Goal: Contribute content: Contribute content

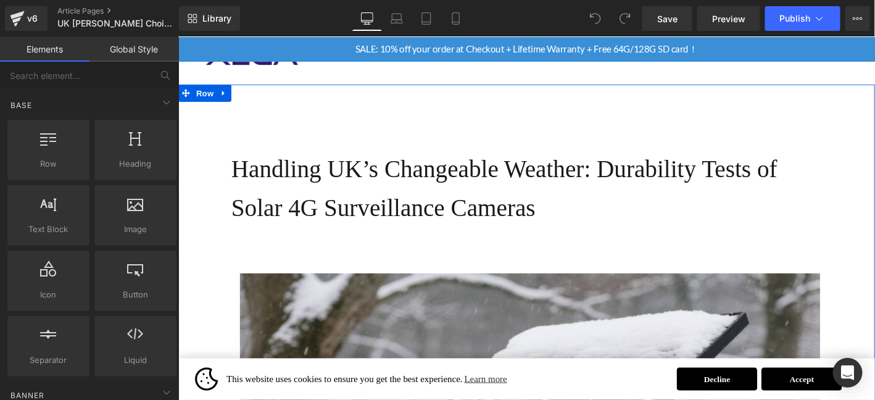
scroll to position [61, 0]
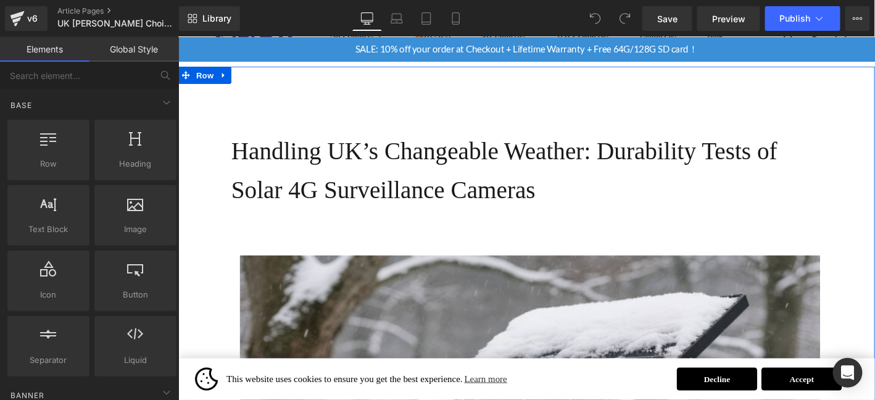
click at [351, 166] on h1 "Handling UK’s Changeable Weather: Durability Tests of Solar 4G Surveillance Cam…" at bounding box center [554, 179] width 641 height 83
click at [354, 165] on h1 "Handling UK’s Changeable Weather: Durability Tests of Solar 4G Surveillance Cam…" at bounding box center [554, 179] width 641 height 83
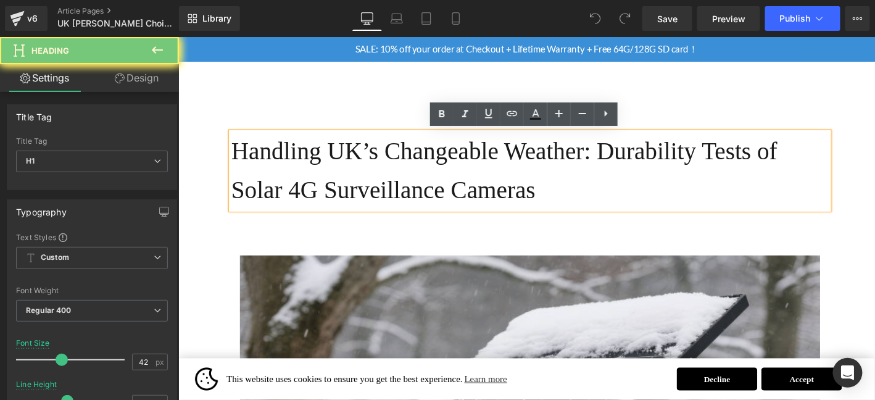
click at [354, 167] on h1 "Handling UK’s Changeable Weather: Durability Tests of Solar 4G Surveillance Cam…" at bounding box center [554, 179] width 641 height 83
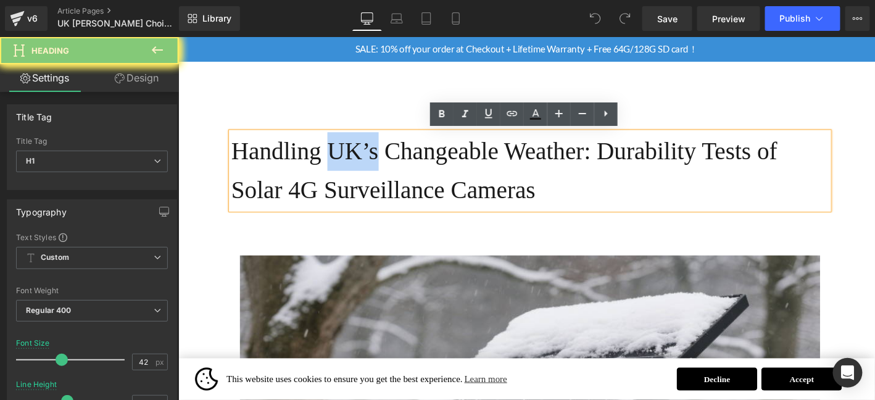
click at [354, 167] on h1 "Handling UK’s Changeable Weather: Durability Tests of Solar 4G Surveillance Cam…" at bounding box center [554, 179] width 641 height 83
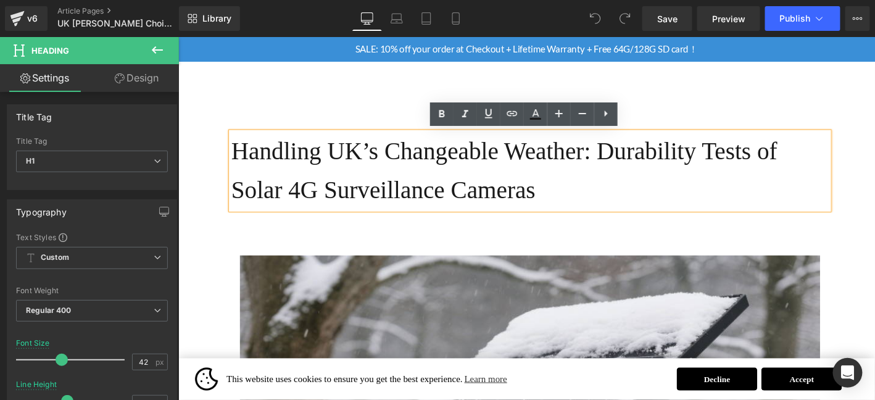
click at [354, 167] on h1 "Handling UK’s Changeable Weather: Durability Tests of Solar 4G Surveillance Cam…" at bounding box center [554, 179] width 641 height 83
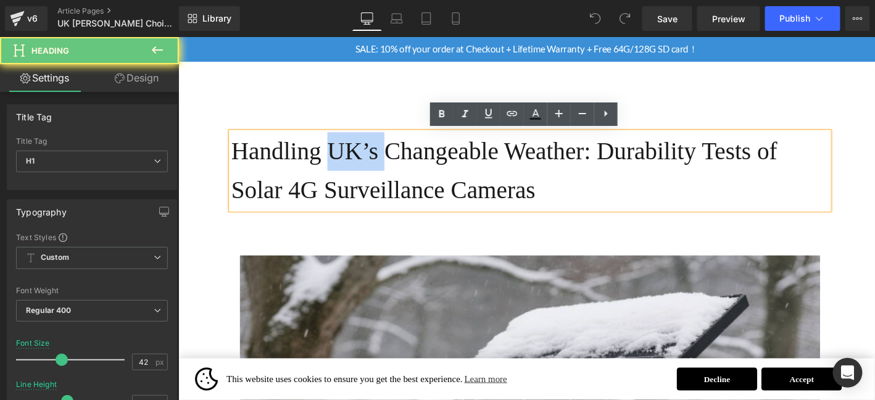
click at [354, 167] on h1 "Handling UK’s Changeable Weather: Durability Tests of Solar 4G Surveillance Cam…" at bounding box center [554, 179] width 641 height 83
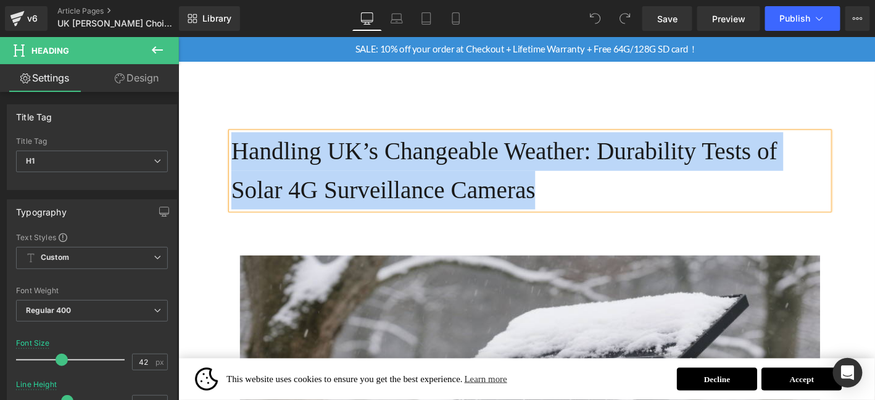
paste div
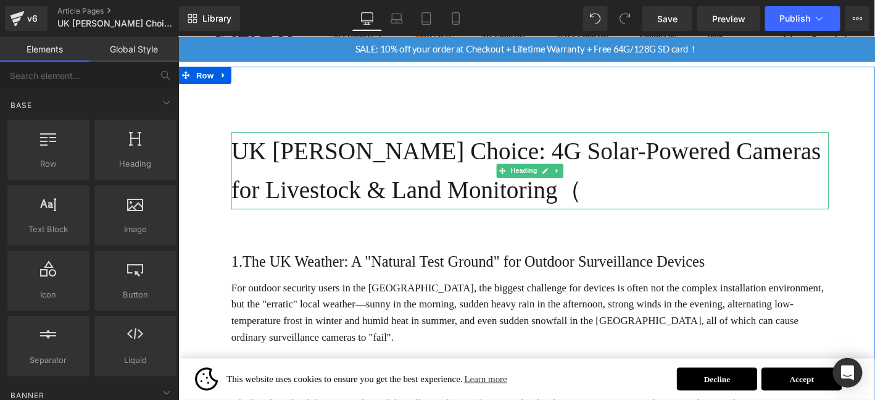
click at [594, 202] on h1 "UK [PERSON_NAME] Choice: 4G Solar-Powered Cameras for Livestock & Land Monitori…" at bounding box center [554, 179] width 641 height 83
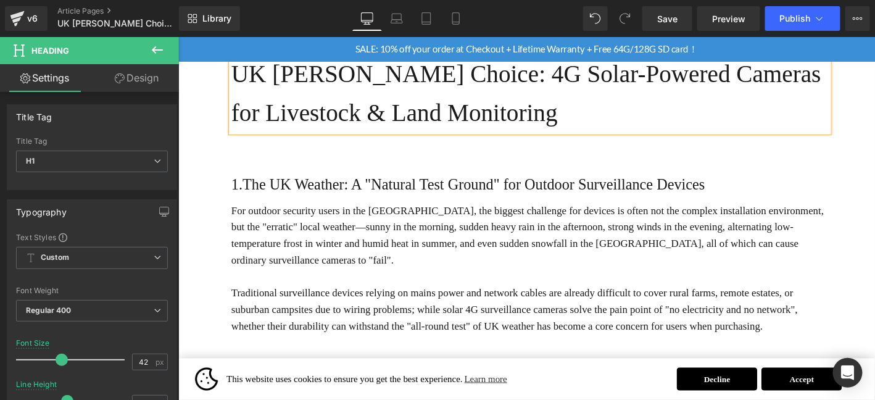
scroll to position [164, 0]
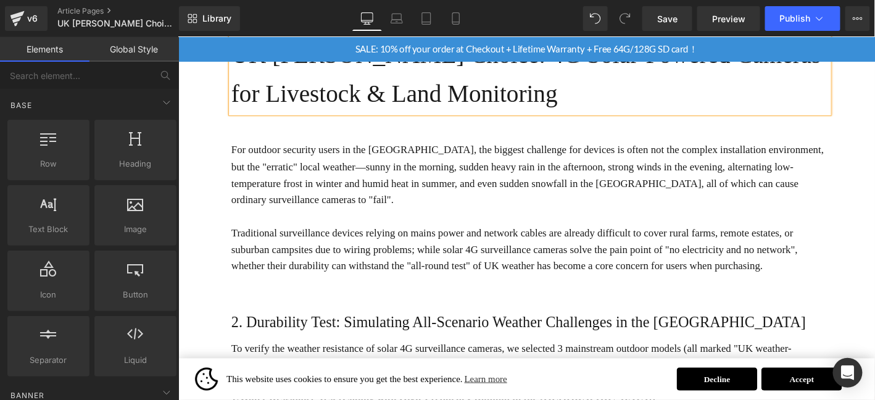
click at [452, 166] on p "For outdoor security users in the [GEOGRAPHIC_DATA], the biggest challenge for …" at bounding box center [554, 184] width 641 height 71
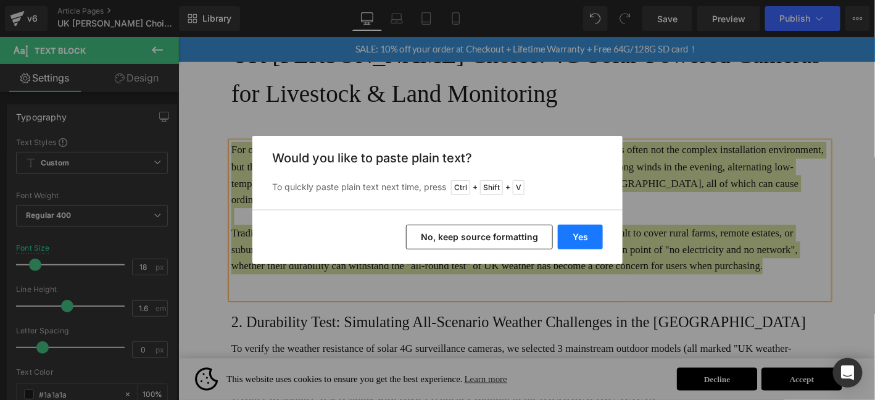
click at [601, 236] on button "Yes" at bounding box center [580, 237] width 45 height 25
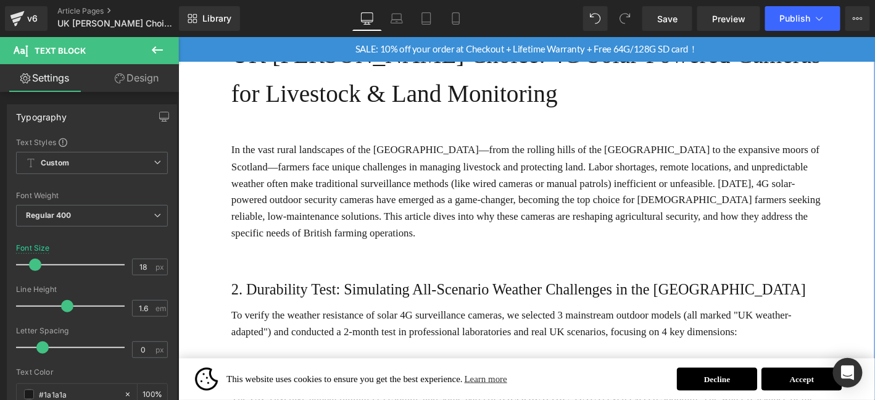
click at [236, 294] on h1 "2. Durability Test: Simulating All-Scenario Weather Challenges in the [GEOGRAPH…" at bounding box center [554, 307] width 641 height 26
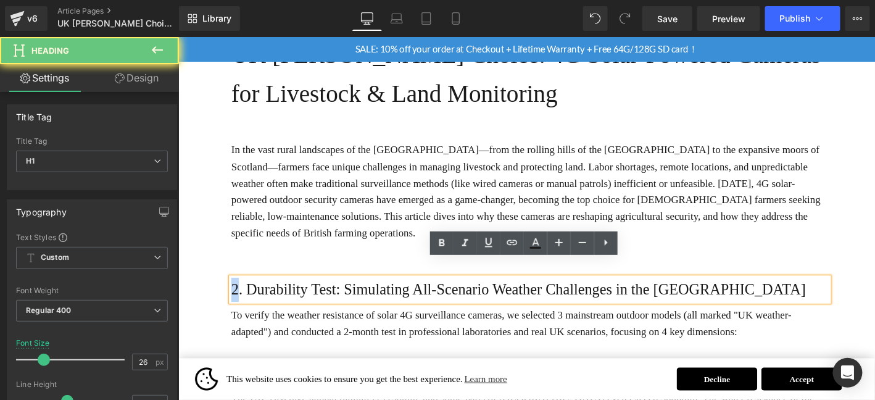
drag, startPoint x: 239, startPoint y: 288, endPoint x: 231, endPoint y: 288, distance: 8.0
click at [234, 294] on div "2. Durability Test: Simulating All-Scenario Weather Challenges in the [GEOGRAPH…" at bounding box center [554, 307] width 641 height 26
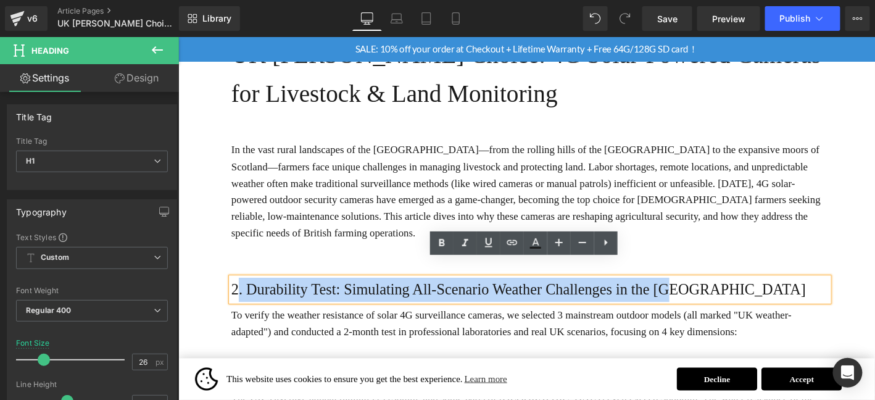
click at [241, 294] on h1 "2. Durability Test: Simulating All-Scenario Weather Challenges in the [GEOGRAPH…" at bounding box center [554, 307] width 641 height 26
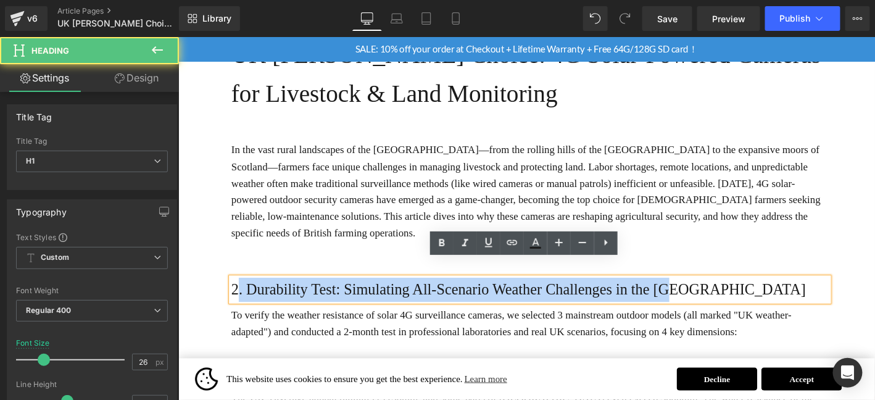
click at [240, 294] on h1 "2. Durability Test: Simulating All-Scenario Weather Challenges in the [GEOGRAPH…" at bounding box center [554, 307] width 641 height 26
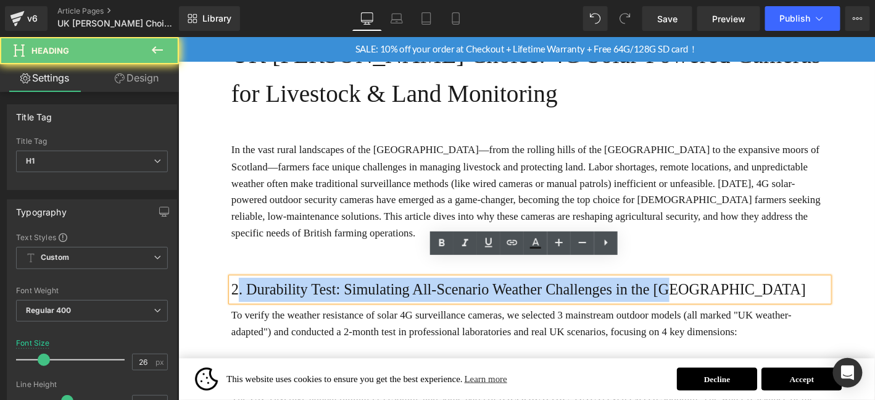
click at [240, 294] on h1 "2. Durability Test: Simulating All-Scenario Weather Challenges in the [GEOGRAPH…" at bounding box center [554, 307] width 641 height 26
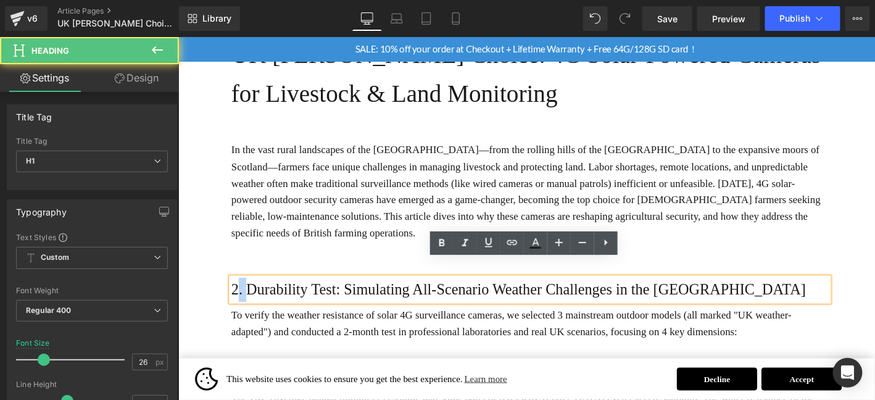
click at [240, 294] on h1 "2. Durability Test: Simulating All-Scenario Weather Challenges in the [GEOGRAPH…" at bounding box center [554, 307] width 641 height 26
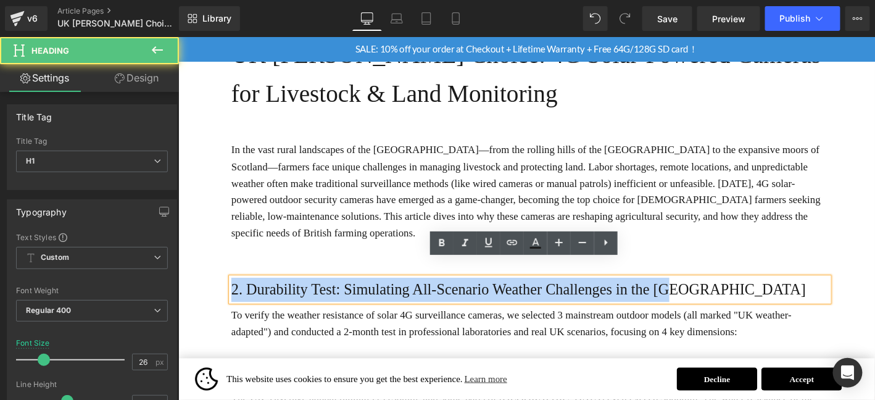
click at [240, 294] on h1 "2. Durability Test: Simulating All-Scenario Weather Challenges in the [GEOGRAPH…" at bounding box center [554, 307] width 641 height 26
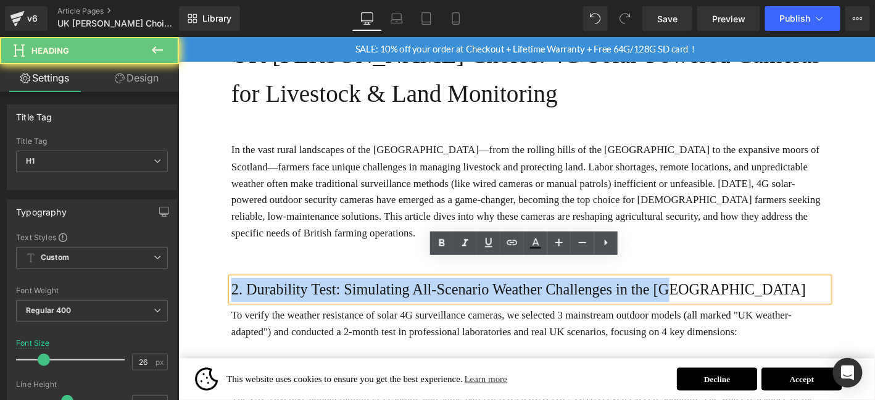
click at [240, 294] on h1 "2. Durability Test: Simulating All-Scenario Weather Challenges in the [GEOGRAPH…" at bounding box center [554, 307] width 641 height 26
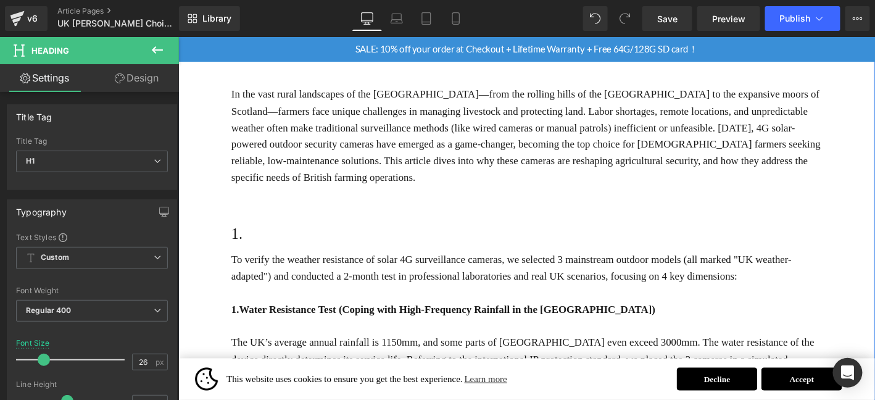
scroll to position [226, 0]
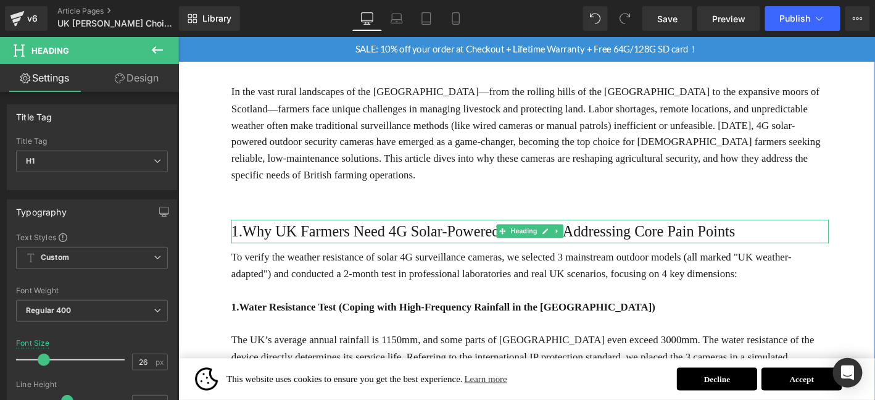
click at [508, 232] on h1 "1.Why UK Farmers Need 4G Solar-Powered Cameras: Addressing Core Pain Points" at bounding box center [554, 245] width 641 height 26
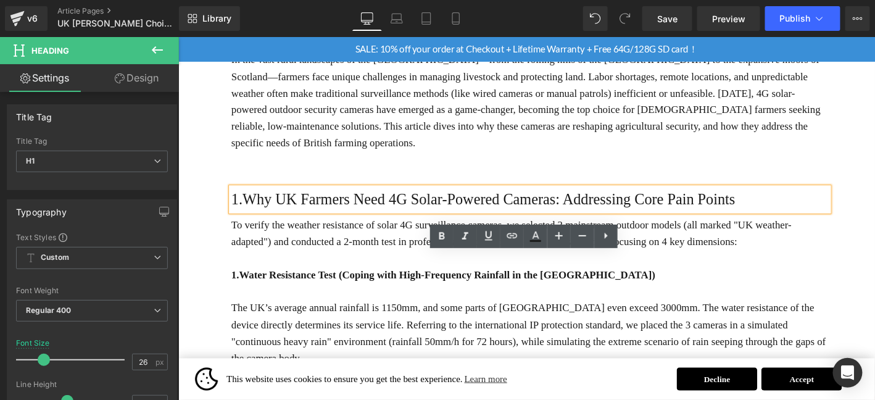
scroll to position [267, 0]
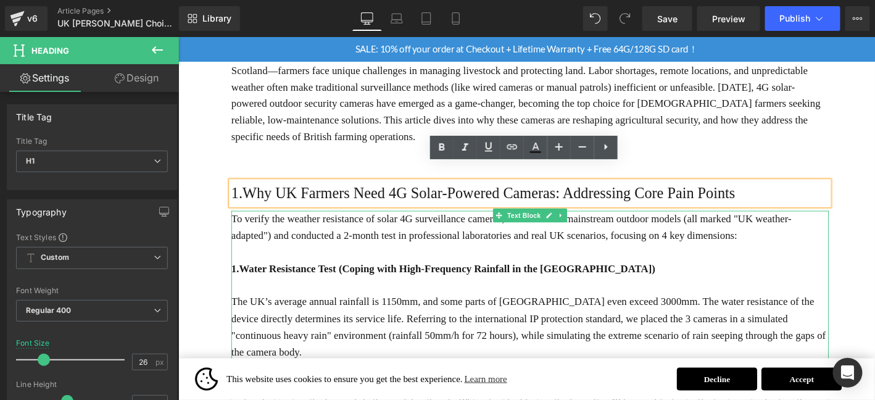
click at [304, 223] on p "To verify the weather resistance of solar 4G surveillance cameras, we selected …" at bounding box center [554, 241] width 641 height 36
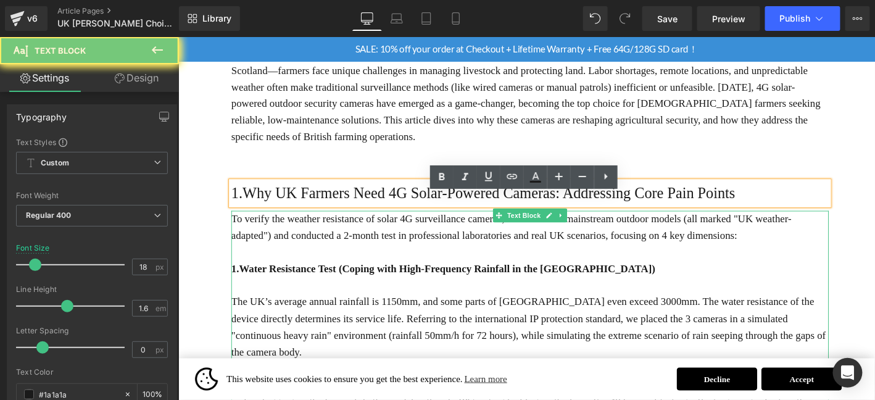
click at [304, 223] on p "To verify the weather resistance of solar 4G surveillance cameras, we selected …" at bounding box center [554, 241] width 641 height 36
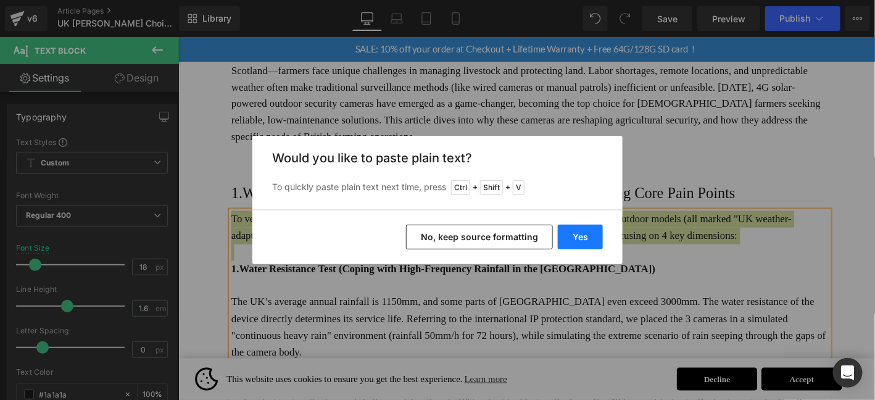
click at [573, 236] on button "Yes" at bounding box center [580, 237] width 45 height 25
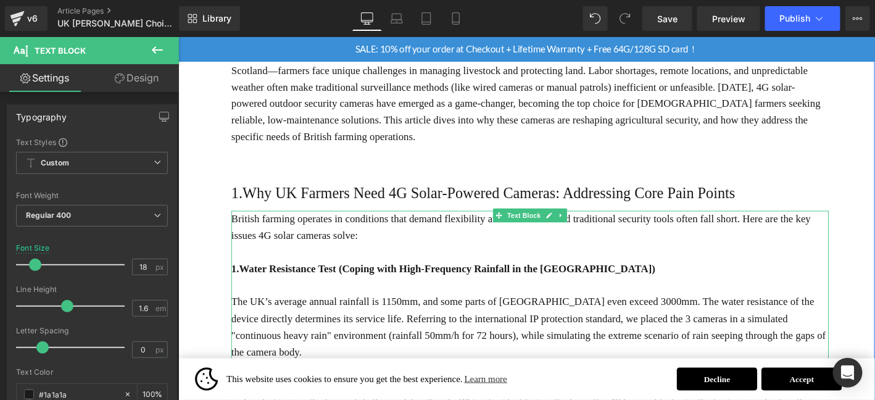
click at [318, 276] on p "1.Water Resistance Test (Coping with High-Frequency Rainfall in the [GEOGRAPHIC…" at bounding box center [554, 285] width 641 height 18
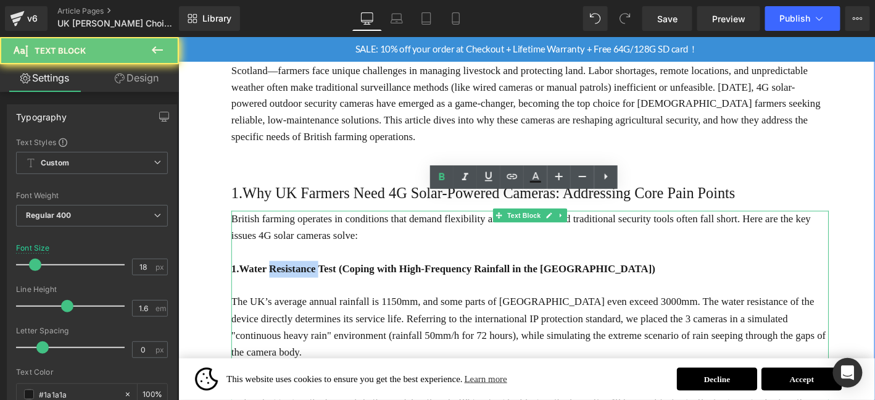
click at [318, 276] on p "1.Water Resistance Test (Coping with High-Frequency Rainfall in the [GEOGRAPHIC…" at bounding box center [554, 285] width 641 height 18
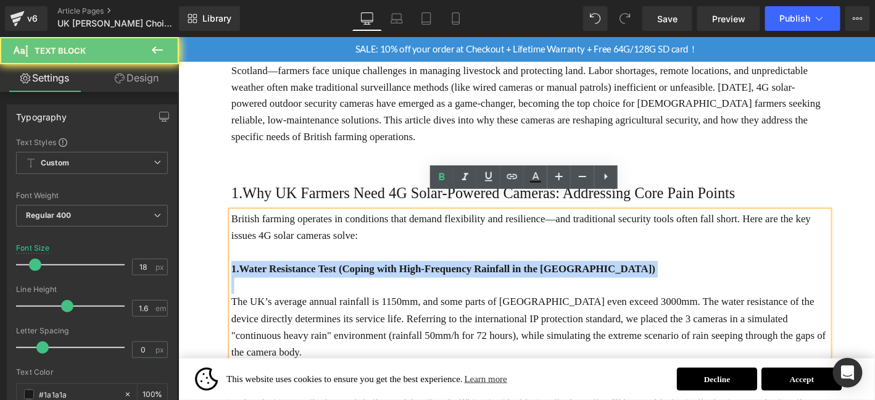
click at [318, 276] on p "1.Water Resistance Test (Coping with High-Frequency Rainfall in the [GEOGRAPHIC…" at bounding box center [554, 285] width 641 height 18
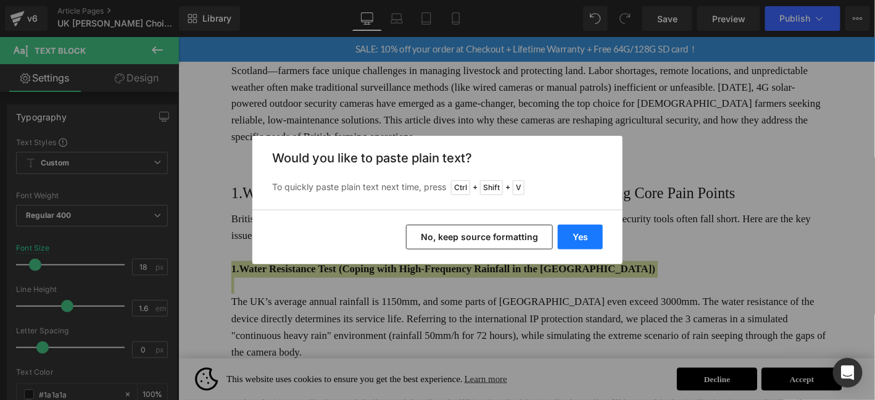
click at [581, 241] on button "Yes" at bounding box center [580, 237] width 45 height 25
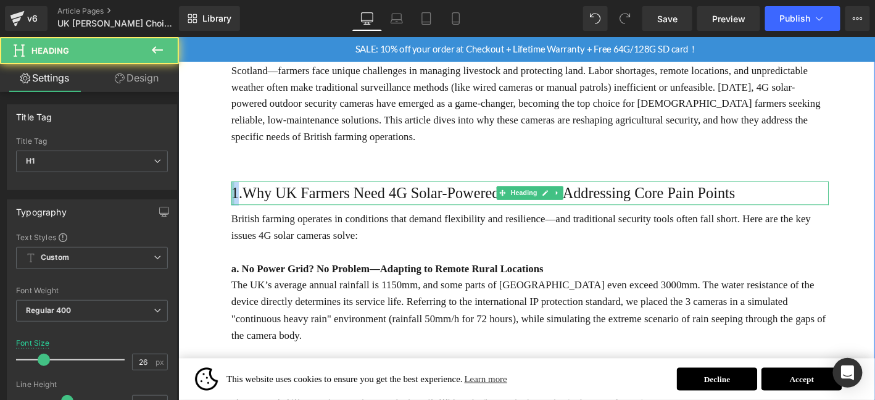
drag, startPoint x: 240, startPoint y: 188, endPoint x: 234, endPoint y: 186, distance: 6.4
click at [234, 191] on div "1.Why UK Farmers Need 4G Solar-Powered Cameras: Addressing Core Pain Points Hea…" at bounding box center [554, 204] width 641 height 26
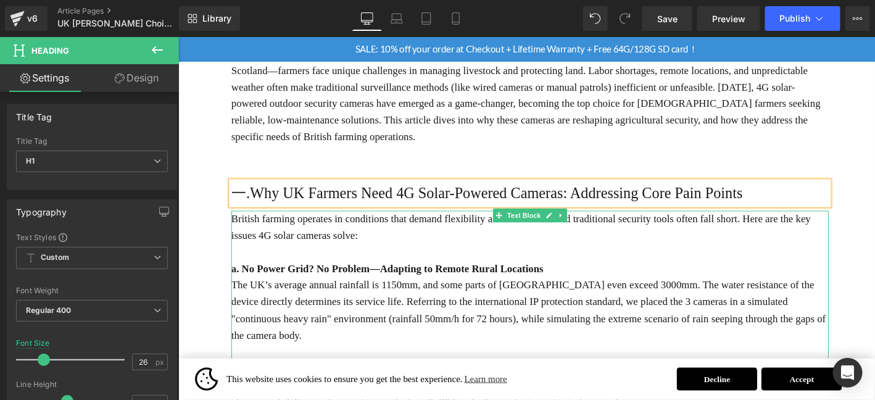
click at [251, 279] on b "a. No Power Grid? No Problem—Adapting to Remote Rural Locations" at bounding box center [401, 285] width 334 height 12
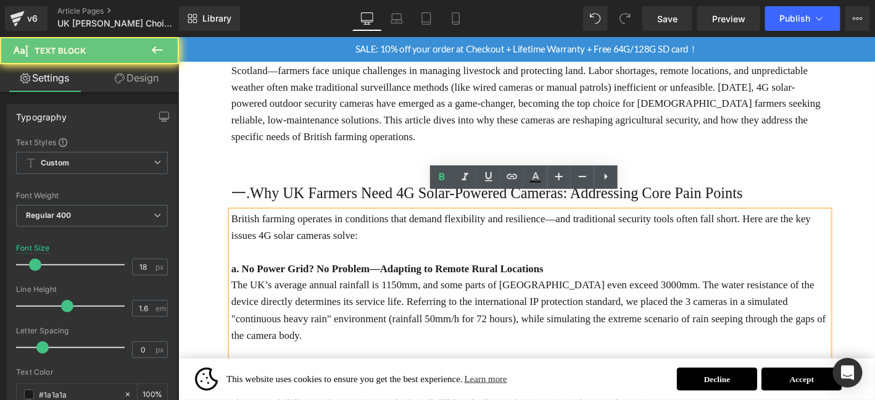
click at [237, 276] on p "a. No Power Grid? No Problem—Adapting to Remote Rural Locations" at bounding box center [554, 285] width 641 height 18
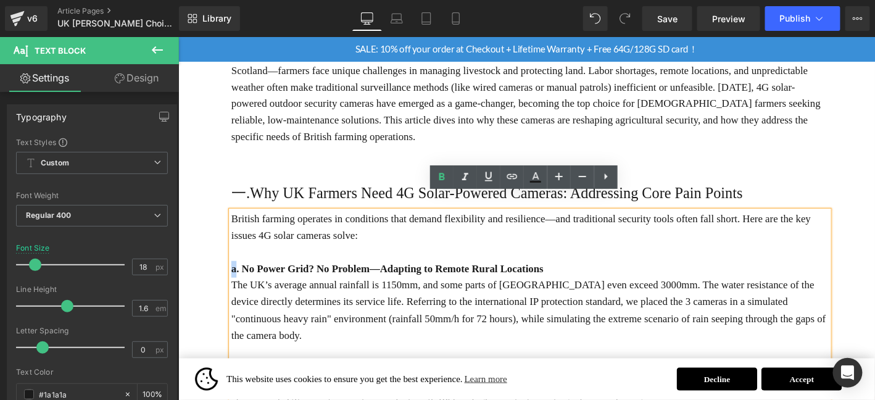
drag, startPoint x: 238, startPoint y: 268, endPoint x: 228, endPoint y: 268, distance: 10.5
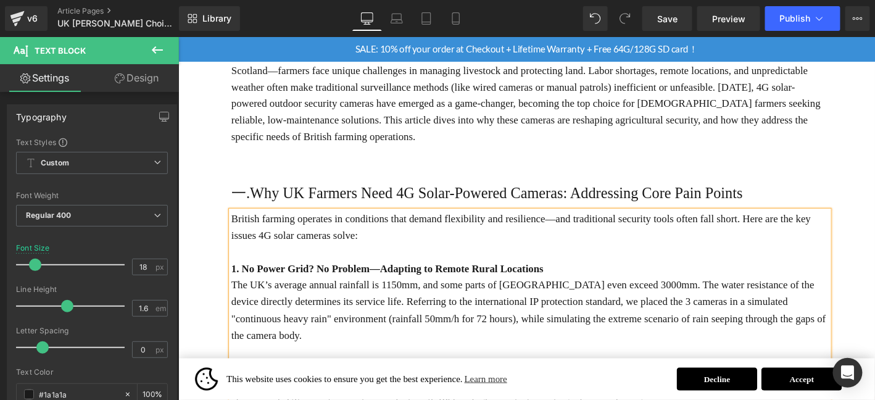
click at [289, 294] on p "The UK’s average annual rainfall is 1150mm, and some parts of [GEOGRAPHIC_DATA]…" at bounding box center [554, 329] width 641 height 71
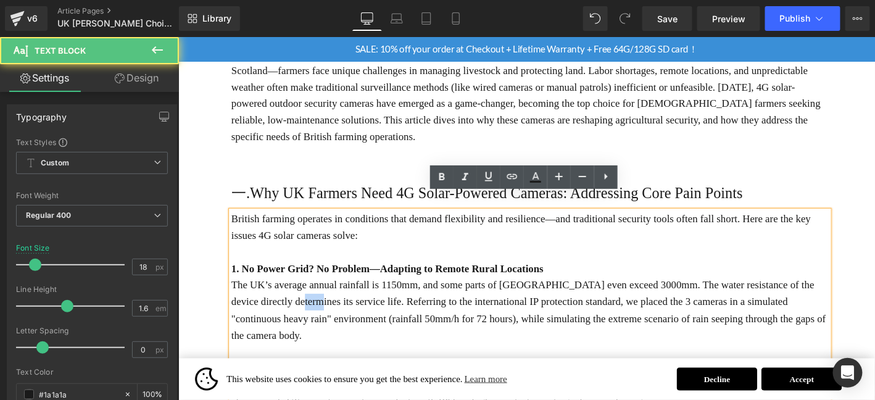
click at [289, 294] on p "The UK’s average annual rainfall is 1150mm, and some parts of [GEOGRAPHIC_DATA]…" at bounding box center [554, 329] width 641 height 71
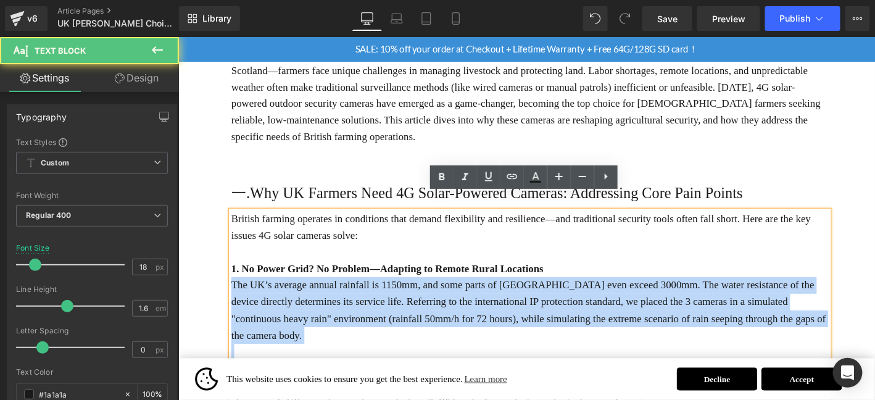
click at [290, 294] on p "The UK’s average annual rainfall is 1150mm, and some parts of [GEOGRAPHIC_DATA]…" at bounding box center [554, 329] width 641 height 71
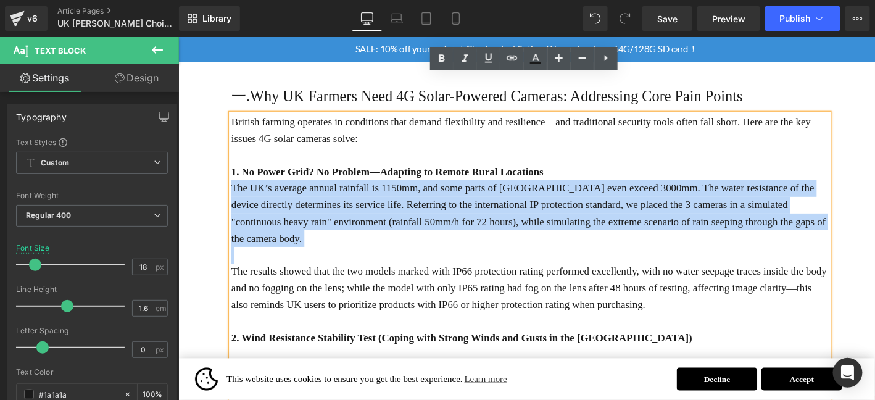
scroll to position [411, 0]
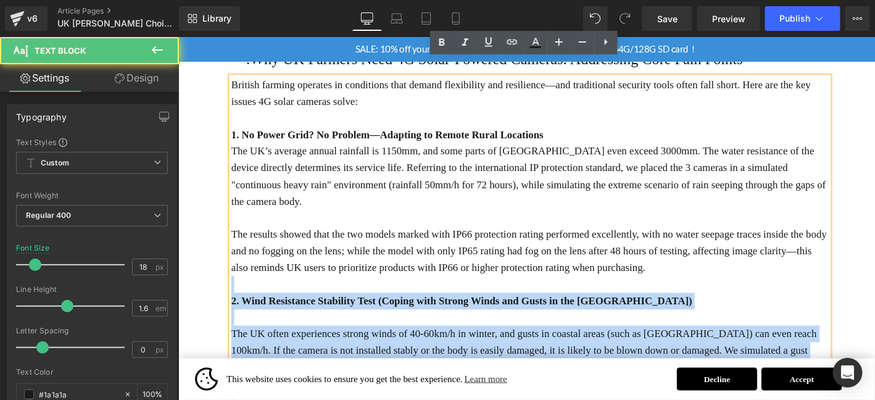
drag, startPoint x: 703, startPoint y: 251, endPoint x: 231, endPoint y: 143, distance: 484.1
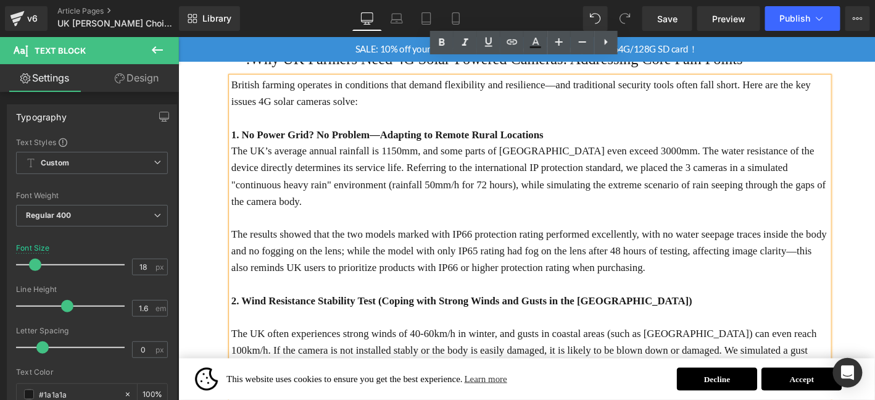
click at [240, 150] on p "The UK’s average annual rainfall is 1150mm, and some parts of [GEOGRAPHIC_DATA]…" at bounding box center [554, 185] width 641 height 71
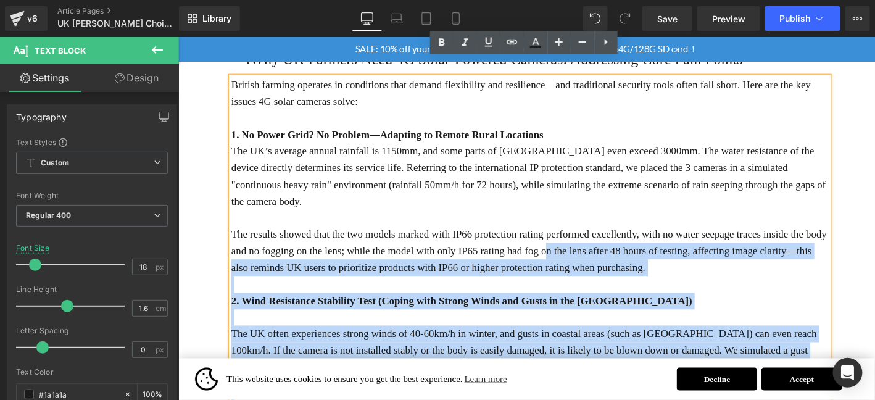
drag, startPoint x: 231, startPoint y: 138, endPoint x: 573, endPoint y: 228, distance: 352.9
click at [650, 244] on p "The results showed that the two models marked with IP66 protection rating perfo…" at bounding box center [554, 265] width 641 height 53
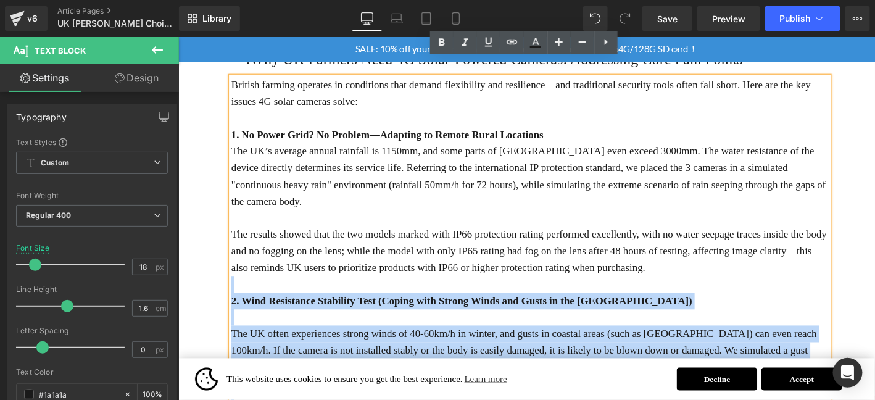
drag, startPoint x: 697, startPoint y: 244, endPoint x: 232, endPoint y: 139, distance: 476.5
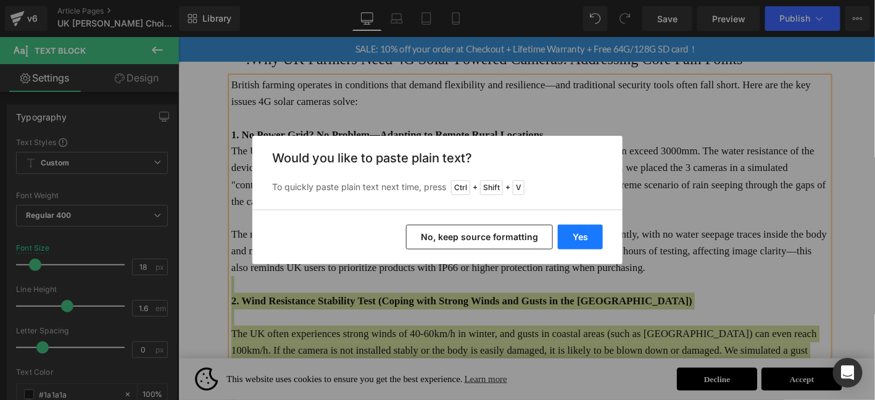
click at [573, 237] on button "Yes" at bounding box center [580, 237] width 45 height 25
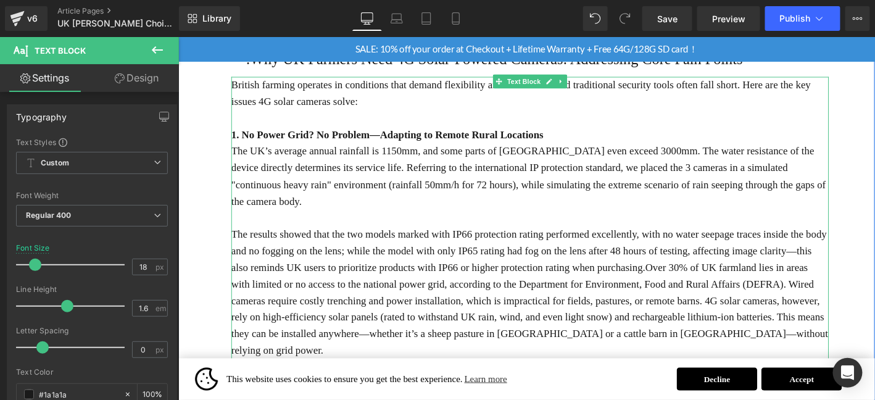
click at [441, 239] on p "The results showed that the two models marked with IP66 protection rating perfo…" at bounding box center [554, 310] width 641 height 142
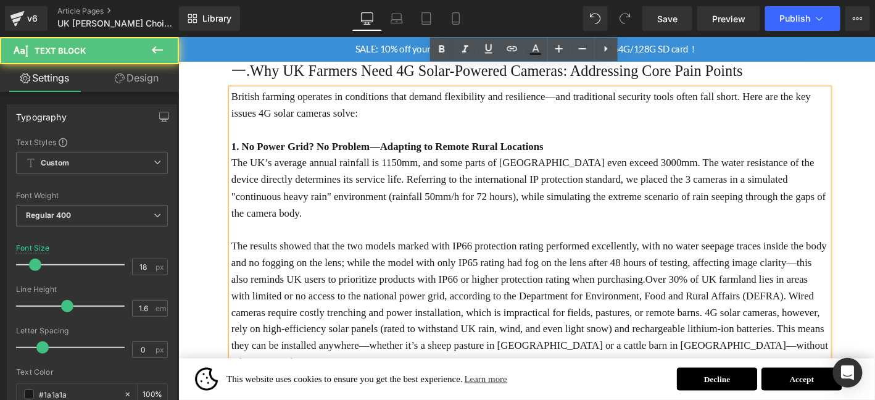
scroll to position [391, 0]
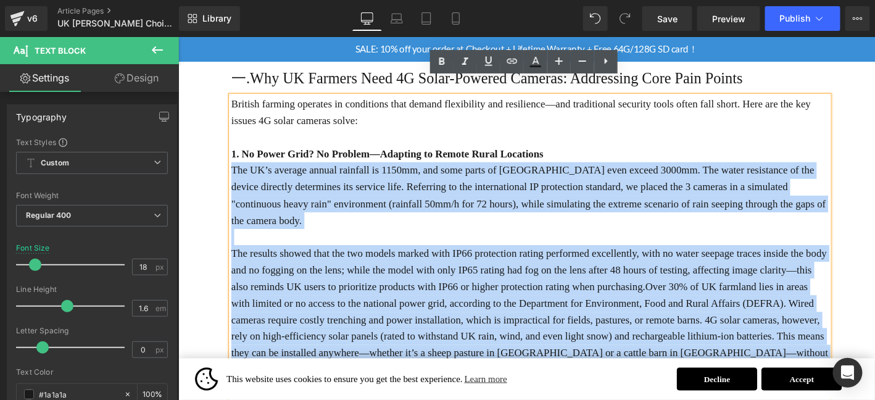
drag, startPoint x: 233, startPoint y: 160, endPoint x: 868, endPoint y: 339, distance: 659.1
click at [868, 339] on div "British farming operates in conditions that demand flexibility and resilience—a…" at bounding box center [554, 263] width 641 height 329
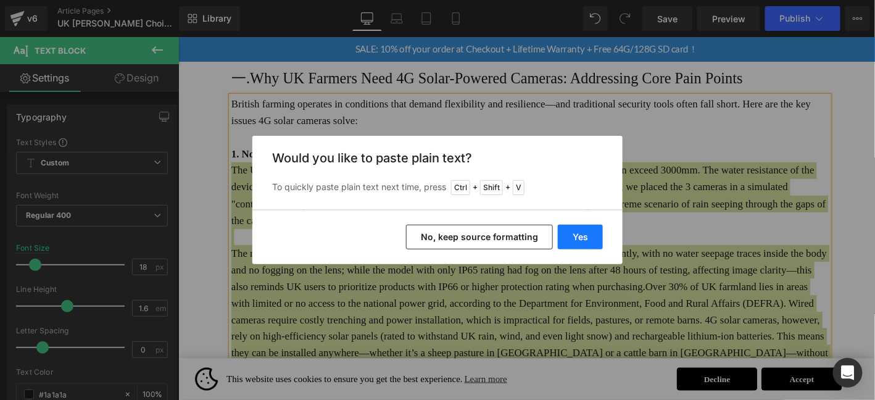
click at [591, 240] on button "Yes" at bounding box center [580, 237] width 45 height 25
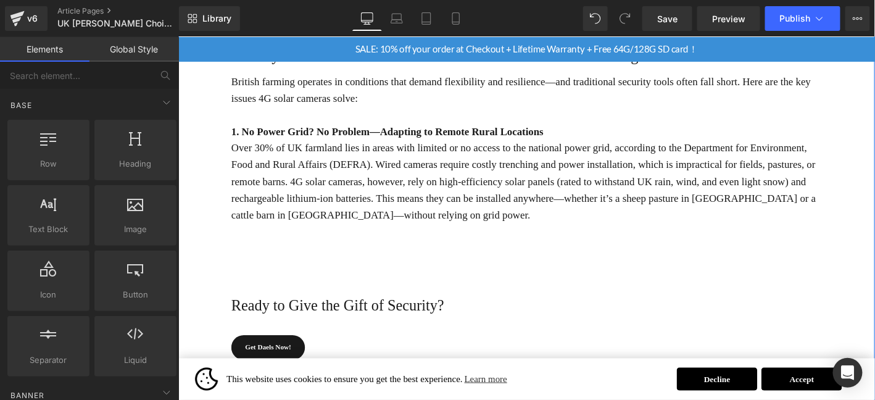
scroll to position [432, 0]
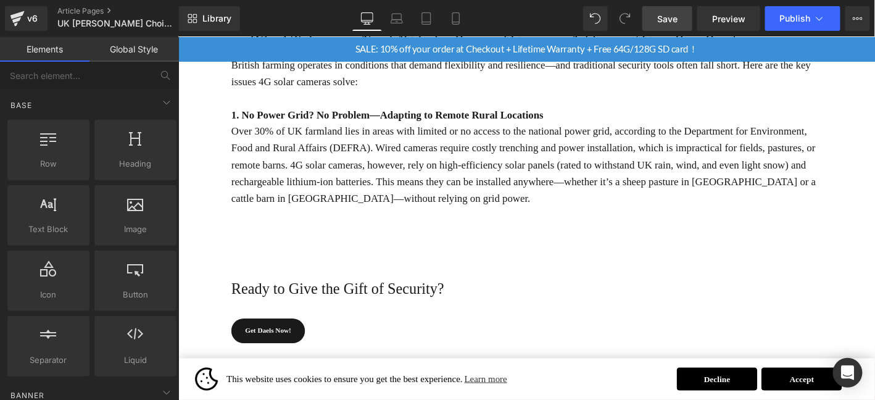
click at [671, 10] on link "Save" at bounding box center [667, 18] width 50 height 25
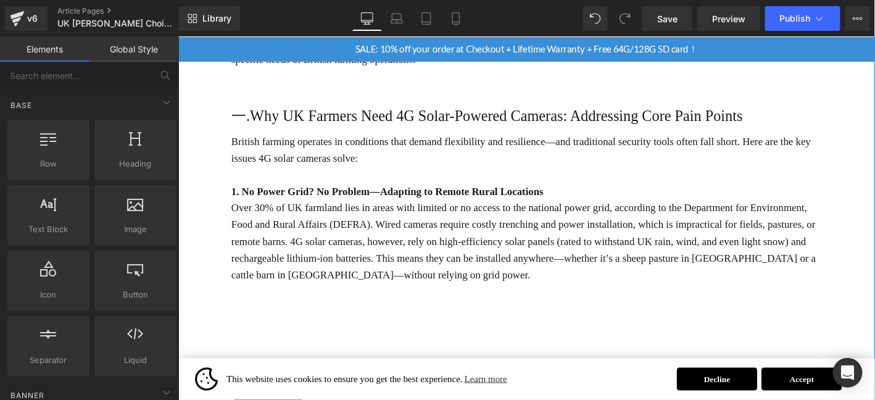
scroll to position [349, 0]
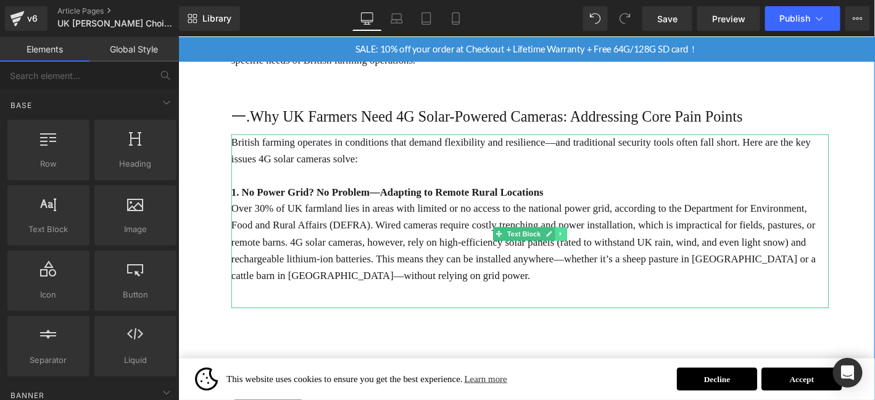
click at [587, 245] on icon at bounding box center [588, 247] width 2 height 4
click at [405, 176] on p at bounding box center [554, 185] width 641 height 18
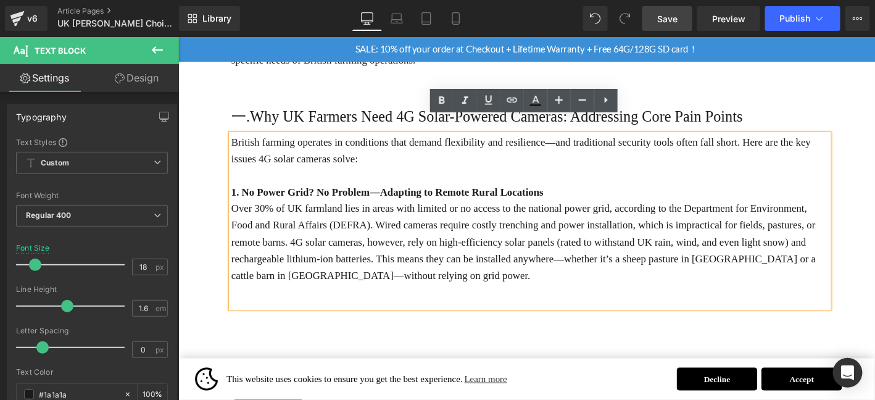
click at [673, 19] on span "Save" at bounding box center [667, 18] width 20 height 13
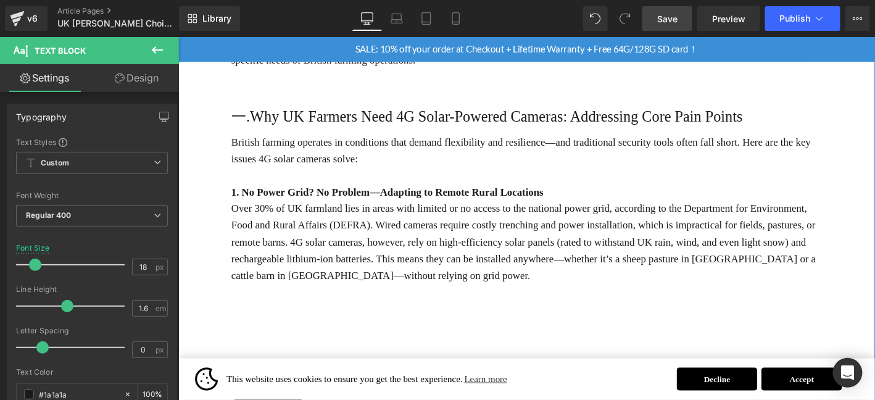
click at [178, 36] on div at bounding box center [178, 36] width 0 height 0
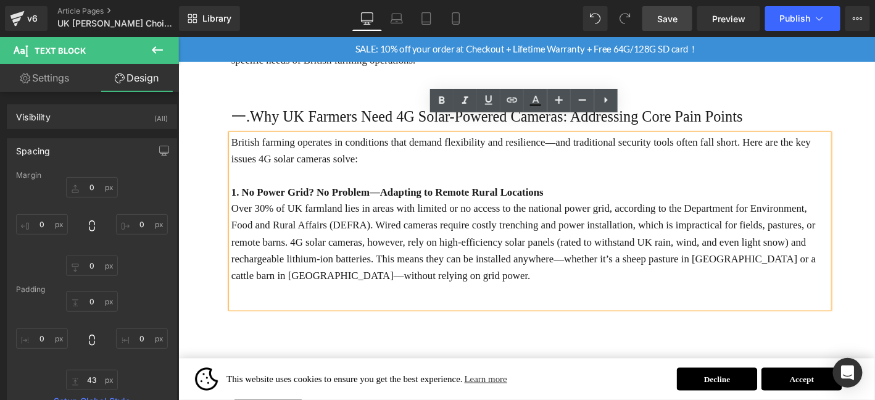
click at [617, 194] on p "1. No Power Grid? No Problem—Adapting to Remote Rural Locations" at bounding box center [554, 203] width 641 height 18
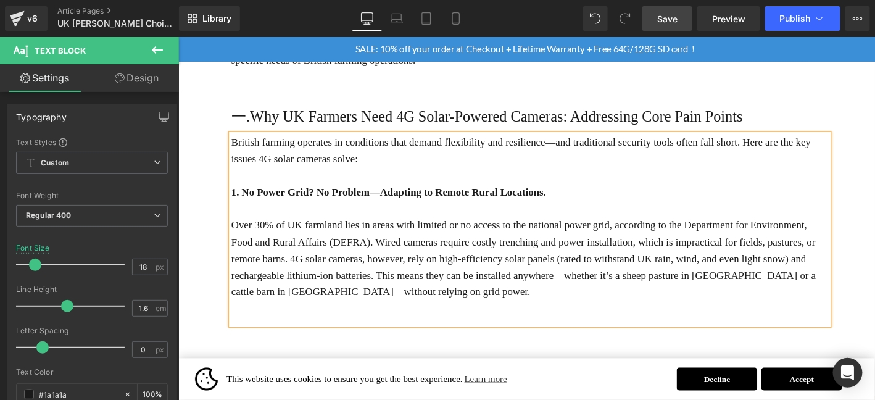
click at [510, 303] on div "British farming operates in conditions that demand flexibility and resilience—a…" at bounding box center [554, 243] width 641 height 204
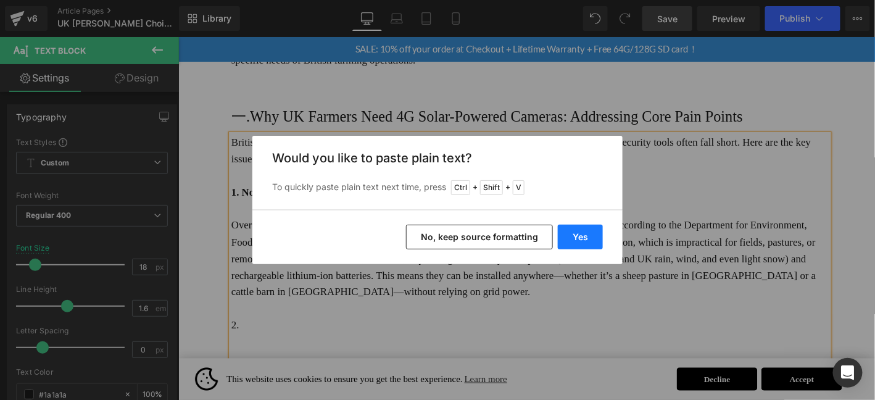
click at [578, 230] on button "Yes" at bounding box center [580, 237] width 45 height 25
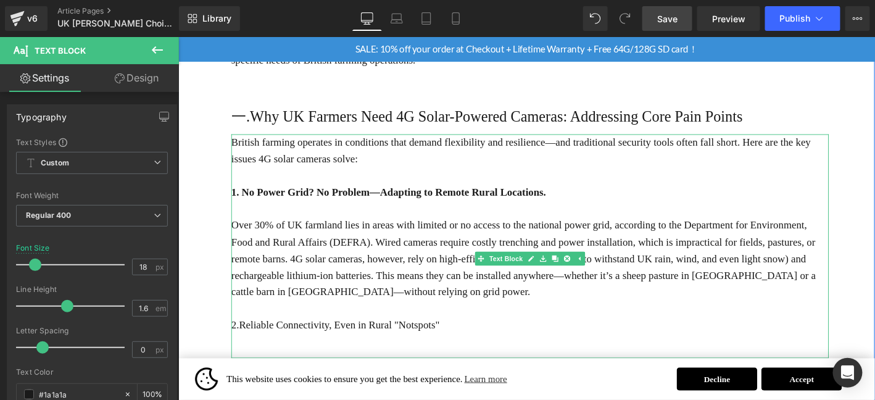
click at [350, 336] on p "2.Reliable Connectivity, Even in Rural "Notspots"" at bounding box center [554, 345] width 641 height 18
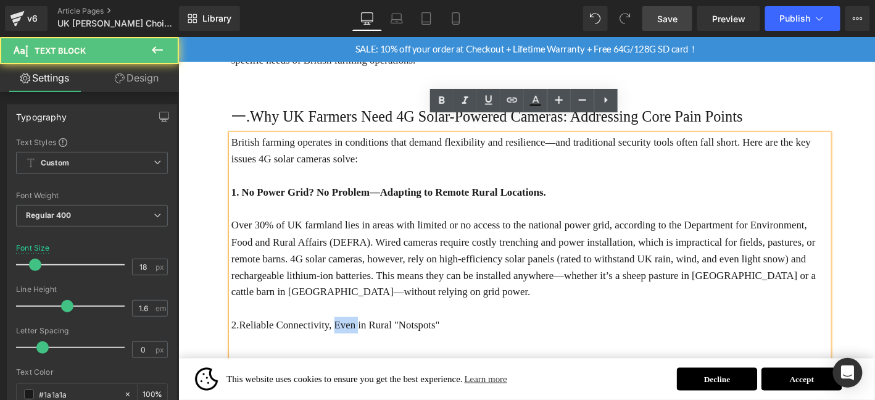
click at [350, 336] on p "2.Reliable Connectivity, Even in Rural "Notspots"" at bounding box center [554, 345] width 641 height 18
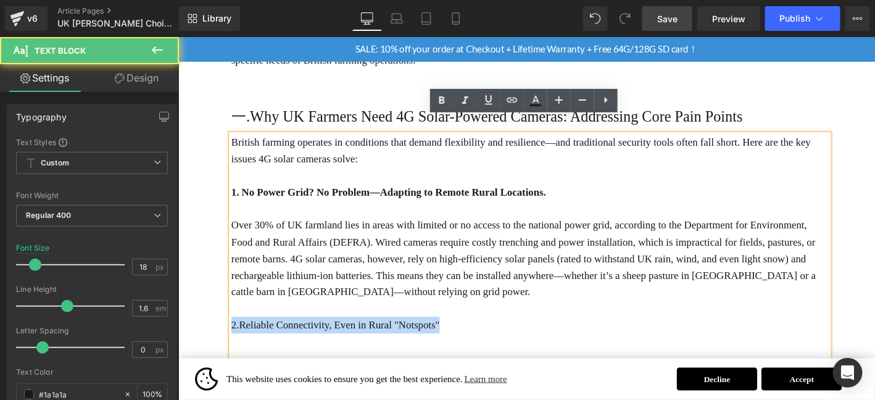
click at [350, 336] on p "2.Reliable Connectivity, Even in Rural "Notspots"" at bounding box center [554, 345] width 641 height 18
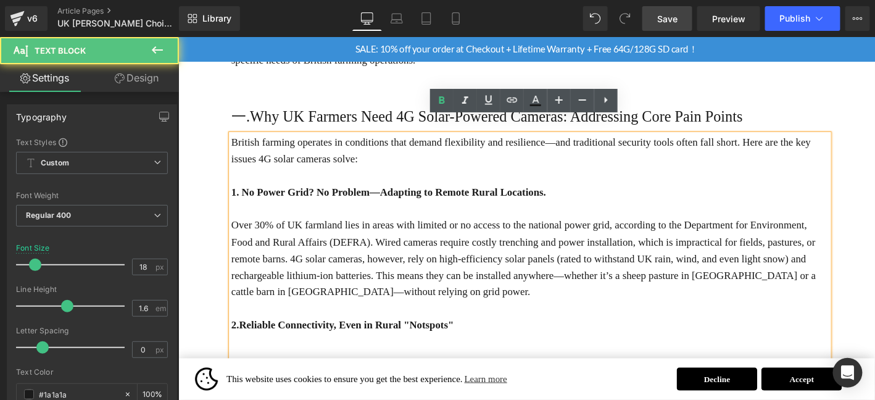
click at [530, 336] on p "2.Reliable Connectivity, Even in Rural "Notspots"" at bounding box center [554, 345] width 641 height 18
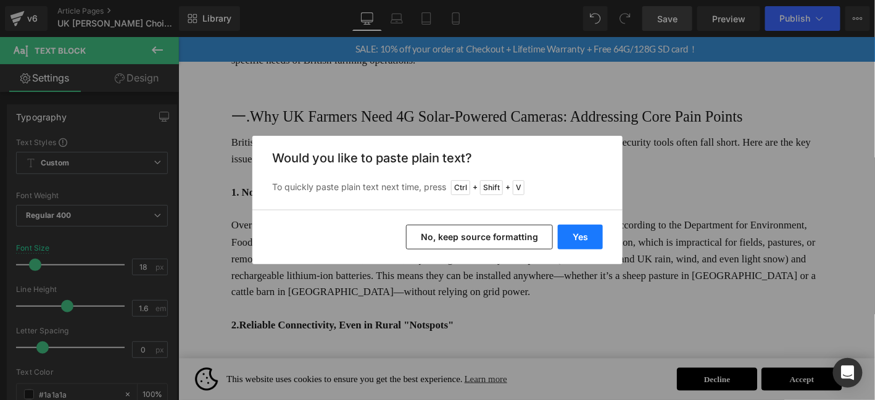
click at [579, 235] on button "Yes" at bounding box center [580, 237] width 45 height 25
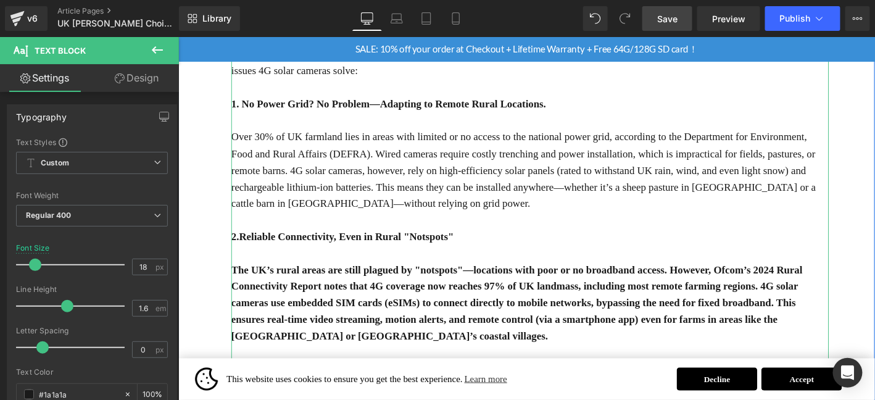
scroll to position [452, 0]
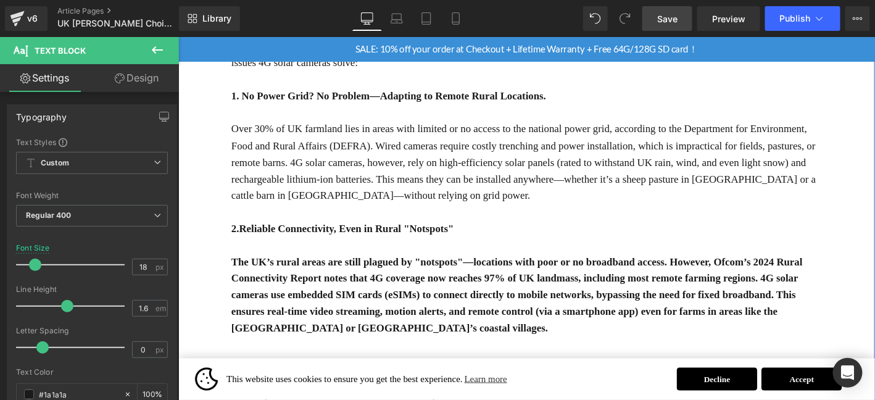
drag, startPoint x: 467, startPoint y: 342, endPoint x: 359, endPoint y: 342, distance: 108.0
click at [359, 342] on div "UK [PERSON_NAME] Choice: 4G Solar-Powered Cameras for Livestock & Land Monitori…" at bounding box center [554, 97] width 641 height 762
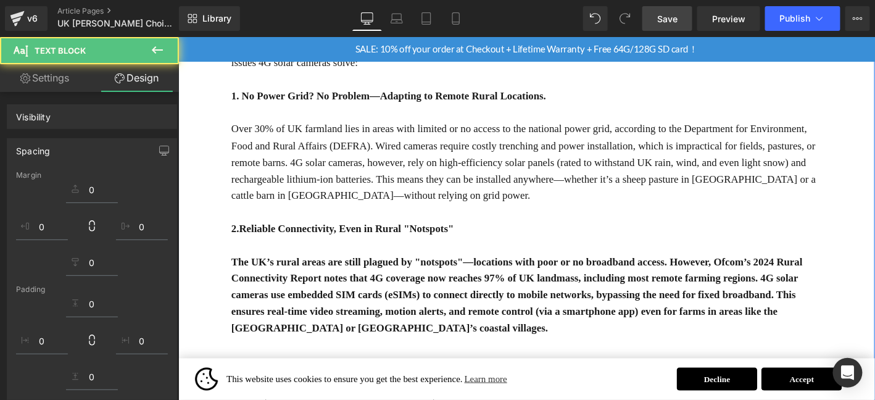
click at [407, 322] on p "The UK’s rural areas are still plagued by "notspots"—locations with poor or no …" at bounding box center [554, 313] width 641 height 89
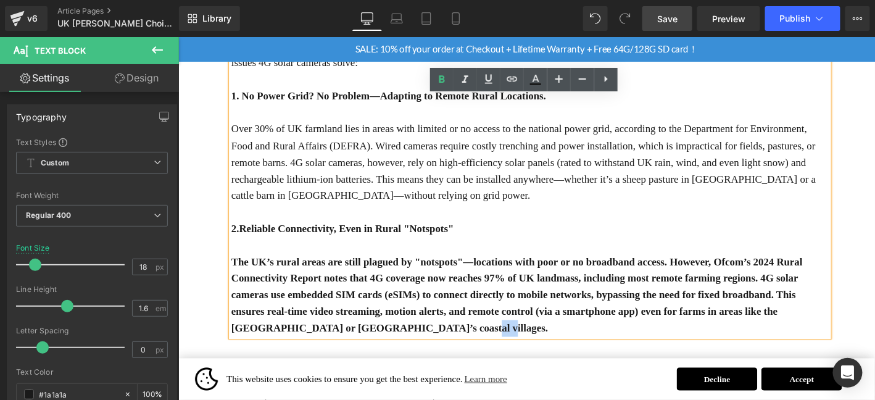
click at [452, 334] on p "The UK’s rural areas are still plagued by "notspots"—locations with poor or no …" at bounding box center [554, 313] width 641 height 89
drag, startPoint x: 465, startPoint y: 329, endPoint x: 231, endPoint y: 265, distance: 242.5
click at [234, 265] on div "British farming operates in conditions that demand flexibility and resilience—a…" at bounding box center [554, 198] width 641 height 320
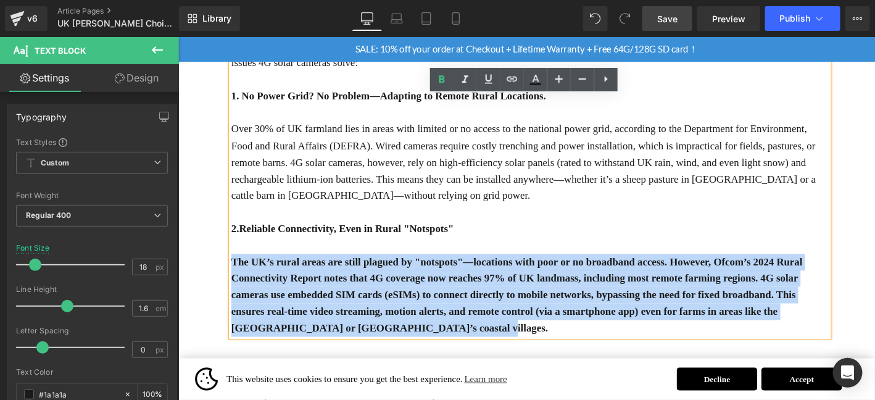
click at [235, 254] on div "British farming operates in conditions that demand flexibility and resilience—a…" at bounding box center [554, 198] width 641 height 320
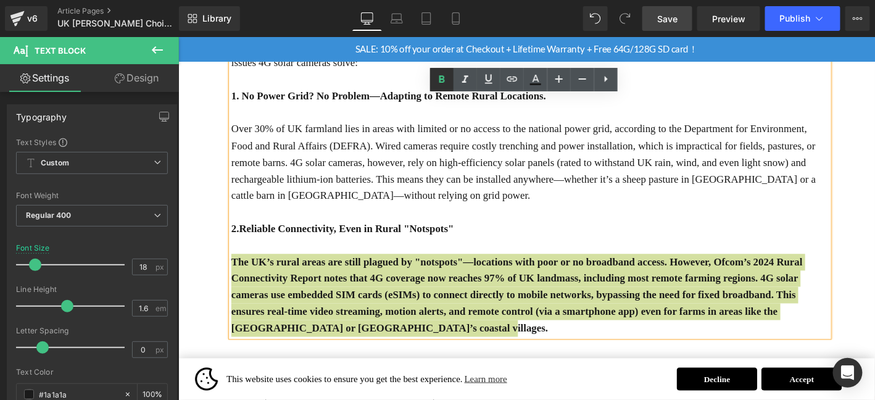
drag, startPoint x: 267, startPoint y: 54, endPoint x: 446, endPoint y: 82, distance: 181.2
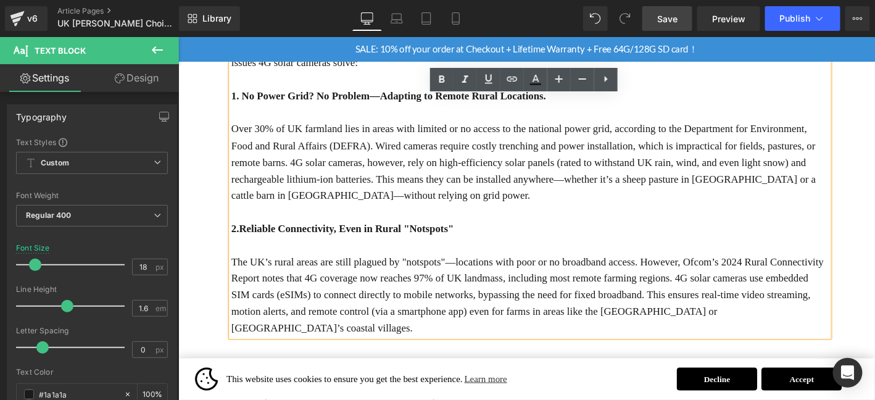
click at [583, 233] on p "2.Reliable Connectivity, Even in Rural "Notspots"" at bounding box center [554, 242] width 641 height 18
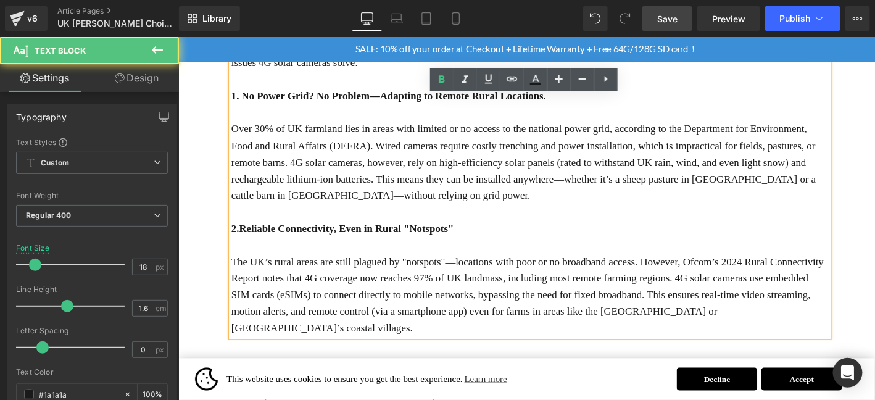
click at [861, 312] on p "The UK’s rural areas are still plagued by "notspots"—locations with poor or no …" at bounding box center [554, 313] width 641 height 89
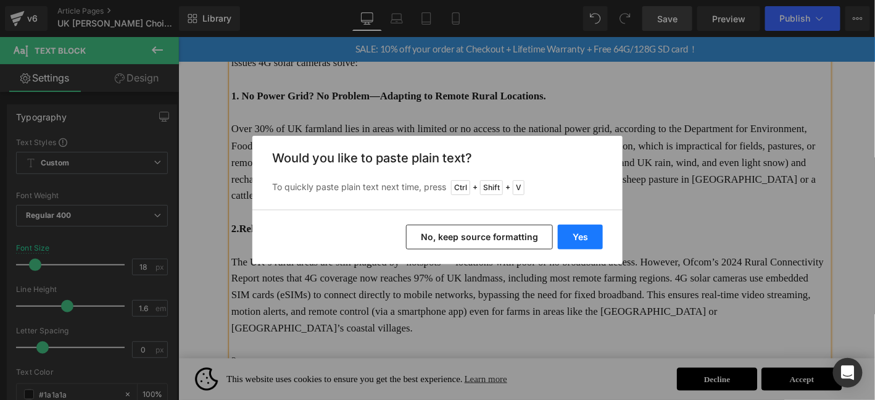
click at [599, 241] on button "Yes" at bounding box center [580, 237] width 45 height 25
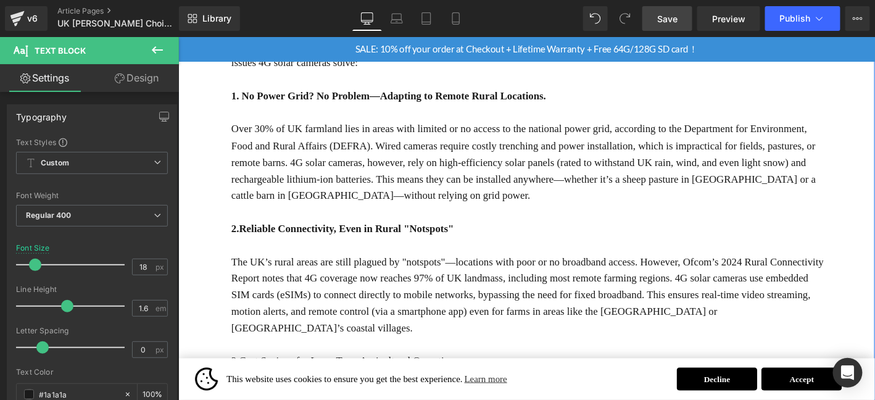
click at [292, 375] on p "3.Cost Savings for Long-Term Agricultural Operations" at bounding box center [554, 384] width 641 height 18
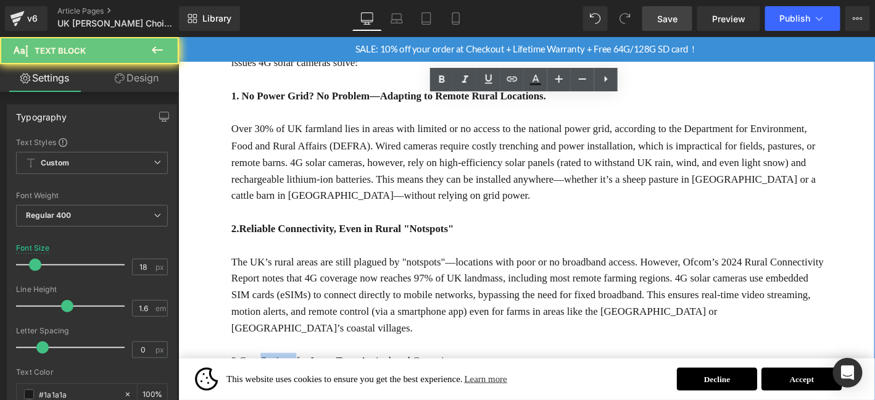
click at [292, 375] on p "3.Cost Savings for Long-Term Agricultural Operations" at bounding box center [554, 384] width 641 height 18
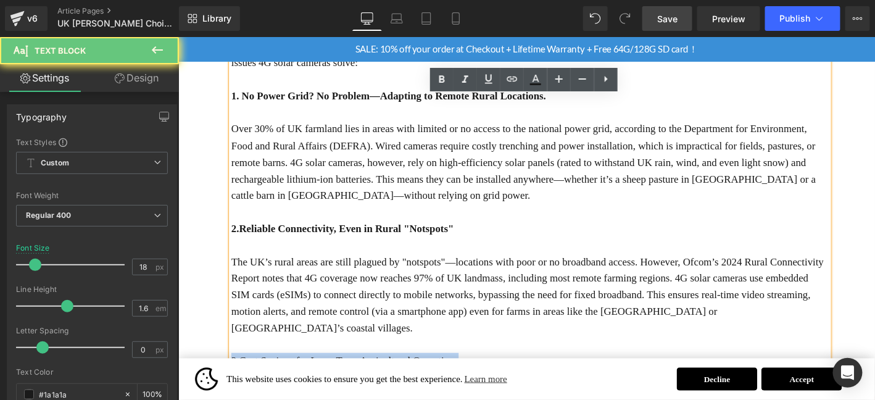
click at [292, 375] on p "3.Cost Savings for Long-Term Agricultural Operations" at bounding box center [554, 384] width 641 height 18
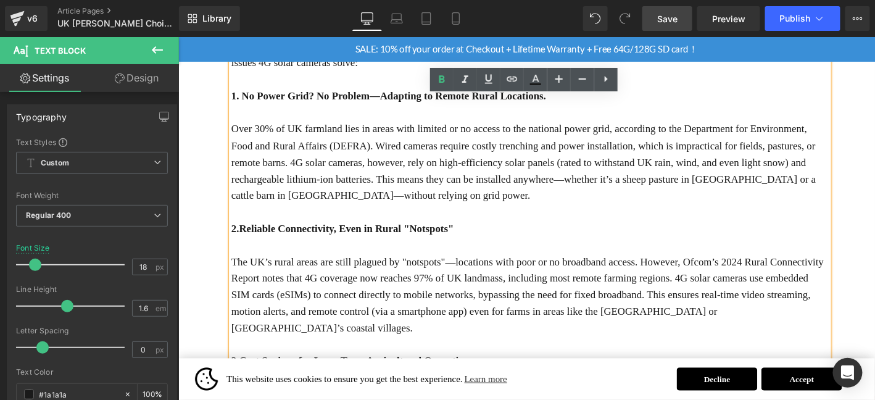
drag, startPoint x: 503, startPoint y: 323, endPoint x: 510, endPoint y: 341, distance: 19.1
click at [504, 358] on p at bounding box center [554, 367] width 641 height 18
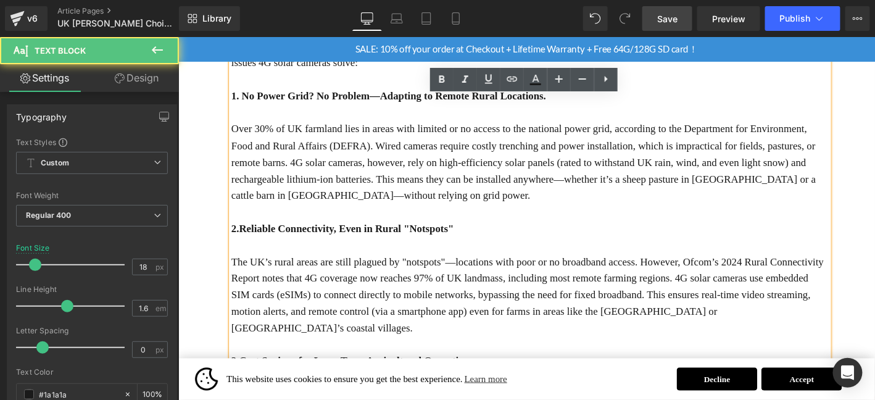
click at [510, 375] on p "3.Cost Savings for Long-Term Agricultural Operations" at bounding box center [554, 384] width 641 height 18
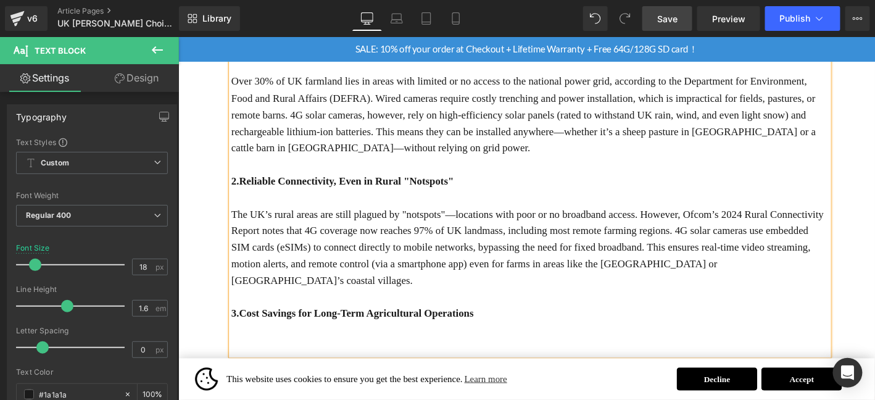
scroll to position [513, 0]
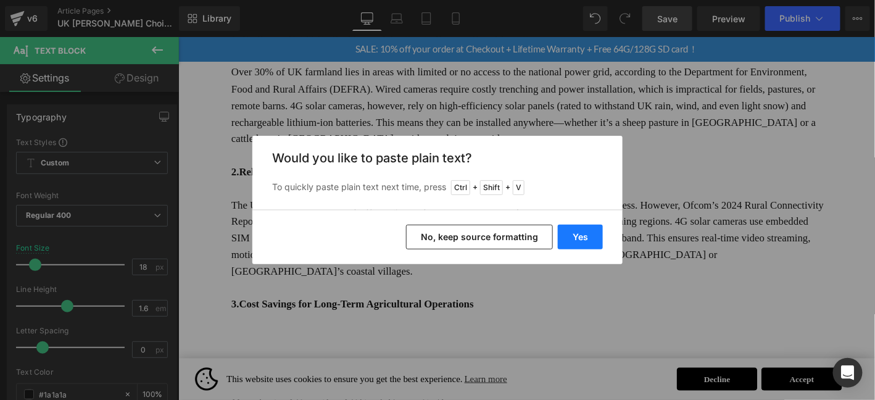
click at [578, 244] on button "Yes" at bounding box center [580, 237] width 45 height 25
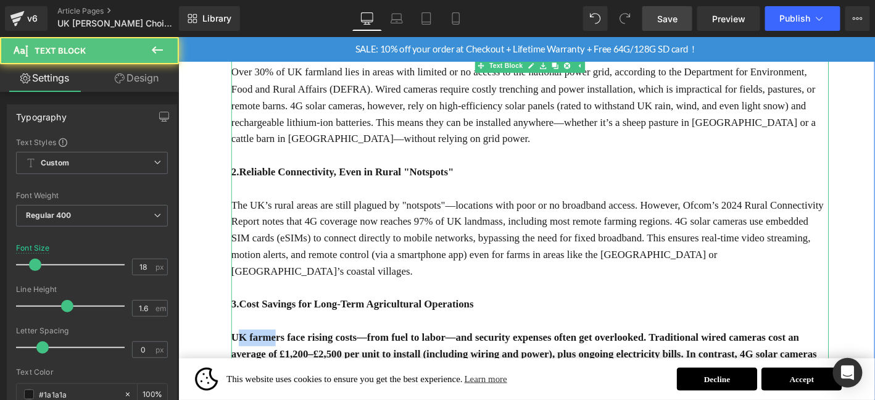
drag, startPoint x: 237, startPoint y: 323, endPoint x: 281, endPoint y: 323, distance: 44.4
click at [281, 352] on strong "UK farmers face rising costs—from fuel to labor—and security expenses often get…" at bounding box center [548, 384] width 628 height 65
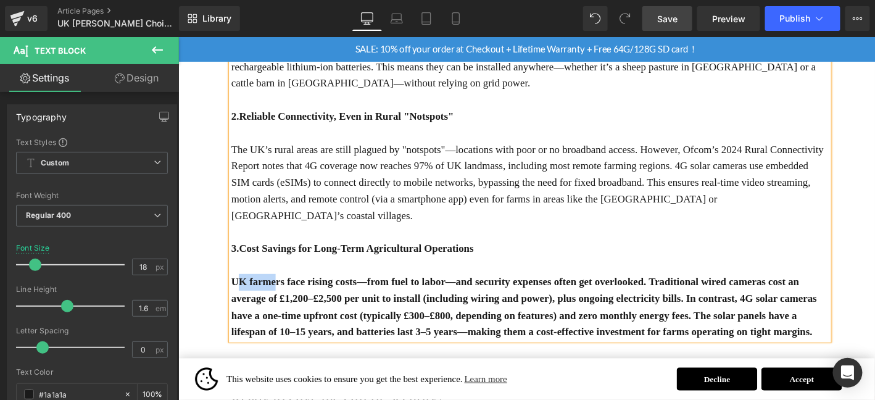
scroll to position [576, 0]
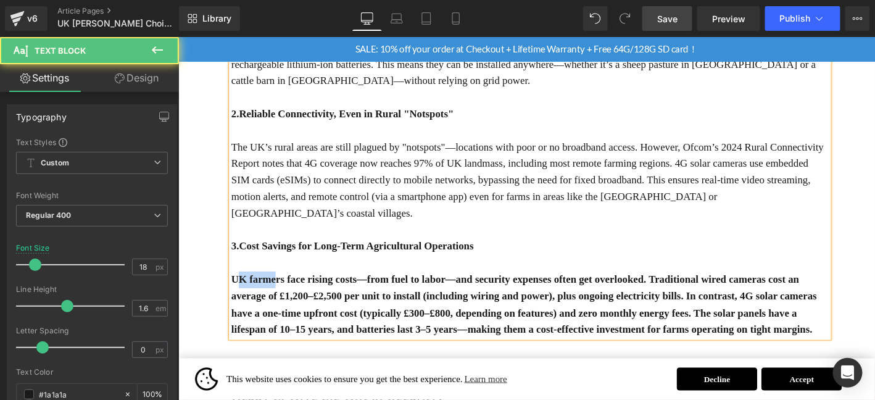
click at [575, 324] on div "British farming operates in conditions that demand flexibility and resilience—a…" at bounding box center [554, 136] width 641 height 444
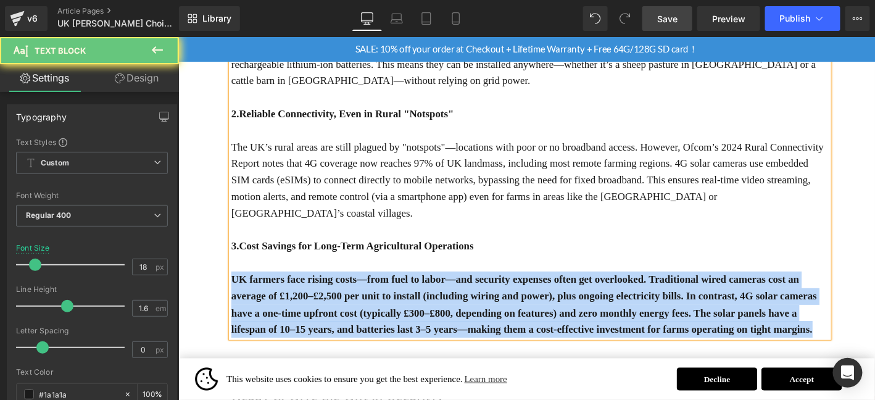
click at [575, 324] on div "British farming operates in conditions that demand flexibility and resilience—a…" at bounding box center [554, 136] width 641 height 444
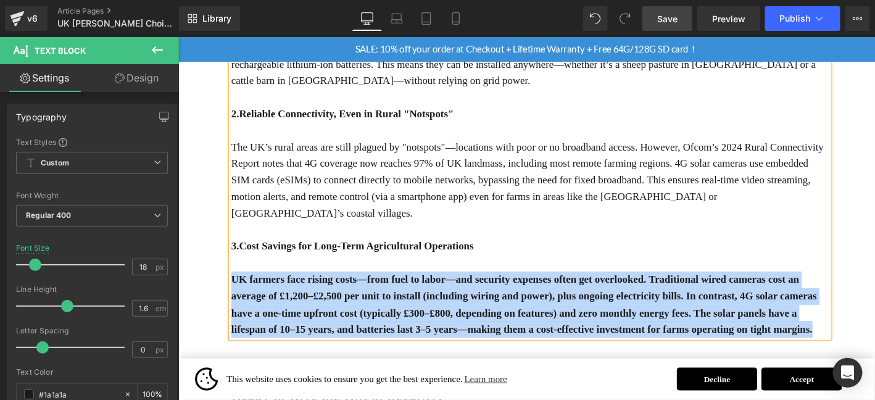
click at [421, 294] on strong "UK farmers face rising costs—from fuel to labor—and security expenses often get…" at bounding box center [548, 322] width 628 height 65
click at [234, 255] on div "British farming operates in conditions that demand flexibility and resilience—a…" at bounding box center [554, 136] width 641 height 444
click at [771, 307] on p "UK farmers face rising costs—from fuel to labor—and security expenses often get…" at bounding box center [554, 323] width 641 height 71
drag, startPoint x: 235, startPoint y: 256, endPoint x: 860, endPoint y: 322, distance: 627.9
click at [860, 322] on p "UK farmers face rising costs—from fuel to labor—and security expenses often get…" at bounding box center [554, 323] width 641 height 71
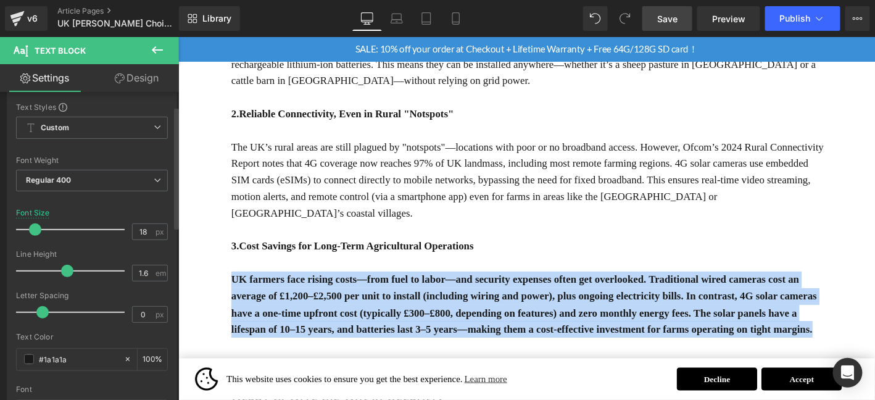
scroll to position [0, 0]
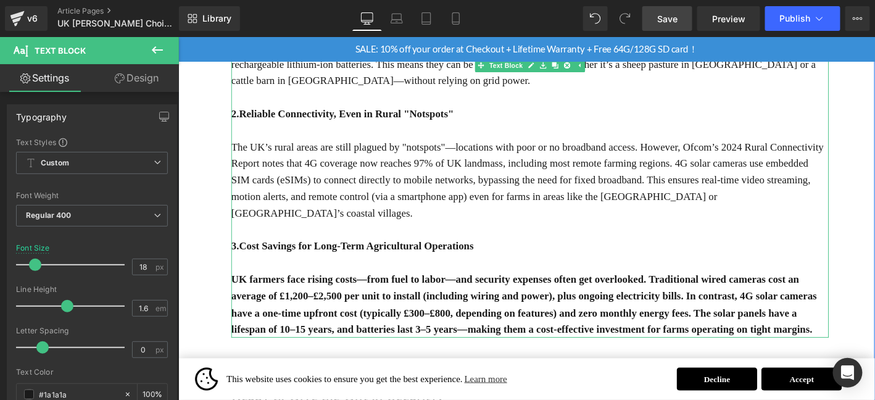
click at [585, 252] on p "3.Cost Savings for Long-Term Agricultural Operations" at bounding box center [554, 261] width 641 height 18
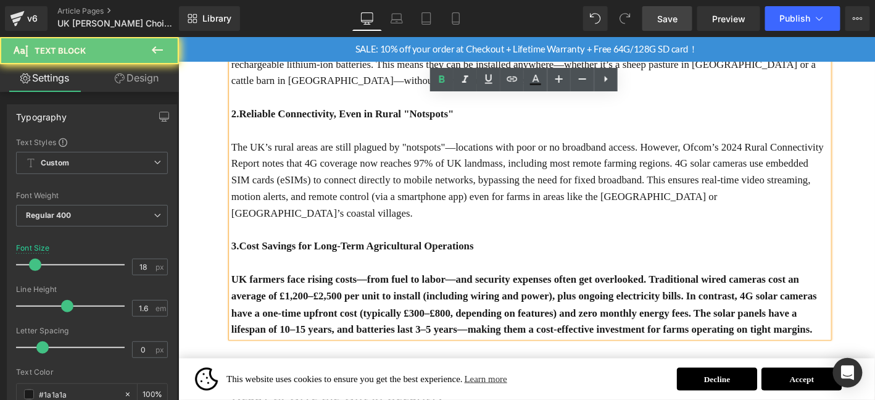
click at [570, 294] on strong "UK farmers face rising costs—from fuel to labor—and security expenses often get…" at bounding box center [548, 322] width 628 height 65
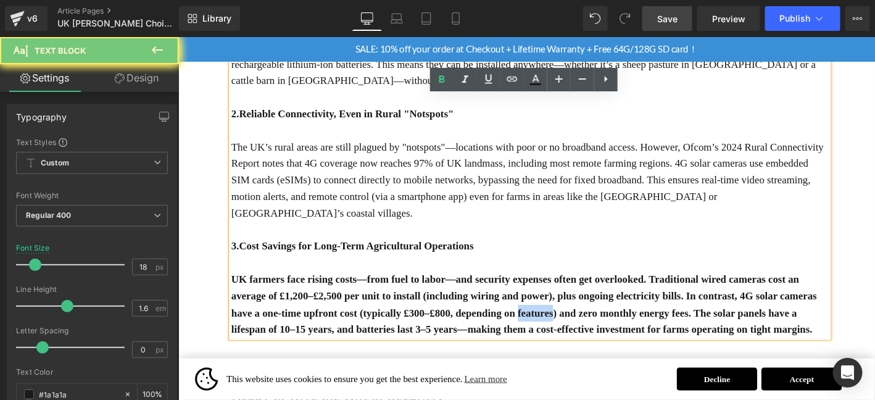
click at [570, 294] on strong "UK farmers face rising costs—from fuel to labor—and security expenses often get…" at bounding box center [548, 322] width 628 height 65
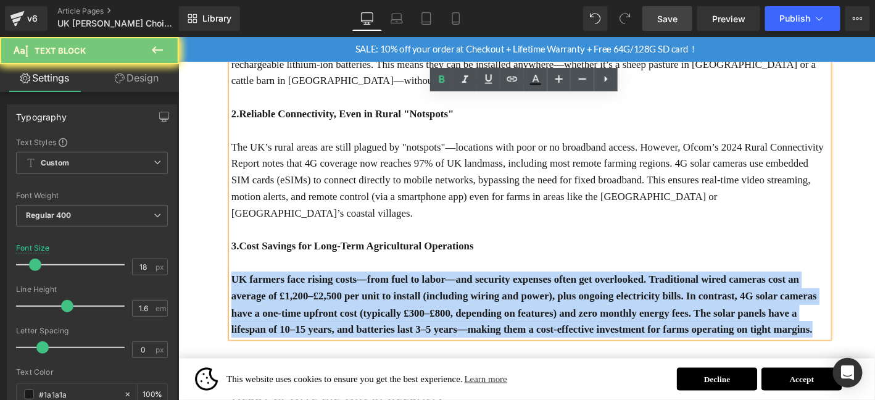
click at [570, 294] on strong "UK farmers face rising costs—from fuel to labor—and security expenses often get…" at bounding box center [548, 322] width 628 height 65
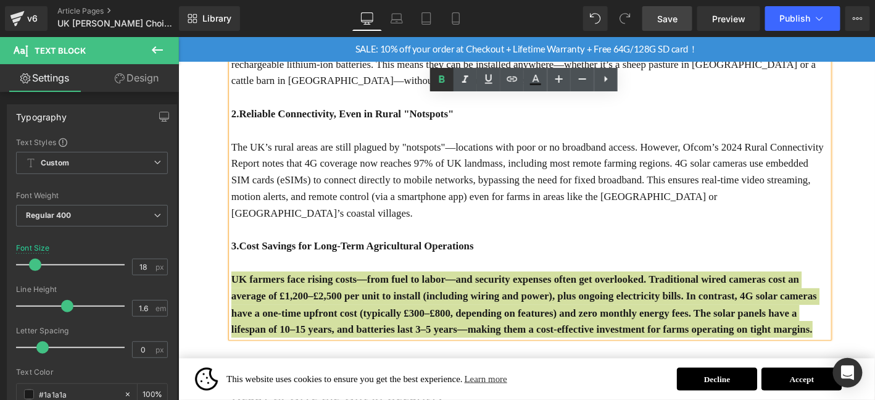
click at [443, 79] on icon at bounding box center [442, 78] width 6 height 7
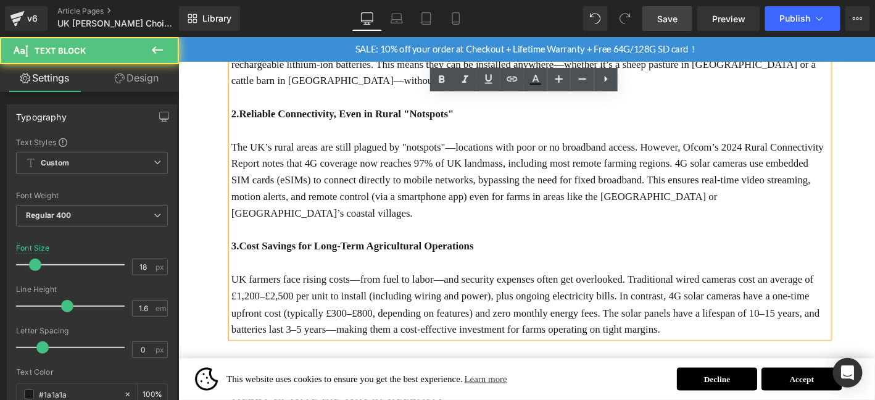
click at [818, 313] on p "UK farmers face rising costs—from fuel to labor—and security expenses often get…" at bounding box center [554, 323] width 641 height 71
click at [672, 30] on link "Save" at bounding box center [667, 18] width 50 height 25
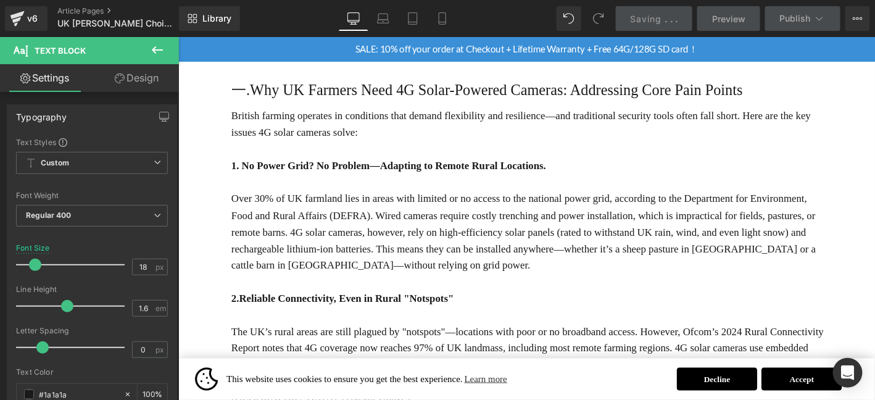
scroll to position [370, 0]
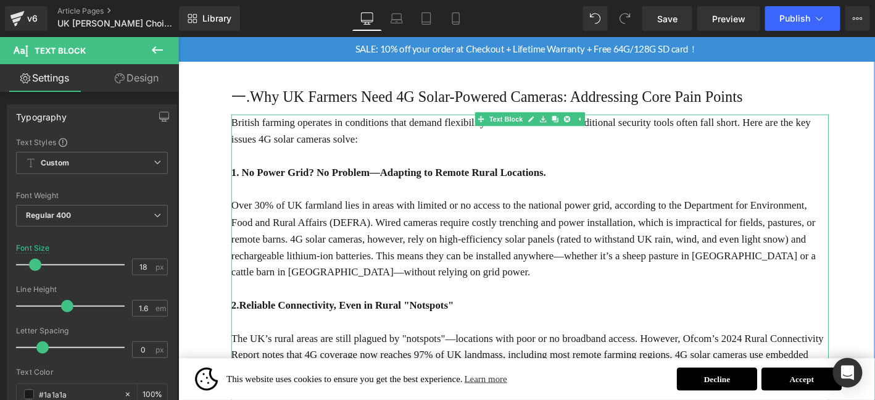
click at [779, 315] on p "2.Reliable Connectivity, Even in Rural "Notspots"" at bounding box center [554, 324] width 641 height 18
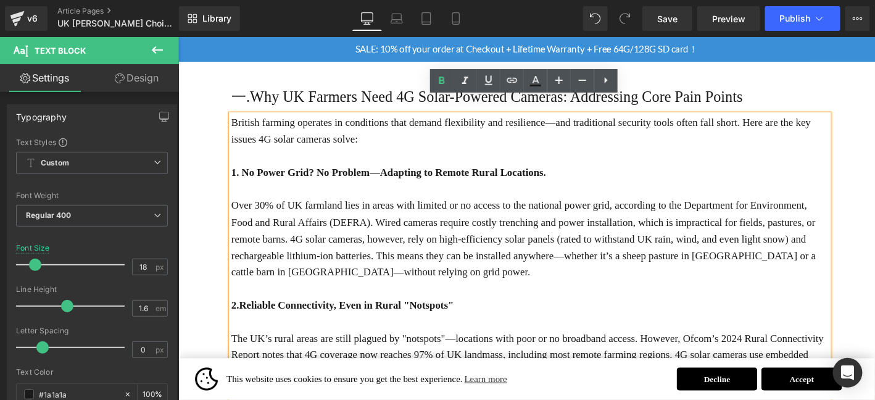
click at [856, 260] on p "Over 30% of UK farmland lies in areas with limited or no access to the national…" at bounding box center [554, 253] width 641 height 89
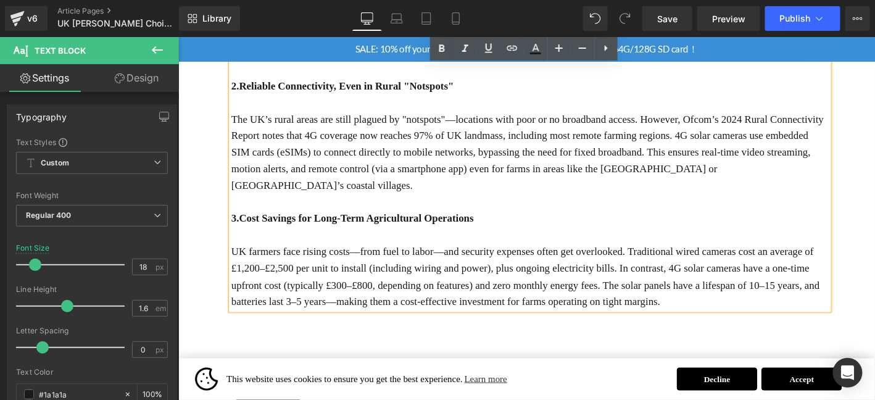
scroll to position [699, 0]
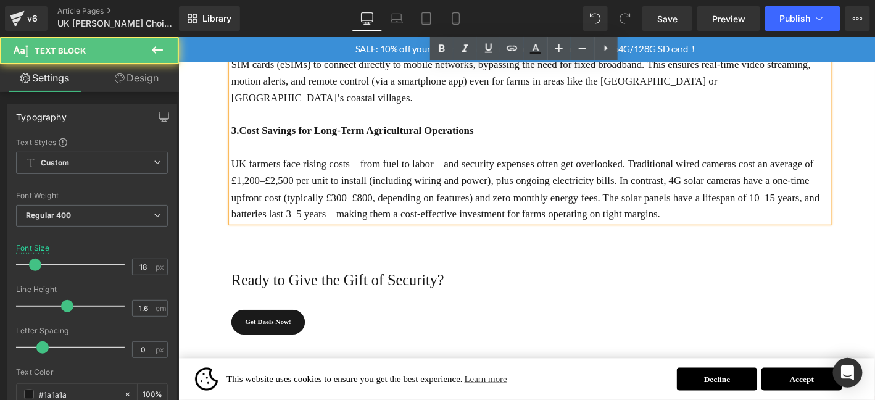
click at [771, 194] on p "UK farmers face rising costs—from fuel to labor—and security expenses often get…" at bounding box center [554, 199] width 641 height 71
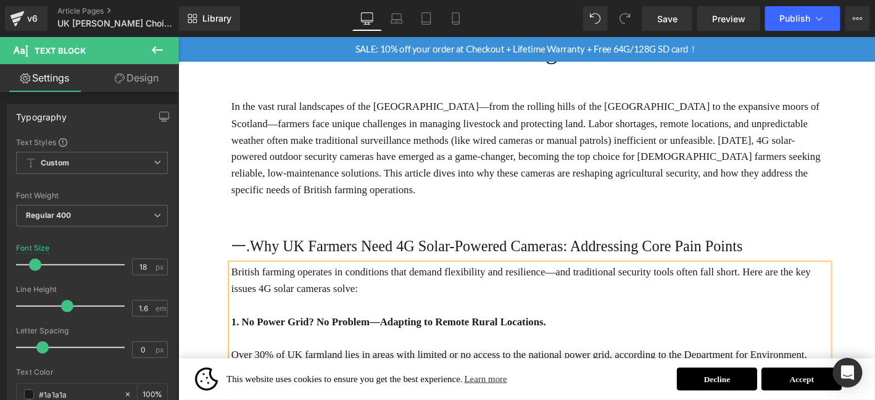
scroll to position [226, 0]
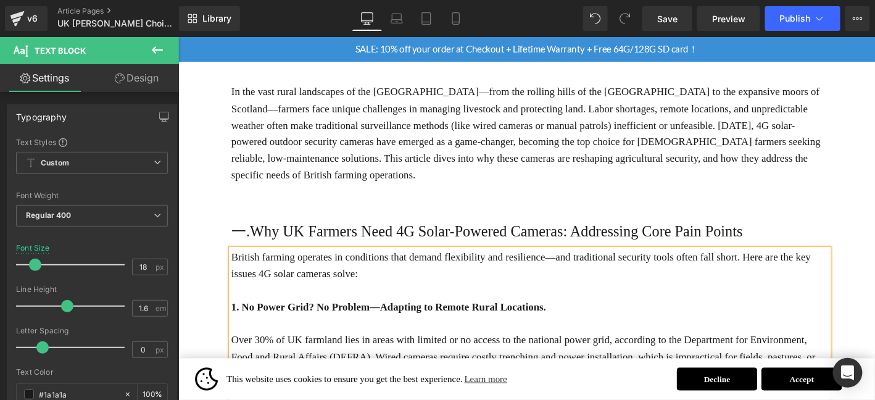
click at [384, 232] on div "一.Why UK Farmers Need 4G Solar-Powered Cameras: Addressing Core Pain Points Hea…" at bounding box center [554, 245] width 641 height 26
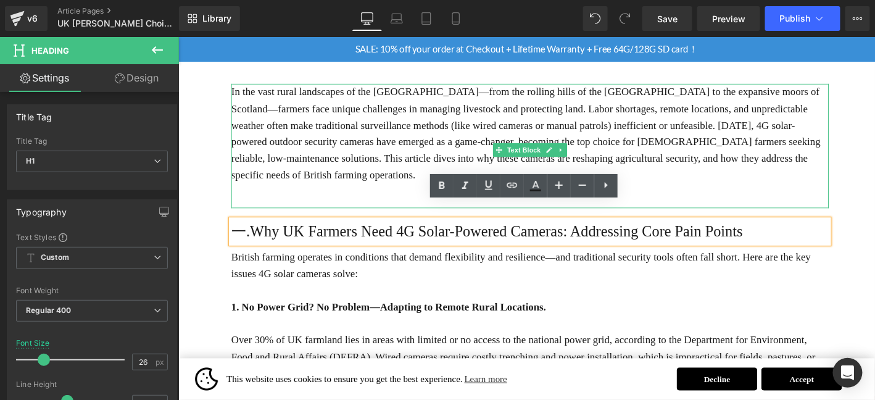
drag, startPoint x: 376, startPoint y: 190, endPoint x: 373, endPoint y: 222, distance: 32.3
click at [376, 189] on div "In the vast rural landscapes of the [GEOGRAPHIC_DATA]—from the rolling hills of…" at bounding box center [554, 152] width 641 height 133
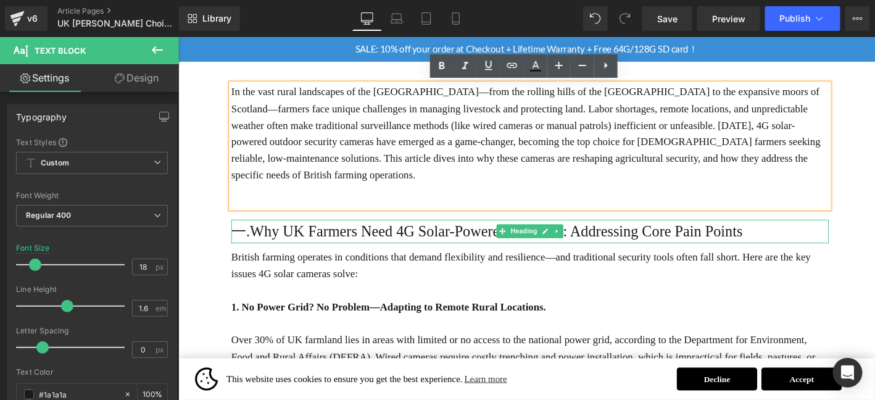
drag, startPoint x: 520, startPoint y: 225, endPoint x: 524, endPoint y: 247, distance: 22.6
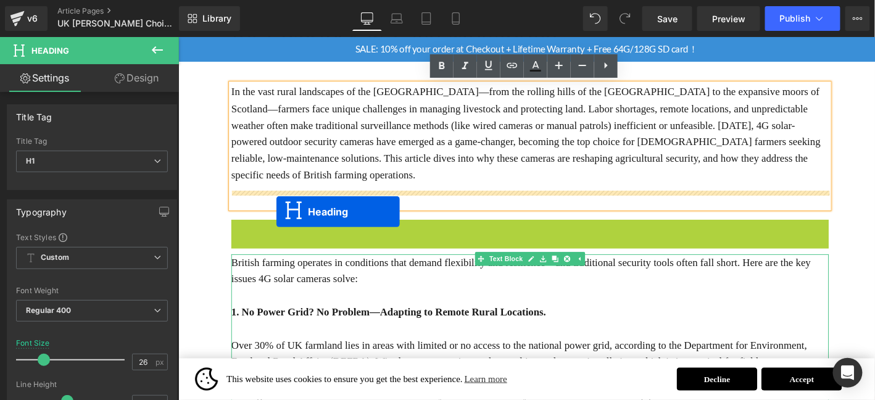
drag, startPoint x: 524, startPoint y: 247, endPoint x: 283, endPoint y: 223, distance: 242.5
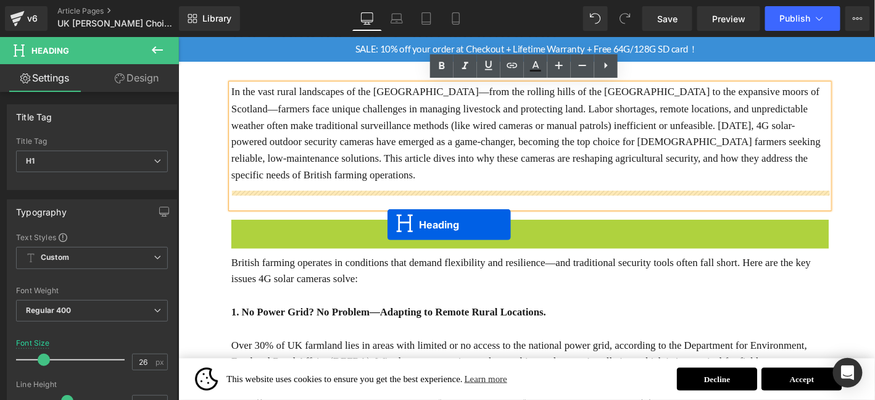
drag, startPoint x: 555, startPoint y: 226, endPoint x: 401, endPoint y: 231, distance: 153.8
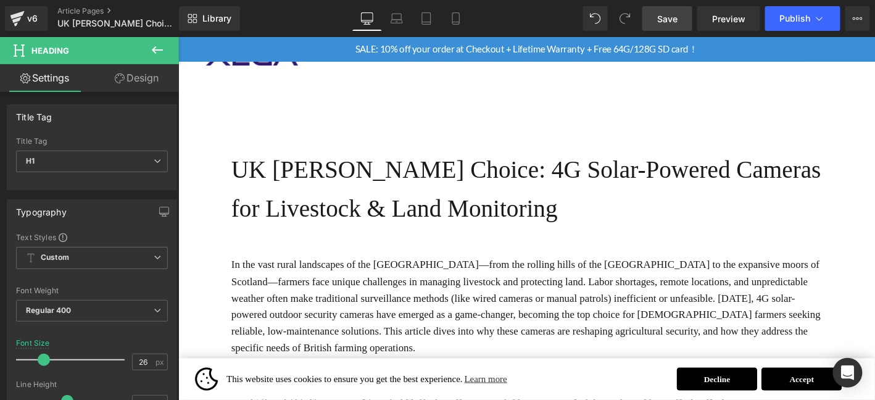
click at [671, 16] on span "Save" at bounding box center [667, 18] width 20 height 13
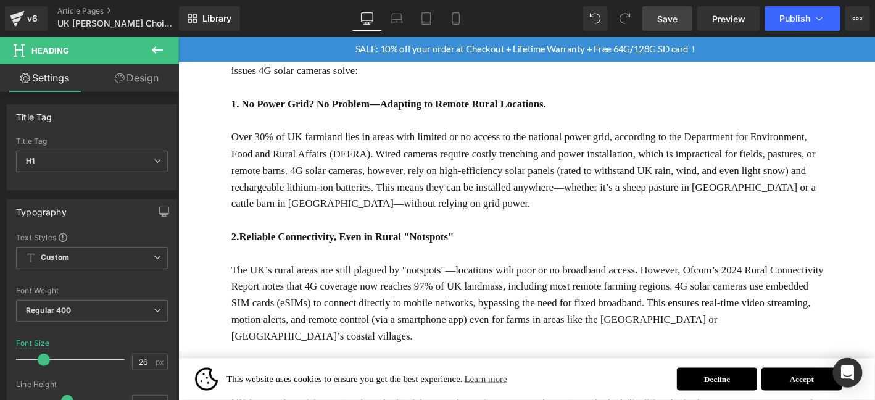
scroll to position [329, 0]
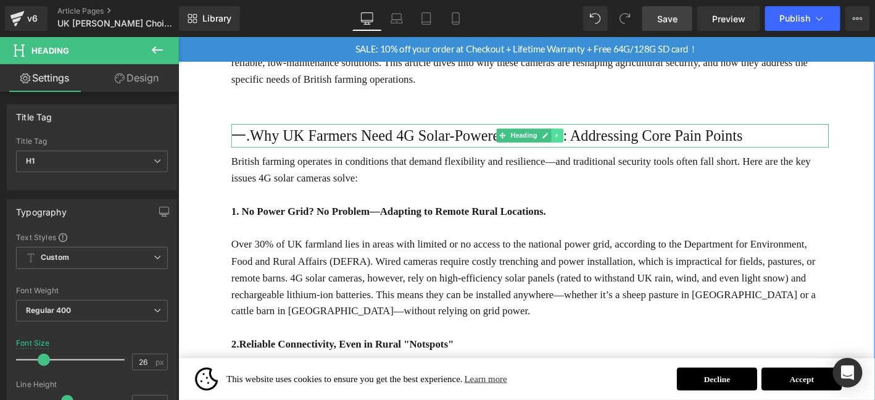
click at [585, 138] on icon at bounding box center [584, 141] width 7 height 7
click at [578, 139] on icon at bounding box center [578, 142] width 7 height 7
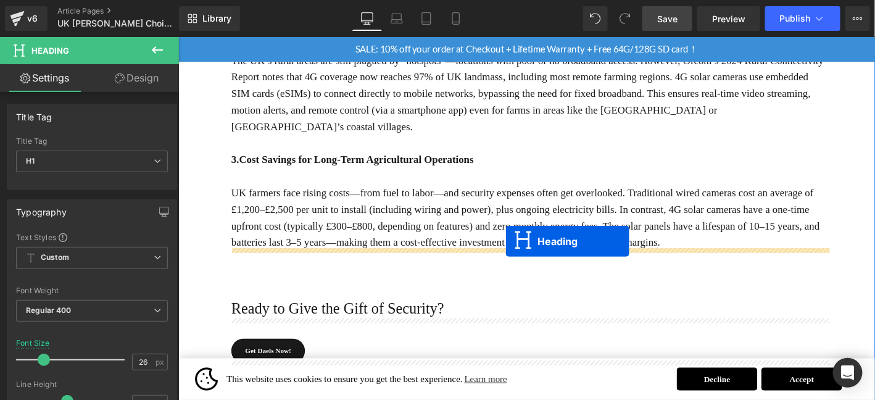
scroll to position [720, 0]
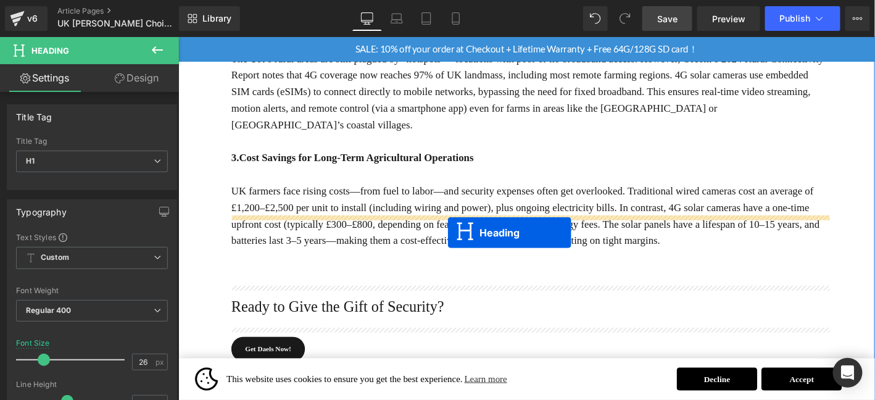
drag, startPoint x: 552, startPoint y: 165, endPoint x: 467, endPoint y: 247, distance: 118.3
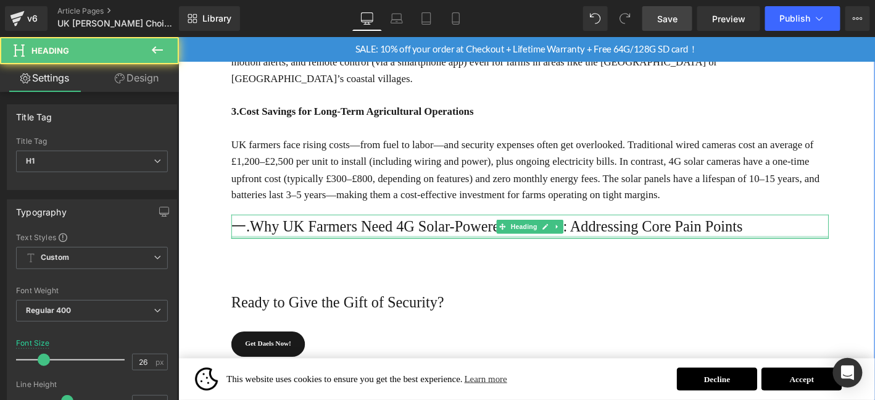
scroll to position [671, 0]
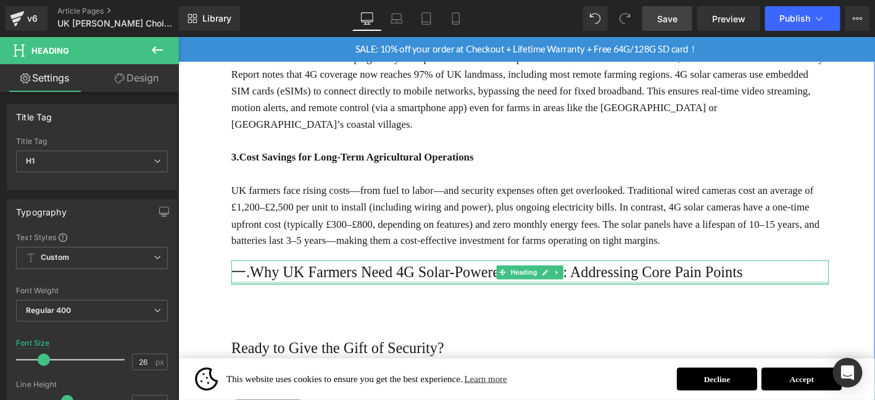
click at [366, 276] on h1 "一.Why UK Farmers Need 4G Solar-Powered Cameras: Addressing Core Pain Points" at bounding box center [554, 289] width 641 height 26
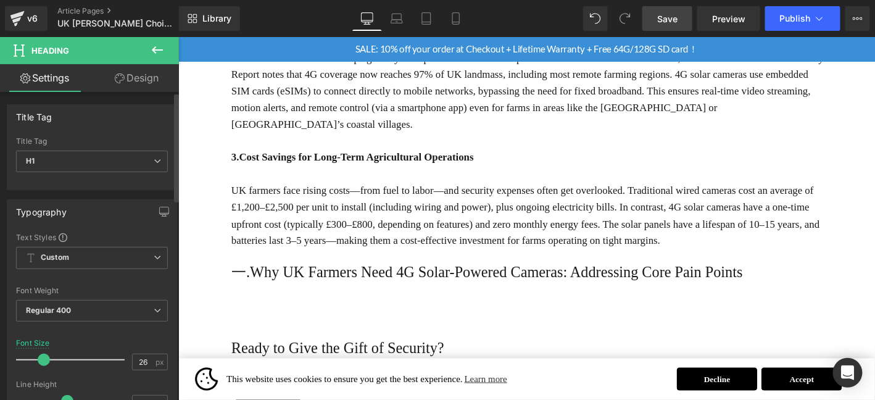
click at [155, 99] on div "Title Tag H1 H2 H3 H4 H5 H6 Title Tag H1 H1 H2 H3 H4 H5 H6" at bounding box center [92, 142] width 185 height 95
click at [155, 87] on link "Design" at bounding box center [136, 78] width 89 height 28
click at [0, 0] on div "Spacing" at bounding box center [0, 0] width 0 height 0
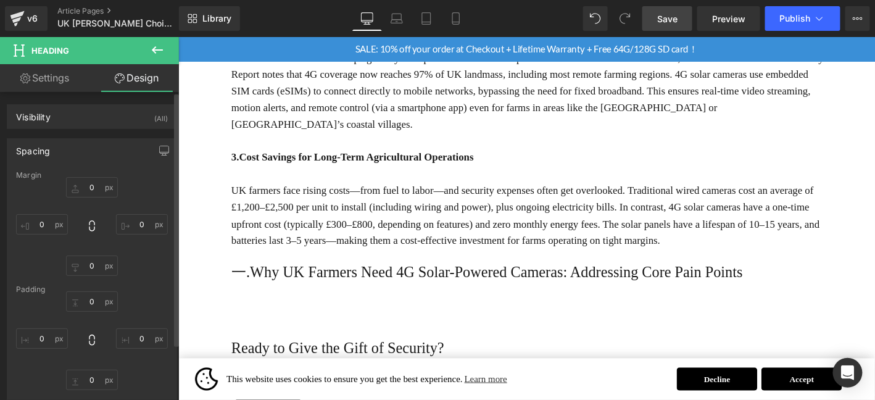
type input "20"
type input "0"
type input "10"
type input "0"
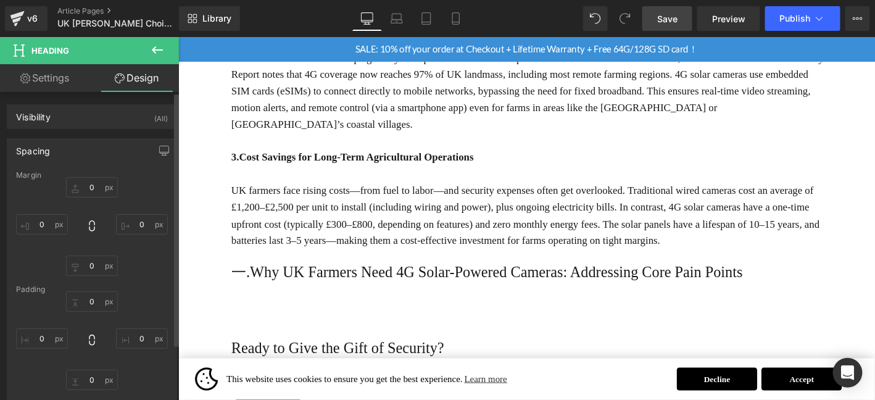
type input "0"
click at [99, 188] on input "20" at bounding box center [92, 187] width 52 height 20
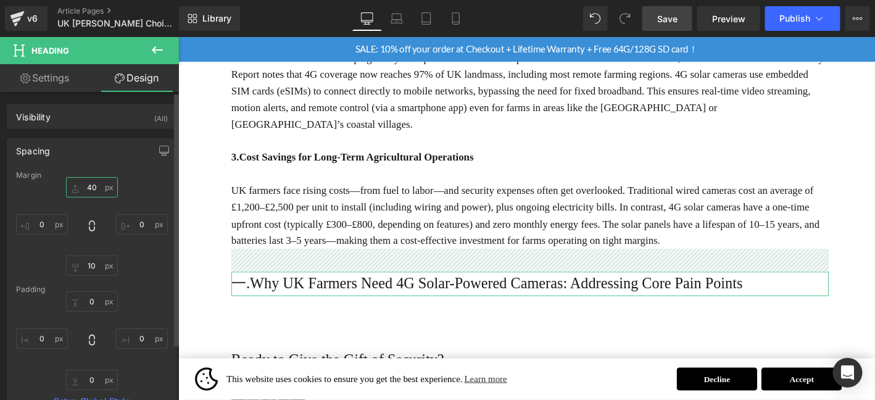
click at [99, 182] on input "40" at bounding box center [92, 187] width 52 height 20
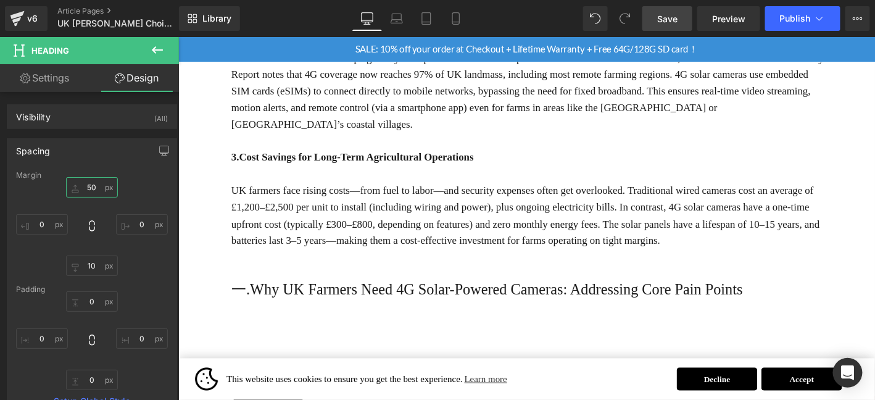
type input "50"
click at [294, 294] on h1 "一.Why UK Farmers Need 4G Solar-Powered Cameras: Addressing Core Pain Points" at bounding box center [554, 307] width 641 height 26
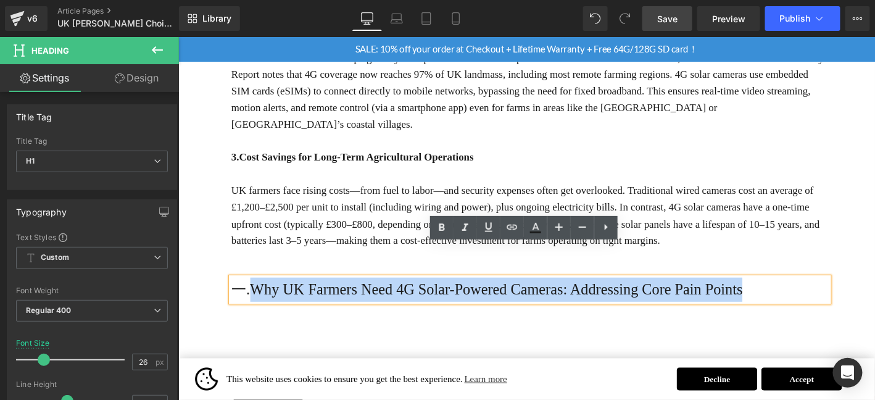
drag, startPoint x: 257, startPoint y: 272, endPoint x: 805, endPoint y: 281, distance: 548.7
click at [805, 294] on h1 "一.Why UK Farmers Need 4G Solar-Powered Cameras: Addressing Core Pain Points" at bounding box center [554, 307] width 641 height 26
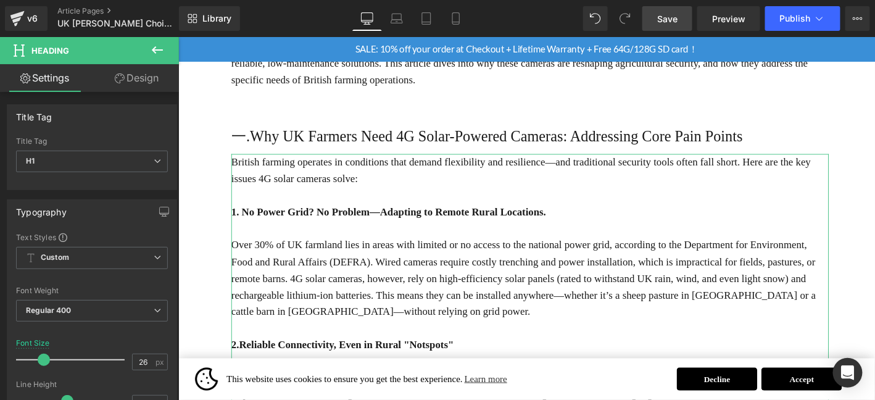
scroll to position [300, 0]
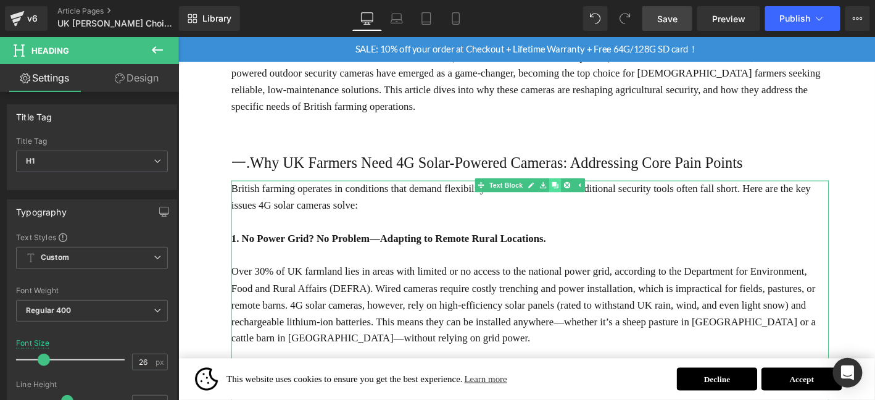
click at [579, 192] on icon at bounding box center [581, 195] width 7 height 7
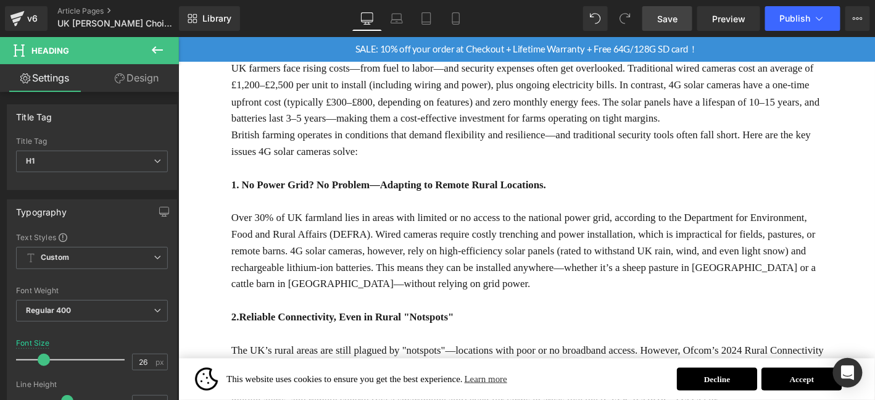
scroll to position [813, 0]
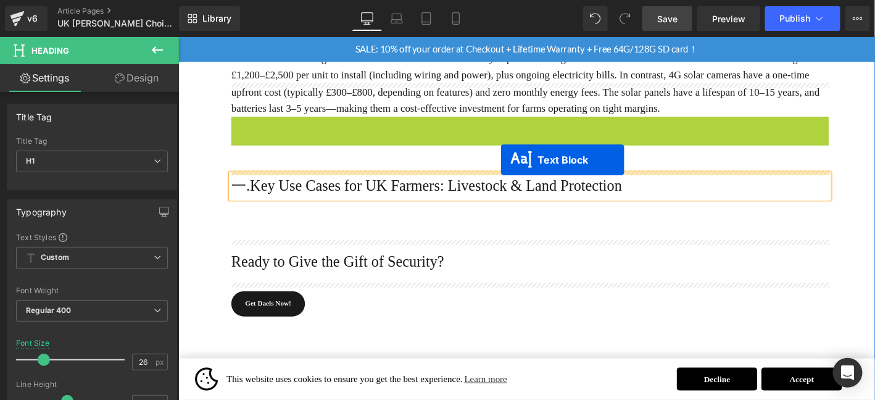
drag, startPoint x: 542, startPoint y: 91, endPoint x: 523, endPoint y: 167, distance: 78.4
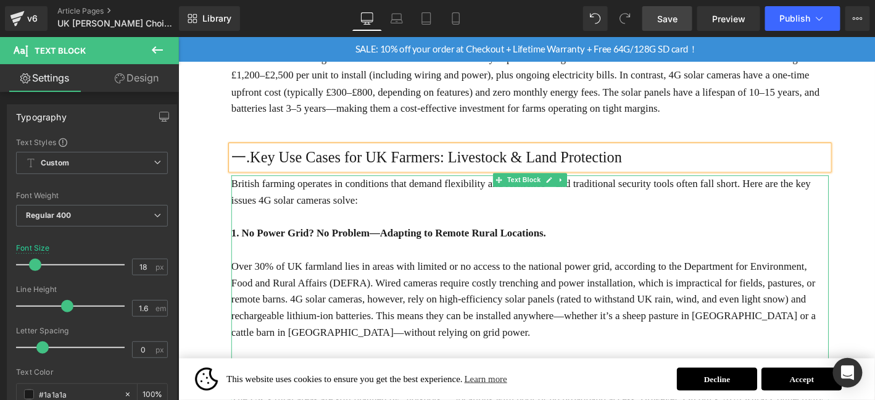
click at [295, 185] on p "British farming operates in conditions that demand flexibility and resilience—a…" at bounding box center [554, 203] width 641 height 36
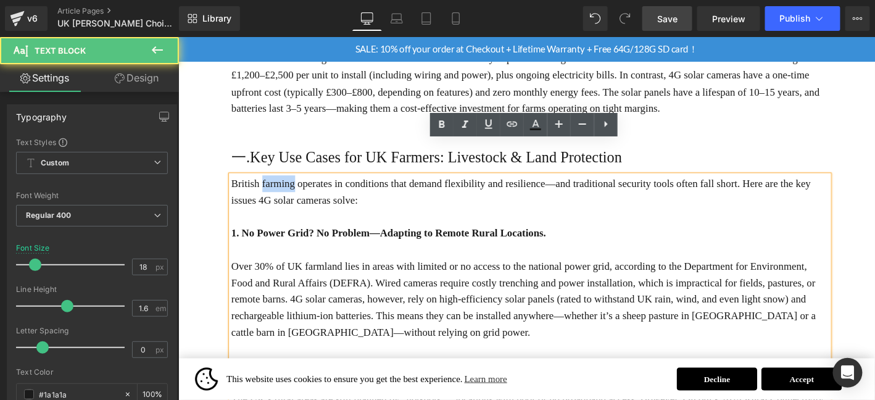
click at [295, 185] on p "British farming operates in conditions that demand flexibility and resilience—a…" at bounding box center [554, 203] width 641 height 36
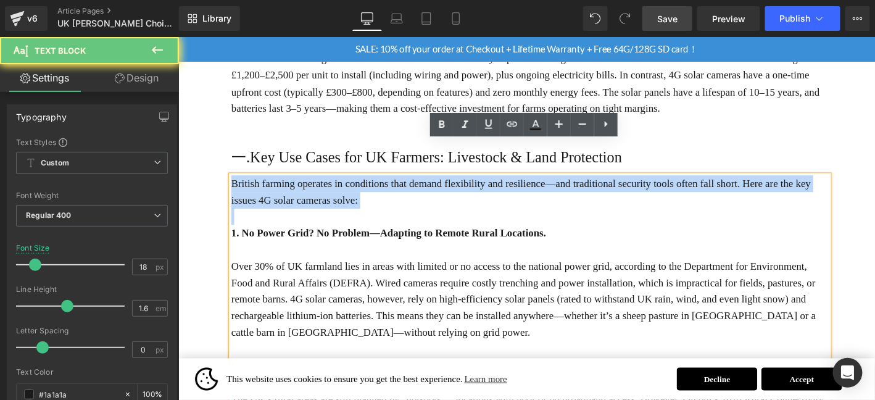
click at [295, 185] on p "British farming operates in conditions that demand flexibility and resilience—a…" at bounding box center [554, 203] width 641 height 36
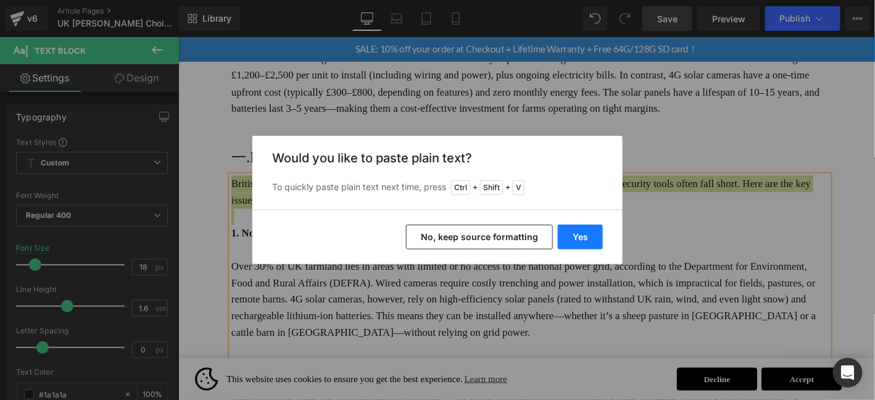
click at [592, 236] on button "Yes" at bounding box center [580, 237] width 45 height 25
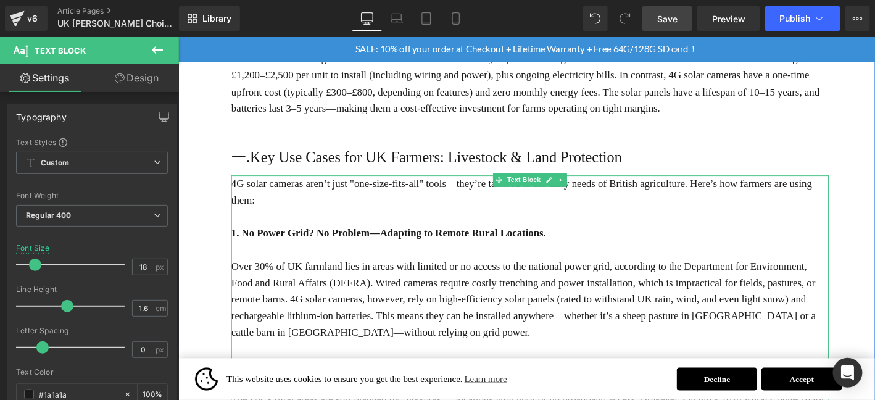
click at [326, 185] on p "4G solar cameras aren’t just "one-size-fits-all" tools—they’re tailored to the …" at bounding box center [554, 203] width 641 height 36
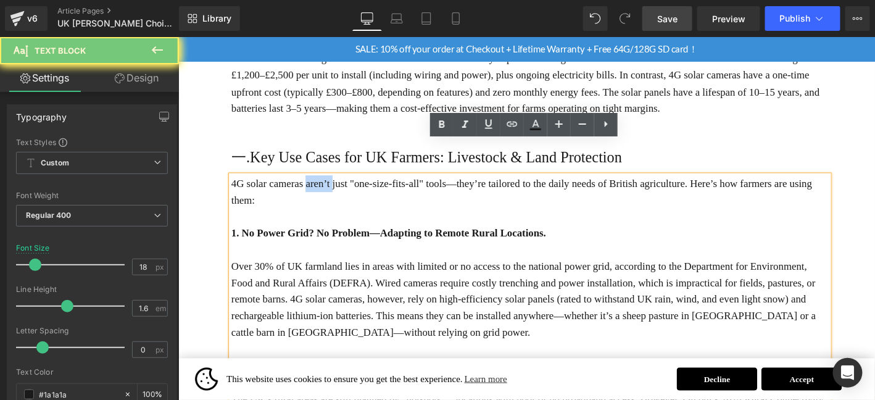
click at [328, 185] on p "4G solar cameras aren’t just "one-size-fits-all" tools—they’re tailored to the …" at bounding box center [554, 203] width 641 height 36
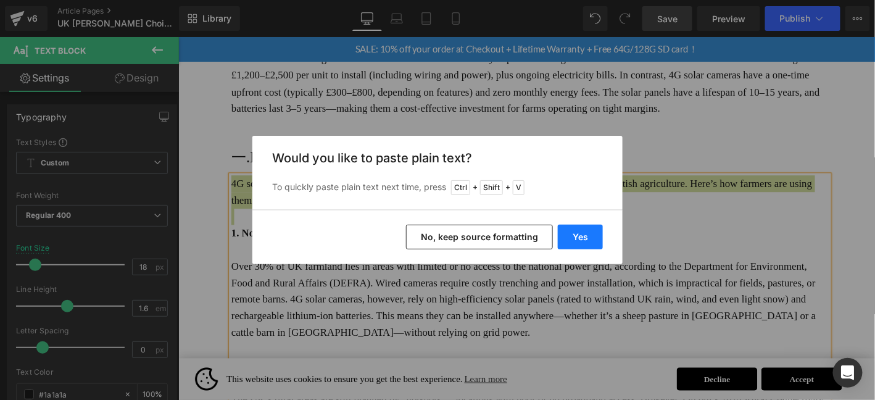
click at [595, 244] on button "Yes" at bounding box center [580, 237] width 45 height 25
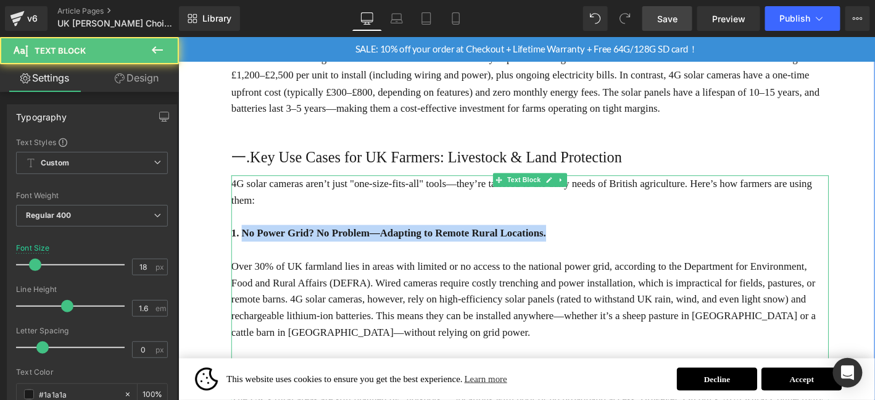
drag, startPoint x: 247, startPoint y: 207, endPoint x: 591, endPoint y: 204, distance: 344.3
click at [591, 238] on p "1. No Power Grid? No Problem—Adapting to Remote Rural Locations." at bounding box center [554, 247] width 641 height 18
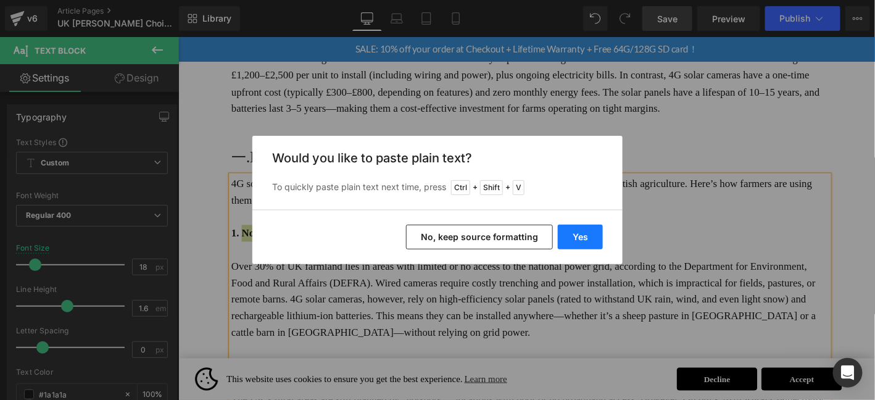
click at [584, 231] on button "Yes" at bounding box center [580, 237] width 45 height 25
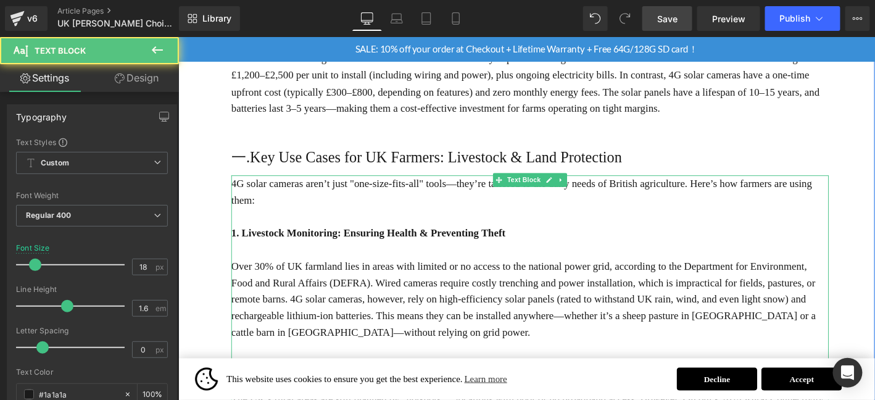
click at [330, 273] on p "Over 30% of UK farmland lies in areas with limited or no access to the national…" at bounding box center [554, 317] width 641 height 89
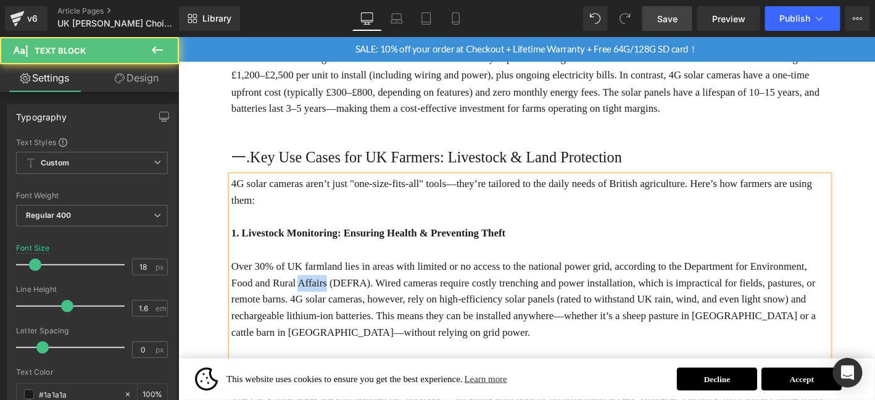
click at [330, 273] on p "Over 30% of UK farmland lies in areas with limited or no access to the national…" at bounding box center [554, 317] width 641 height 89
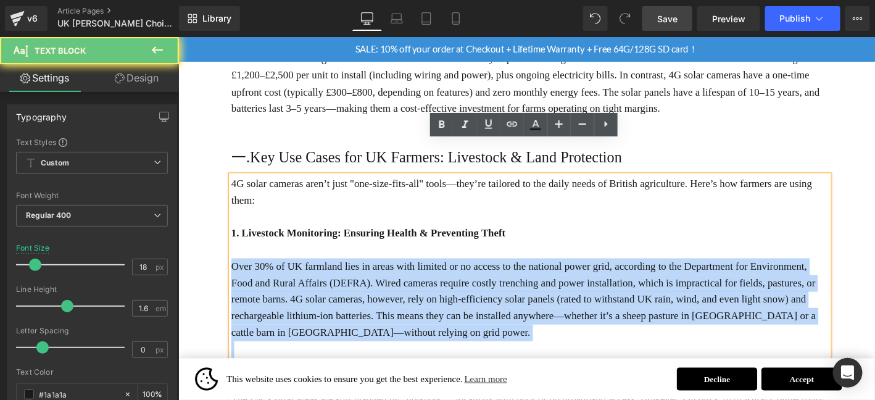
click at [331, 273] on p "Over 30% of UK farmland lies in areas with limited or no access to the national…" at bounding box center [554, 317] width 641 height 89
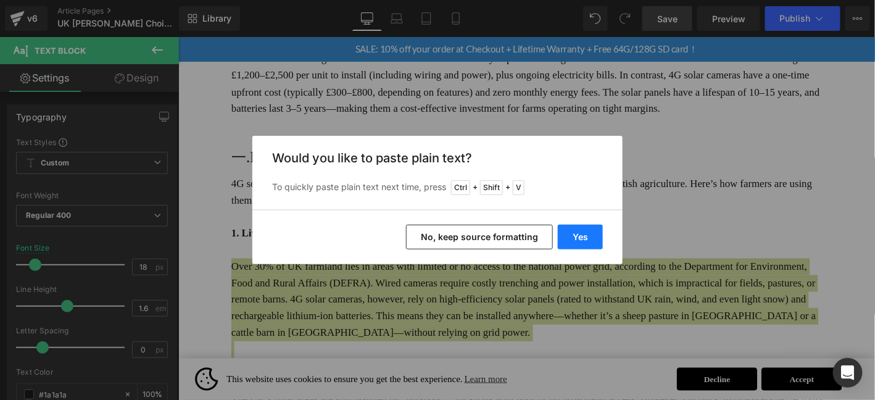
click at [579, 231] on button "Yes" at bounding box center [580, 237] width 45 height 25
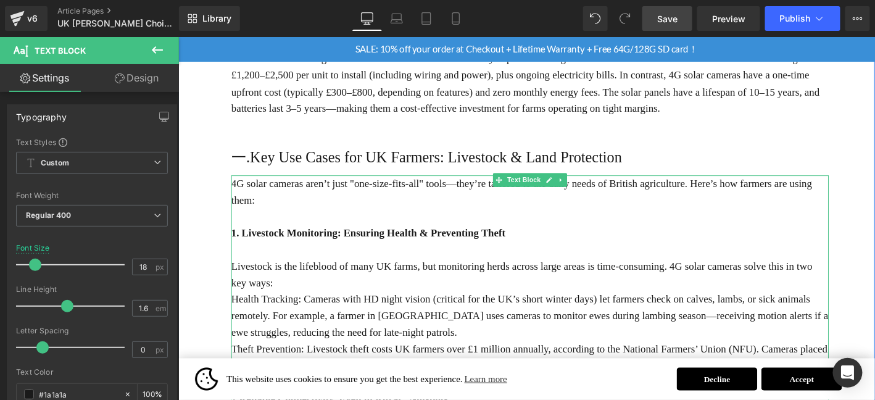
click at [330, 273] on p "Livestock is the lifeblood of many UK farms, but monitoring herds across large …" at bounding box center [554, 291] width 641 height 36
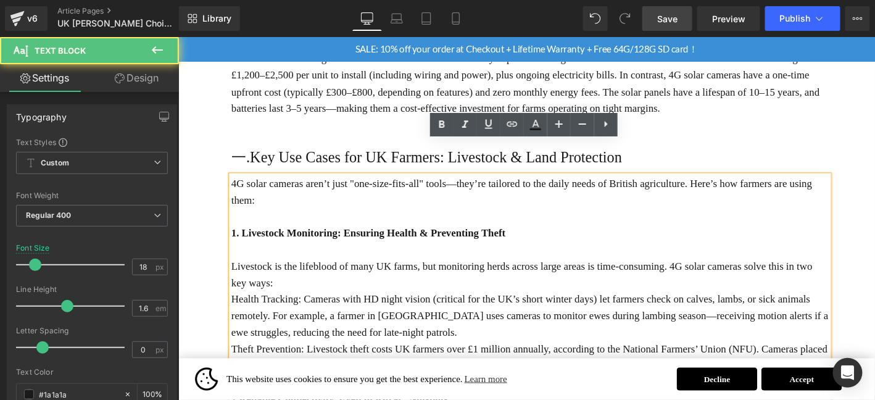
click at [323, 273] on p "Livestock is the lifeblood of many UK farms, but monitoring herds across large …" at bounding box center [554, 291] width 641 height 36
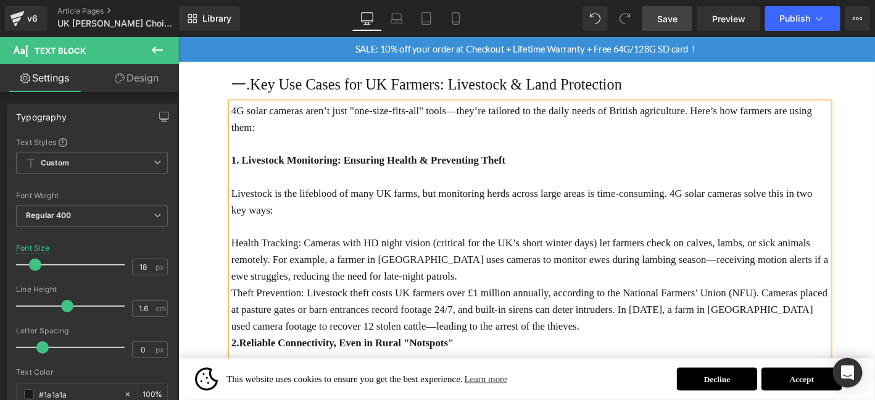
scroll to position [895, 0]
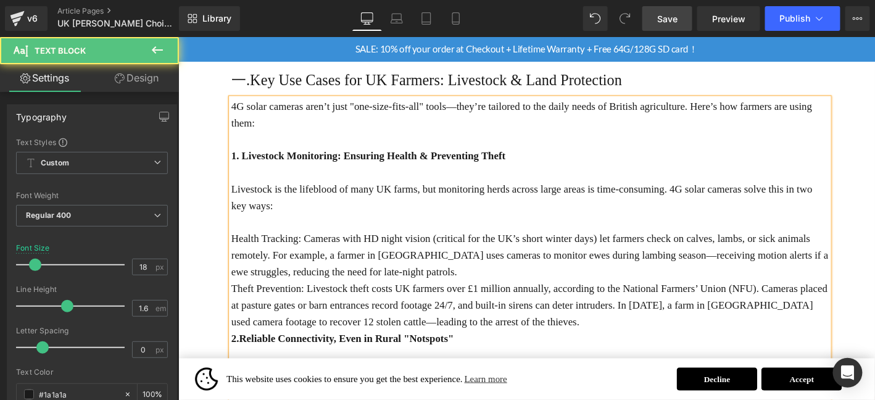
click at [468, 258] on p "Health Tracking: Cameras with HD night vision (critical for the UK’s short wint…" at bounding box center [554, 270] width 641 height 53
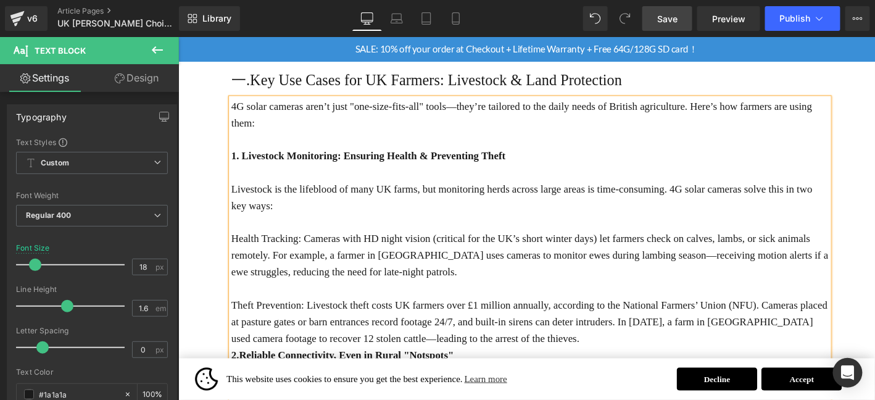
click at [549, 368] on p "2.Reliable Connectivity, Even in Rural "Notspots"" at bounding box center [554, 377] width 641 height 18
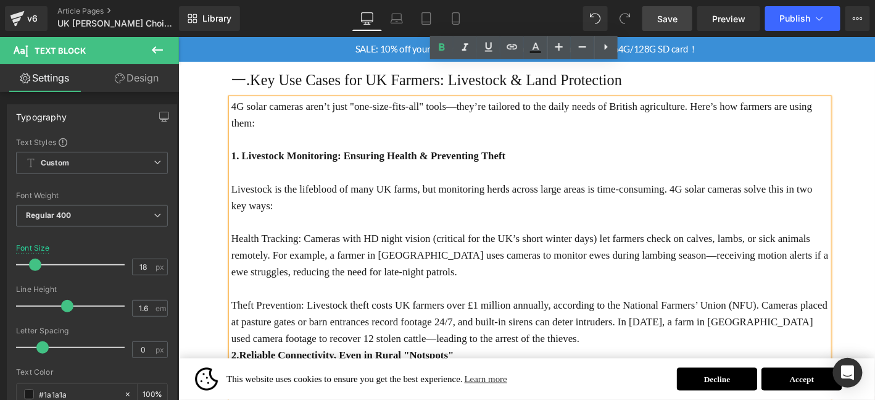
click at [559, 320] on p "Theft Prevention: Livestock theft costs UK farmers over £1 million annually, ac…" at bounding box center [554, 341] width 641 height 53
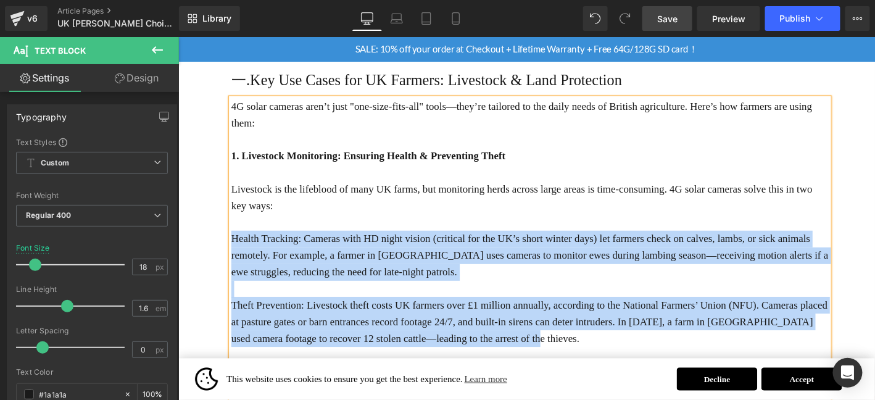
drag, startPoint x: 532, startPoint y: 317, endPoint x: 236, endPoint y: 218, distance: 312.2
click at [236, 218] on div "4G solar cameras aren’t just "one-size-fits-all" tools—they’re tailored to the …" at bounding box center [554, 368] width 641 height 533
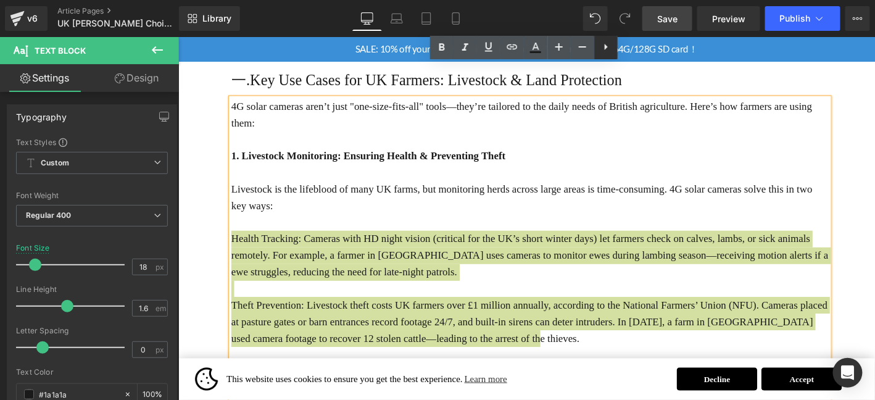
click at [606, 43] on icon at bounding box center [606, 46] width 15 height 15
click at [0, 0] on icon at bounding box center [0, 0] width 0 height 0
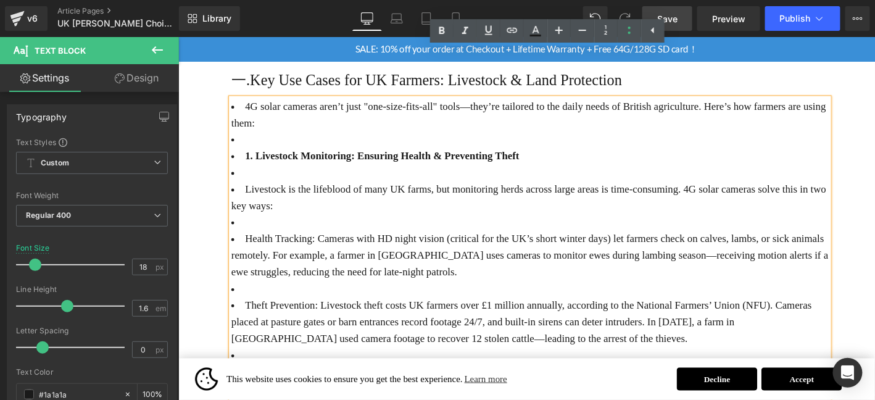
scroll to position [913, 0]
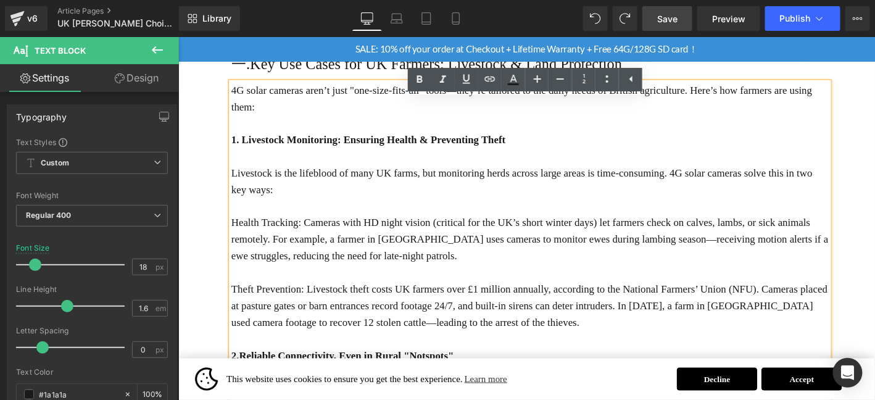
click at [250, 209] on p at bounding box center [554, 218] width 641 height 18
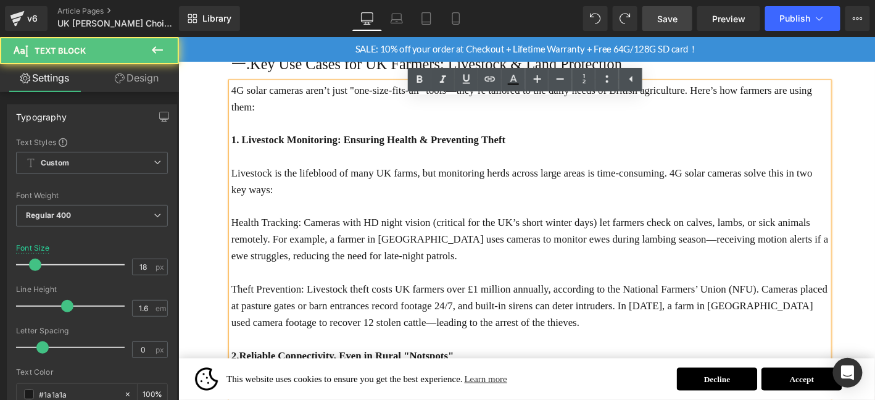
click at [234, 226] on p "Health Tracking: Cameras with HD night vision (critical for the UK’s short wint…" at bounding box center [554, 252] width 641 height 53
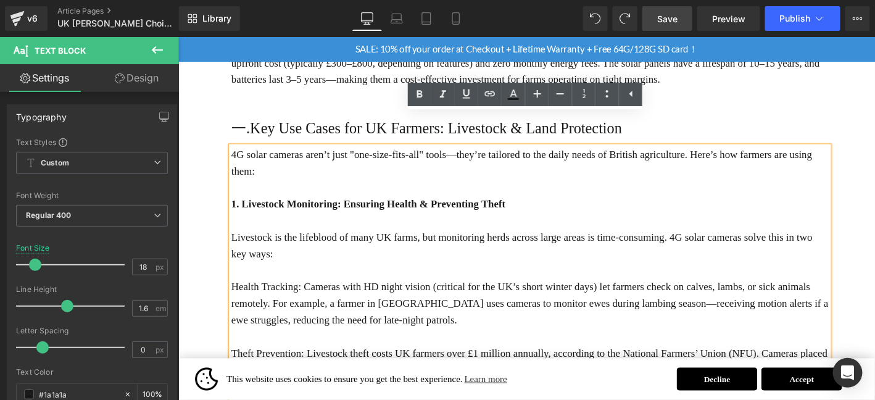
scroll to position [851, 0]
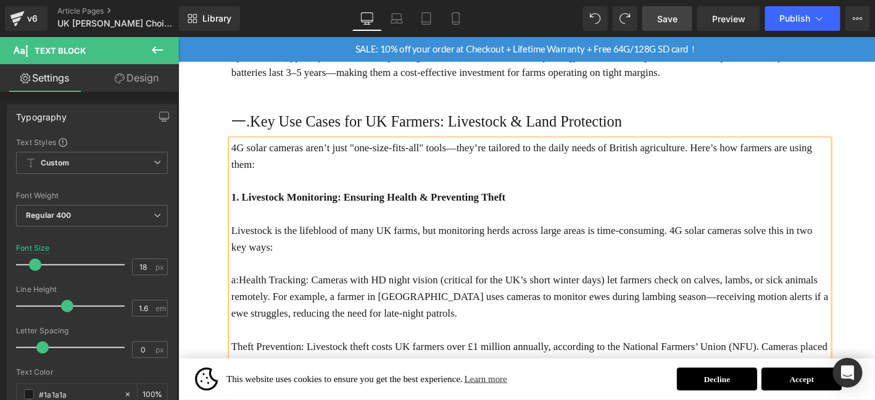
click at [234, 359] on p "Theft Prevention: Livestock theft costs UK farmers over £1 million annually, ac…" at bounding box center [554, 385] width 641 height 53
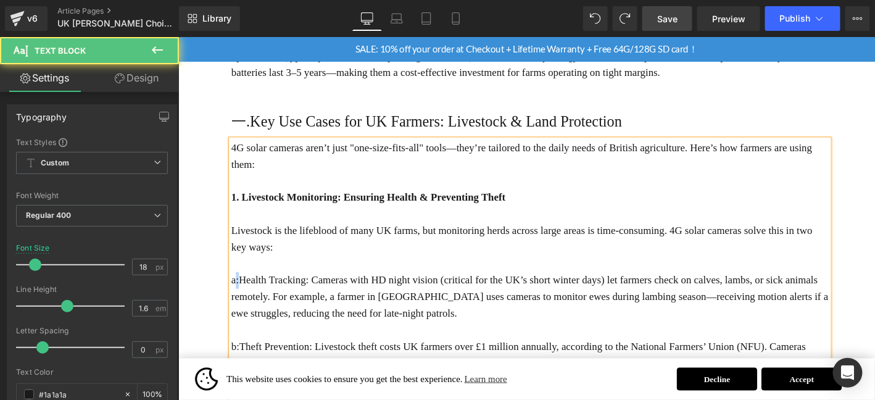
click at [239, 288] on p "a:Health Tracking: Cameras with HD night vision (critical for the UK’s short wi…" at bounding box center [554, 314] width 641 height 53
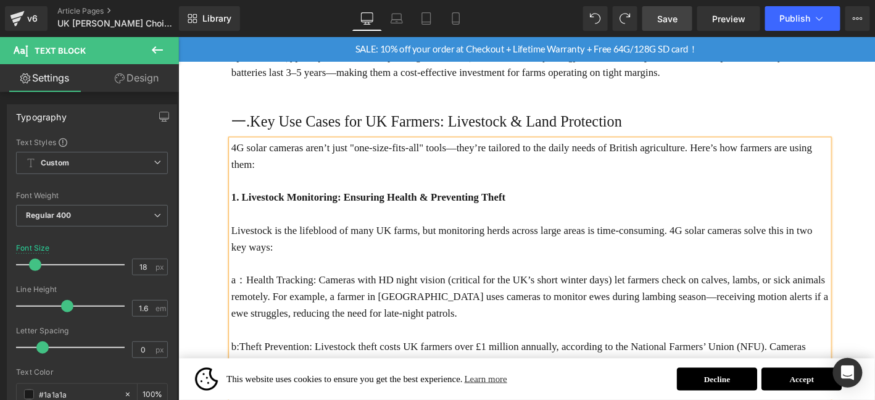
click at [286, 359] on p "b:Theft Prevention: Livestock theft costs UK farmers over £1 million annually, …" at bounding box center [554, 385] width 641 height 53
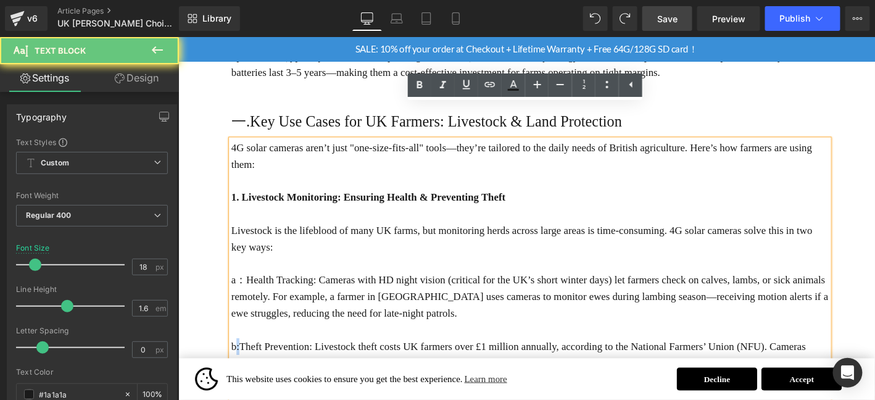
drag, startPoint x: 243, startPoint y: 336, endPoint x: 236, endPoint y: 336, distance: 6.2
click at [237, 359] on p "b:Theft Prevention: Livestock theft costs UK farmers over £1 million annually, …" at bounding box center [554, 385] width 641 height 53
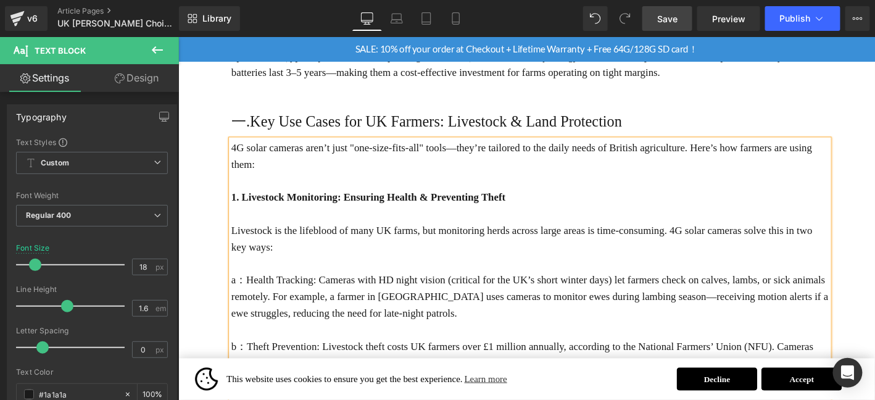
click at [405, 342] on p at bounding box center [554, 351] width 641 height 18
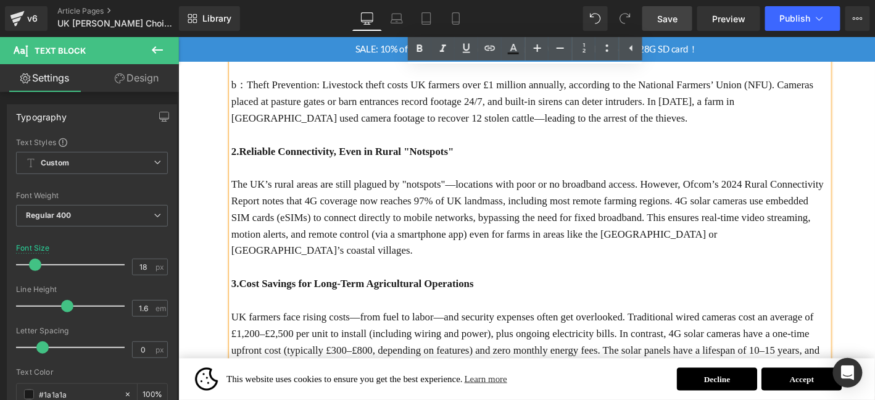
scroll to position [1139, 0]
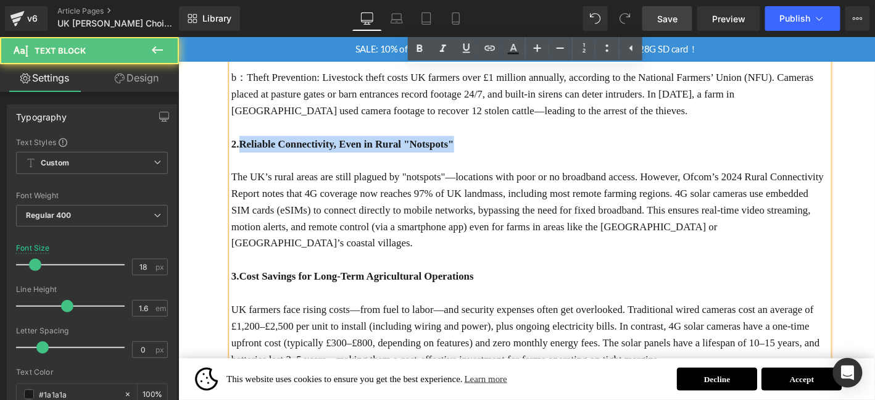
drag, startPoint x: 243, startPoint y: 114, endPoint x: 518, endPoint y: 117, distance: 275.9
click at [518, 143] on p "2.Reliable Connectivity, Even in Rural "Notspots"" at bounding box center [554, 152] width 641 height 18
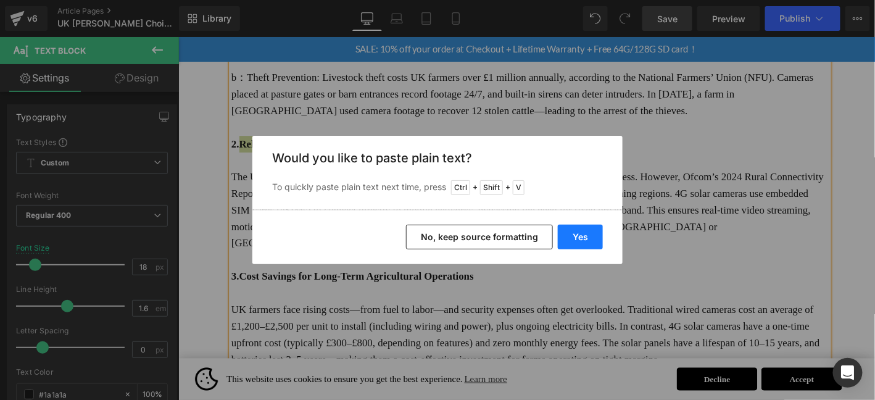
click at [577, 233] on button "Yes" at bounding box center [580, 237] width 45 height 25
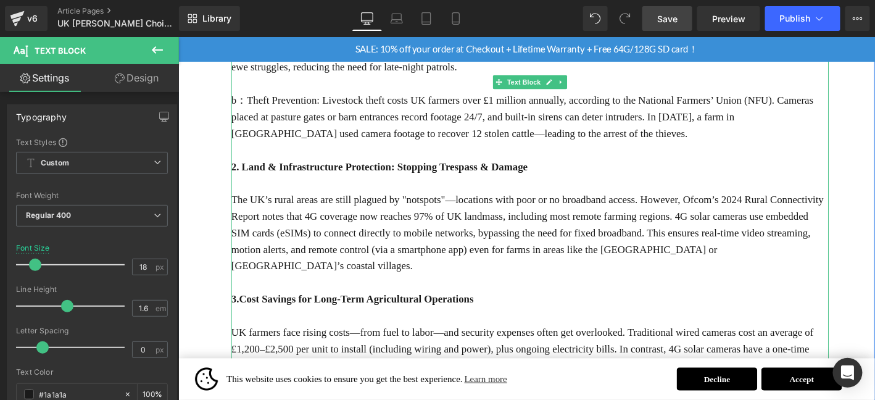
scroll to position [1118, 0]
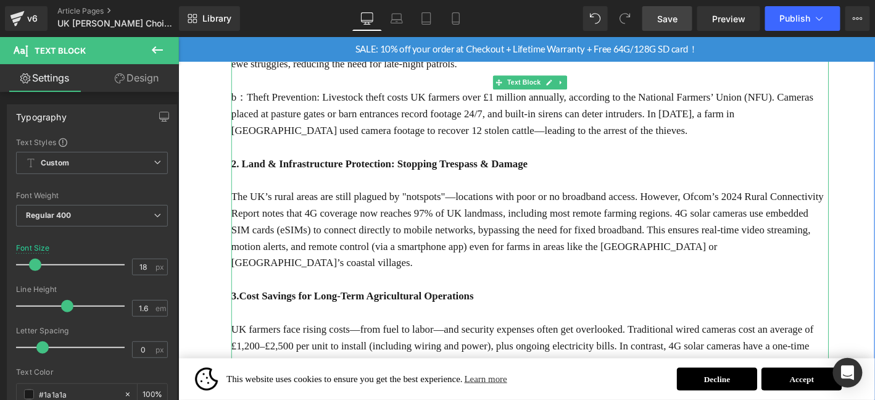
click at [307, 205] on p "The UK’s rural areas are still plagued by "notspots"—locations with poor or no …" at bounding box center [554, 243] width 641 height 89
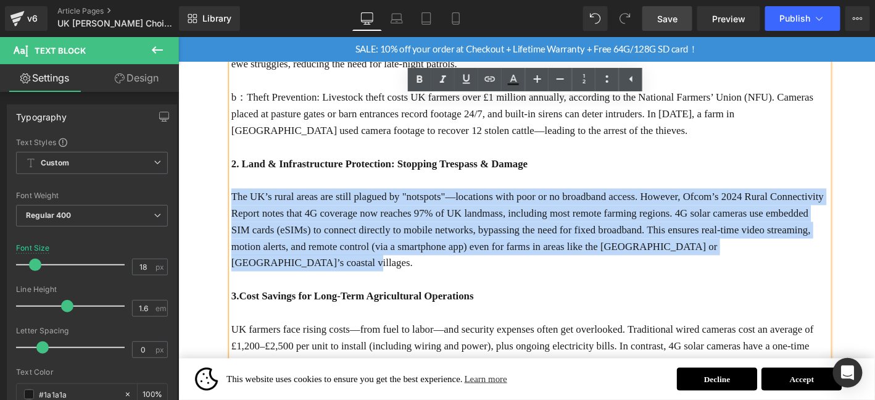
drag, startPoint x: 233, startPoint y: 172, endPoint x: 858, endPoint y: 228, distance: 627.0
click at [858, 228] on p "The UK’s rural areas are still plagued by "notspots"—locations with poor or no …" at bounding box center [554, 243] width 641 height 89
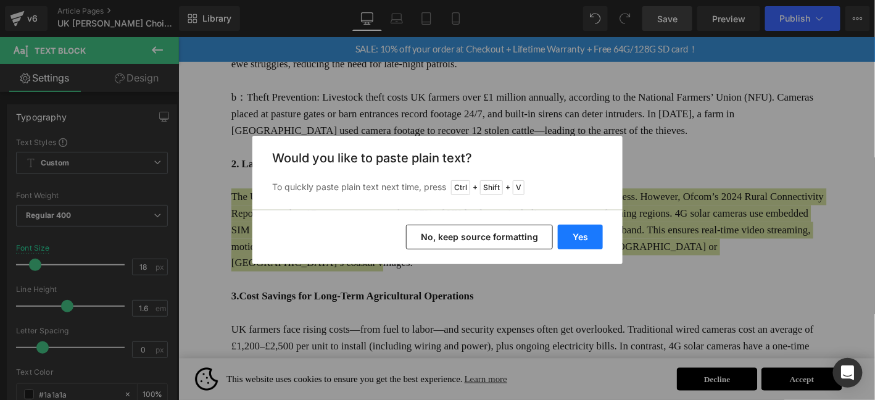
click at [585, 239] on button "Yes" at bounding box center [580, 237] width 45 height 25
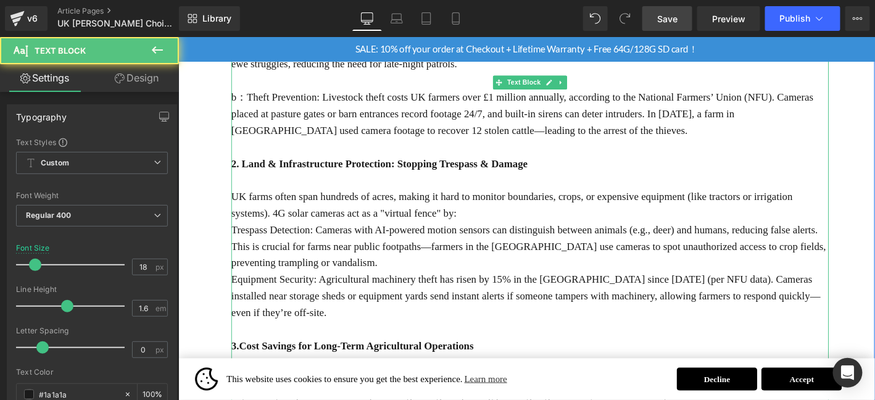
click at [507, 199] on p "UK farms often span hundreds of acres, making it hard to monitor boundaries, cr…" at bounding box center [554, 217] width 641 height 36
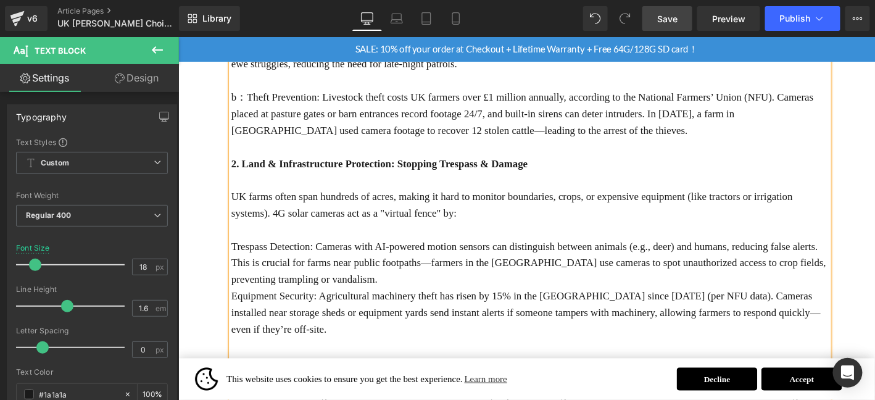
click at [234, 221] on div "4G solar cameras aren’t just "one-size-fits-all" tools—they’re tailored to the …" at bounding box center [554, 181] width 641 height 604
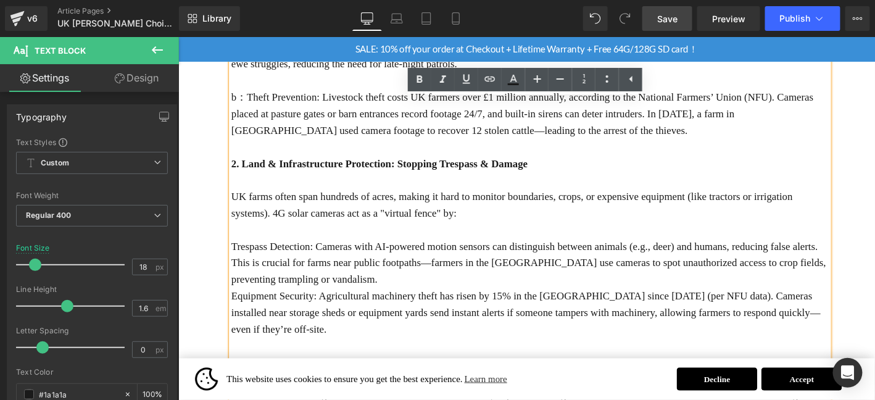
click at [236, 252] on p "Trespass Detection: Cameras with AI-powered motion sensors can distinguish betw…" at bounding box center [554, 278] width 641 height 53
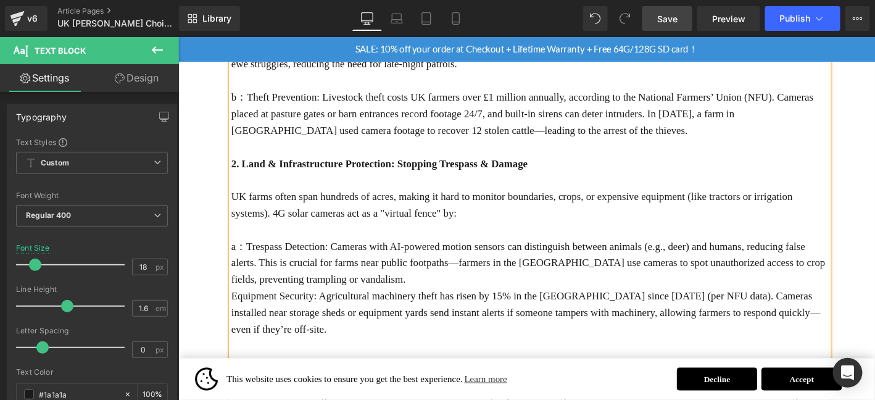
click at [439, 260] on p "a：Trespass Detection: Cameras with AI-powered motion sensors can distinguish be…" at bounding box center [554, 278] width 641 height 53
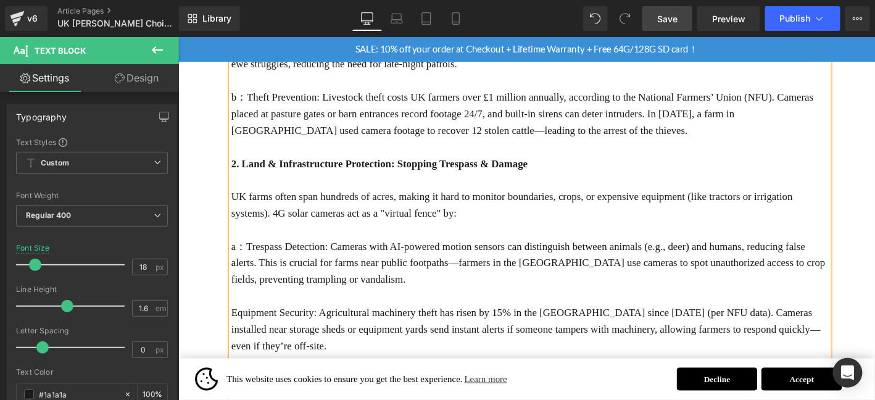
click at [234, 323] on p "Equipment Security: Agricultural machinery theft has risen by 15% in the [GEOGR…" at bounding box center [554, 349] width 641 height 53
click at [481, 252] on p "a：Trespass Detection: Cameras with AI-powered motion sensors can distinguish be…" at bounding box center [554, 278] width 641 height 53
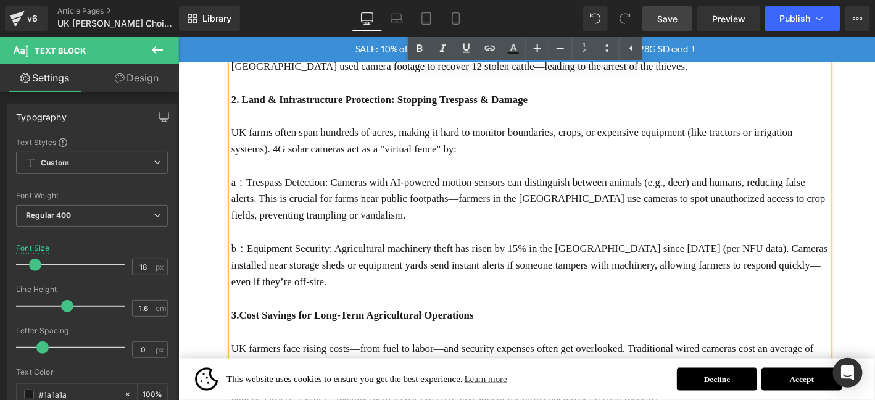
scroll to position [1221, 0]
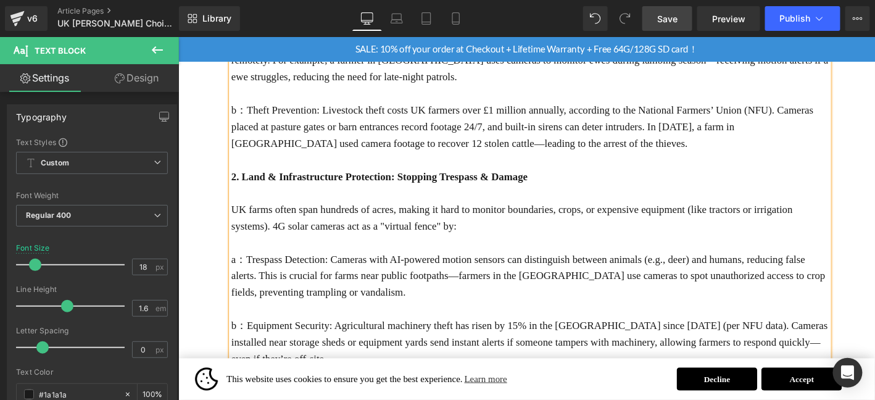
scroll to position [1098, 0]
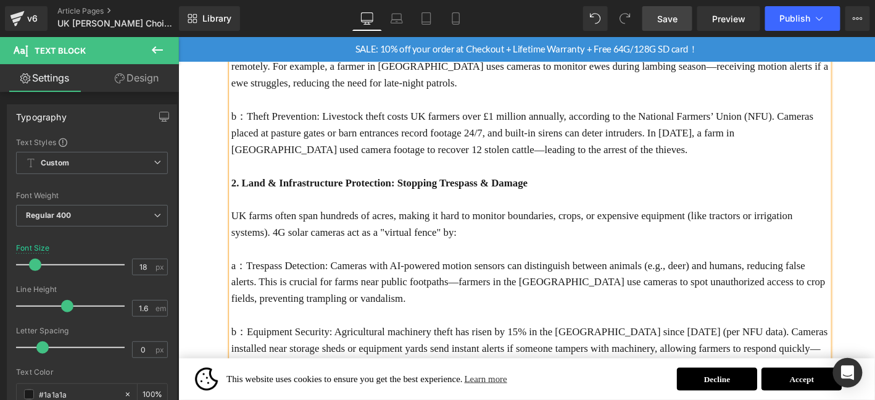
click at [658, 18] on link "Save" at bounding box center [667, 18] width 50 height 25
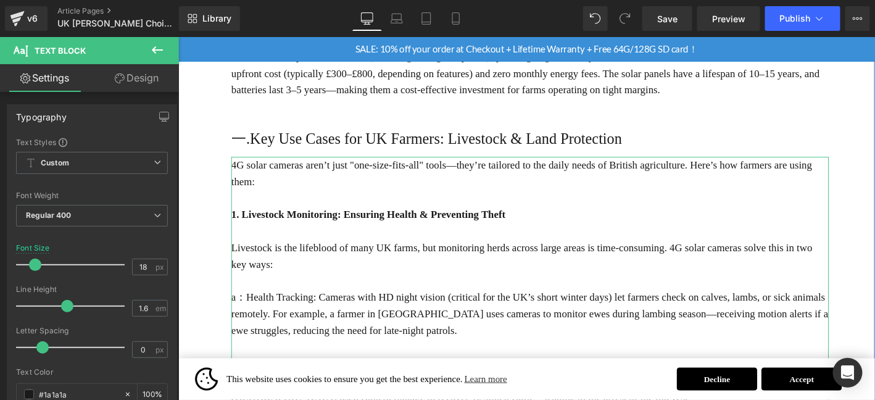
scroll to position [810, 0]
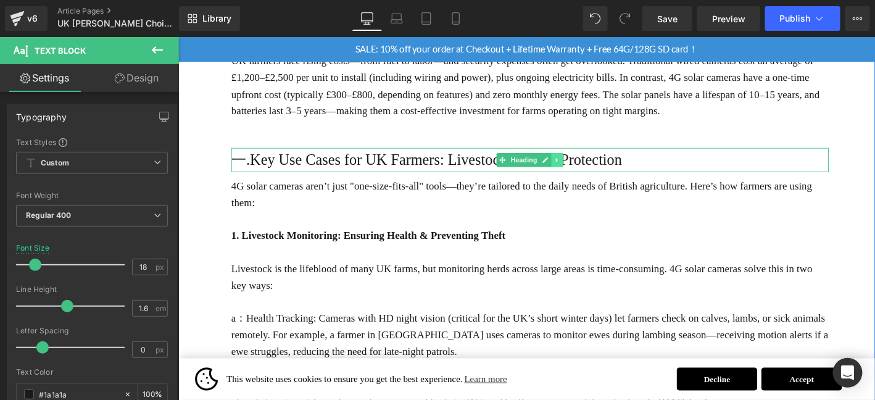
click at [587, 161] on link at bounding box center [584, 168] width 13 height 15
click at [575, 165] on icon at bounding box center [578, 168] width 7 height 7
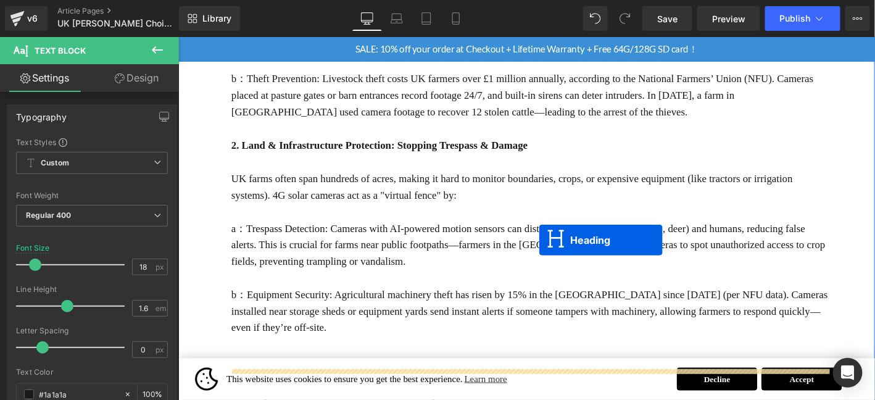
scroll to position [1242, 0]
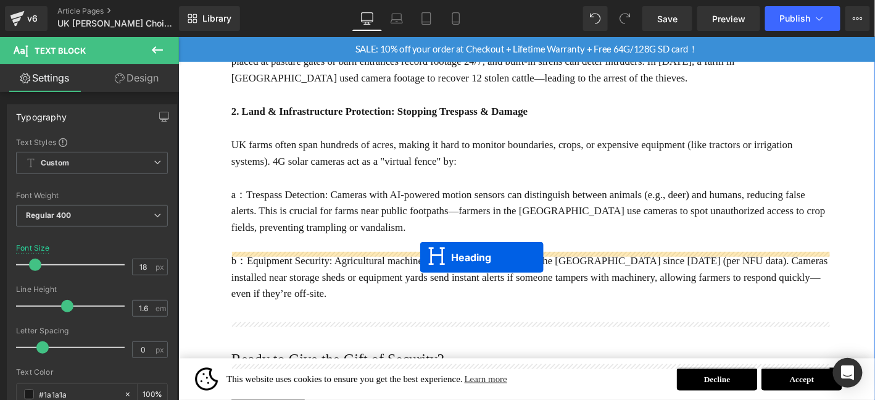
drag, startPoint x: 547, startPoint y: 196, endPoint x: 436, endPoint y: 273, distance: 134.9
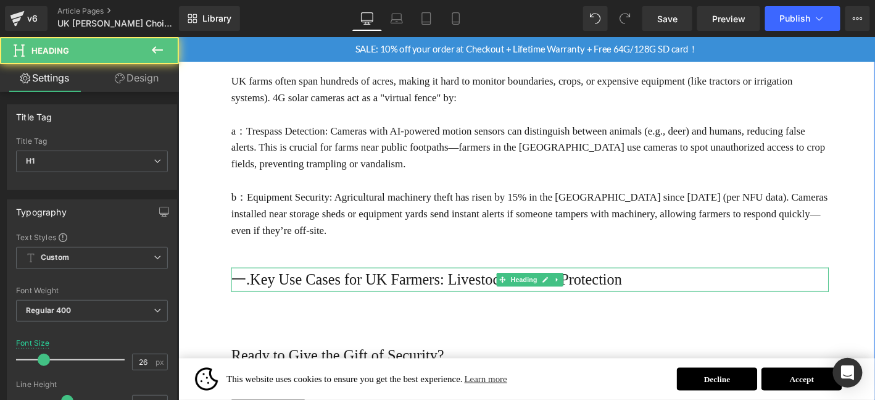
scroll to position [1174, 0]
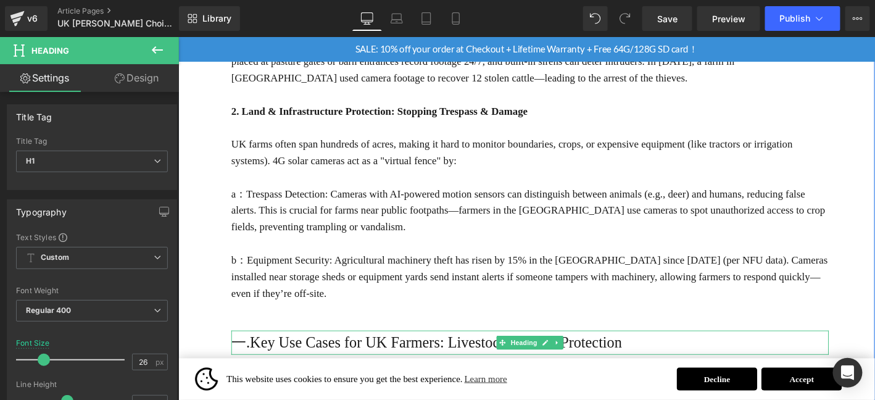
click at [255, 351] on h1 "一.Key Use Cases for UK Farmers: Livestock & Land Protection" at bounding box center [554, 364] width 641 height 26
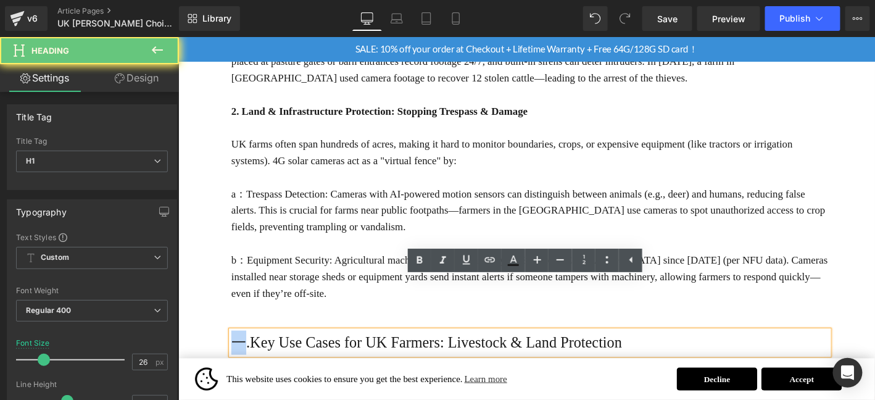
drag, startPoint x: 250, startPoint y: 306, endPoint x: 229, endPoint y: 306, distance: 21.0
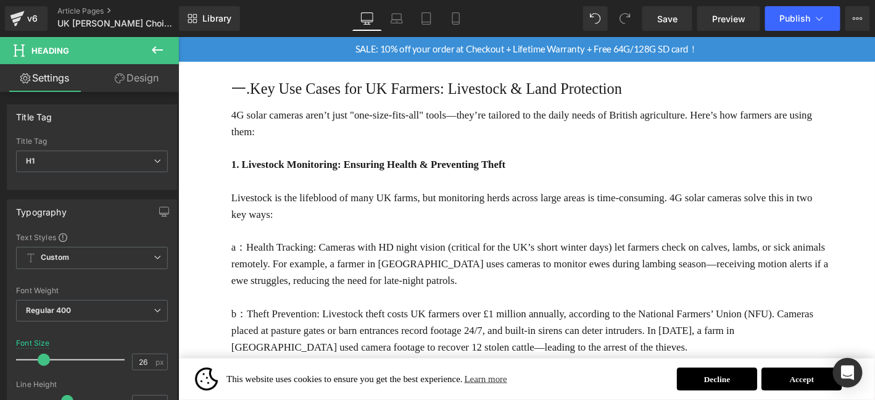
scroll to position [783, 0]
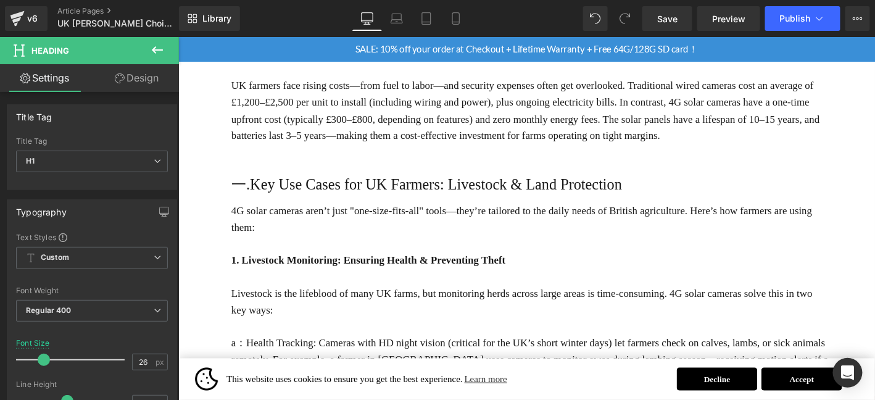
click at [243, 182] on h1 "一.Key Use Cases for UK Farmers: Livestock & Land Protection" at bounding box center [554, 195] width 641 height 26
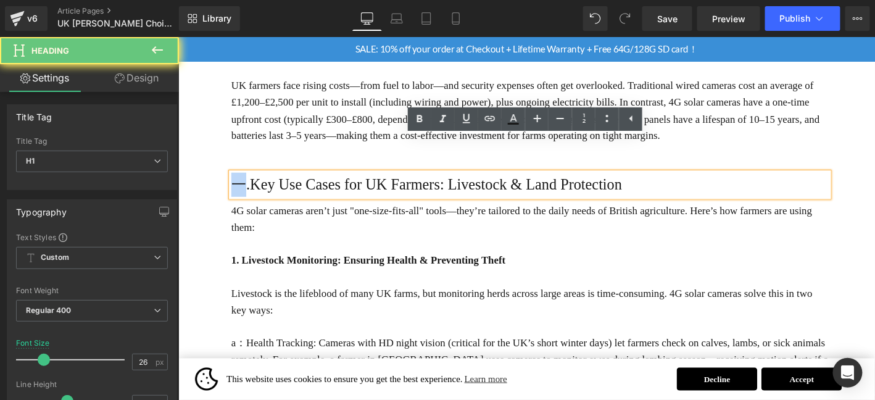
drag, startPoint x: 247, startPoint y: 155, endPoint x: 231, endPoint y: 155, distance: 15.4
click at [234, 182] on div "一.Key Use Cases for UK Farmers: Livestock & Land Protection" at bounding box center [554, 195] width 641 height 26
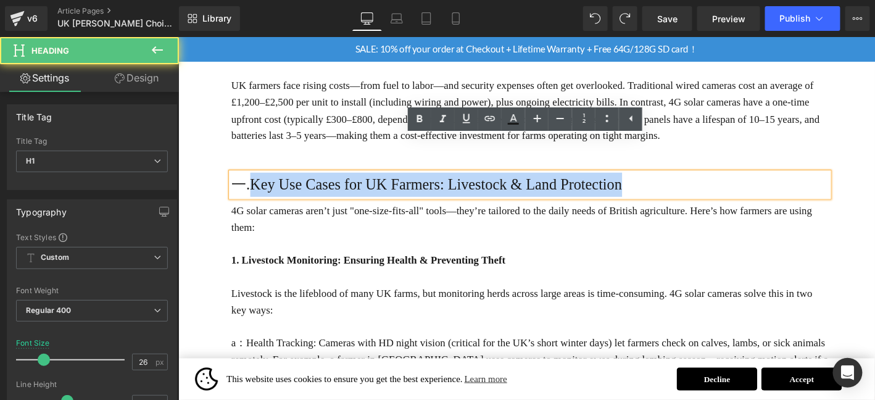
drag, startPoint x: 252, startPoint y: 158, endPoint x: 231, endPoint y: 157, distance: 21.0
click at [234, 182] on div "一.Key Use Cases for UK Farmers: Livestock & Land Protection" at bounding box center [554, 195] width 641 height 26
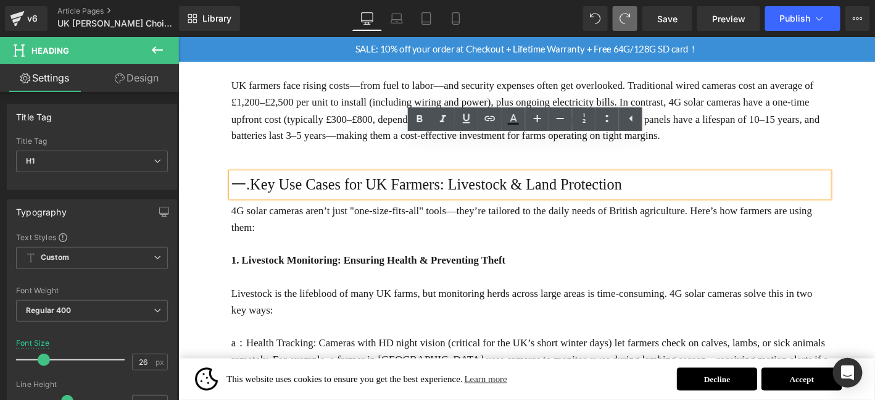
click at [250, 182] on h1 "一.Key Use Cases for UK Farmers: Livestock & Land Protection" at bounding box center [554, 195] width 641 height 26
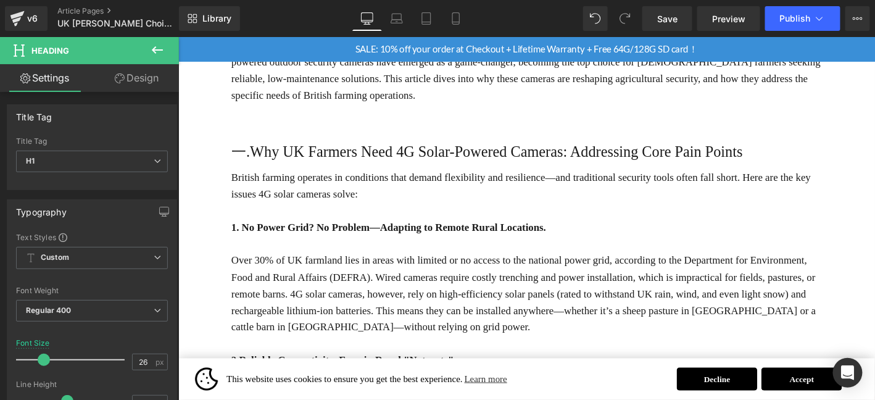
scroll to position [310, 0]
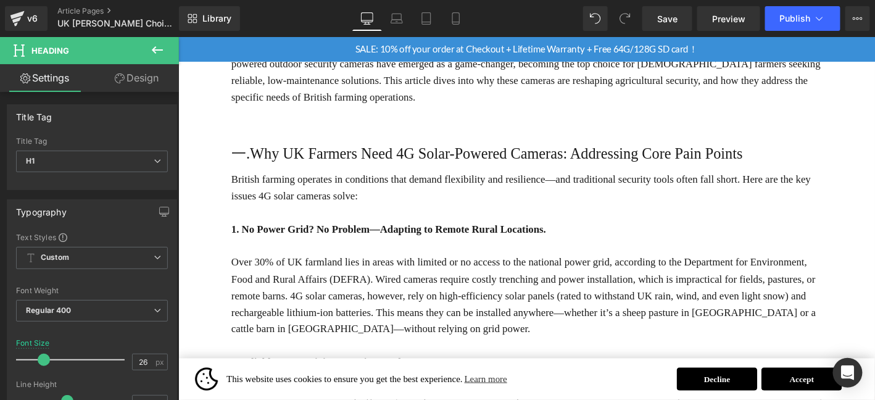
click at [245, 149] on h1 "一.Why UK Farmers Need 4G Solar-Powered Cameras: Addressing Core Pain Points" at bounding box center [554, 162] width 641 height 26
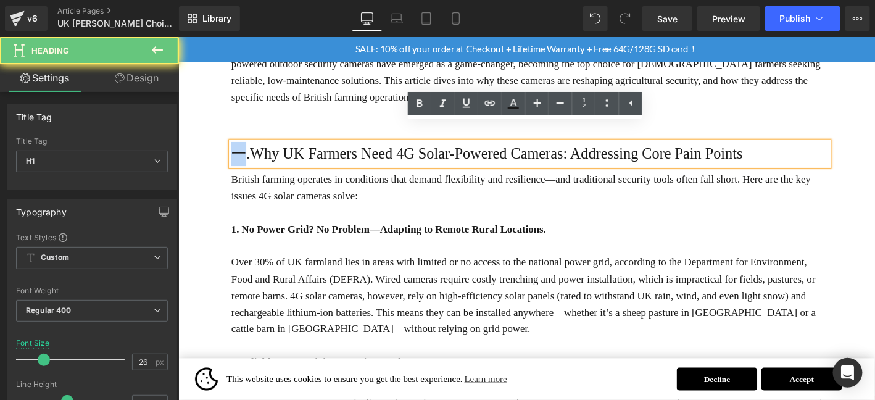
drag, startPoint x: 249, startPoint y: 142, endPoint x: 238, endPoint y: 141, distance: 11.1
click at [238, 149] on h1 "一.Why UK Farmers Need 4G Solar-Powered Cameras: Addressing Core Pain Points" at bounding box center [554, 162] width 641 height 26
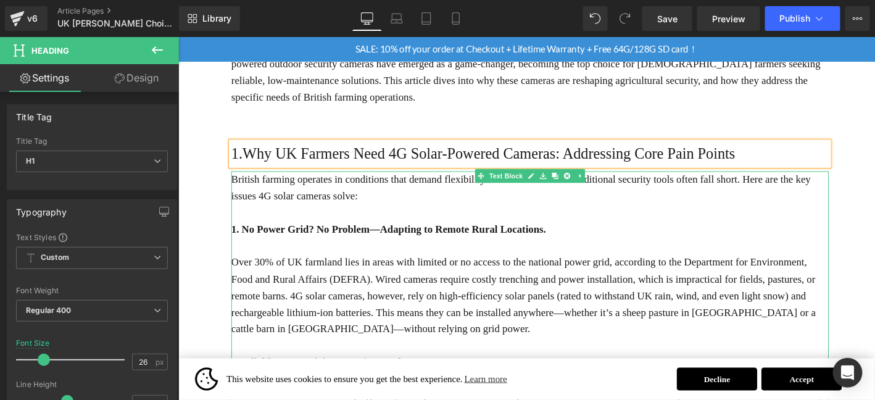
click at [358, 216] on p at bounding box center [554, 225] width 641 height 18
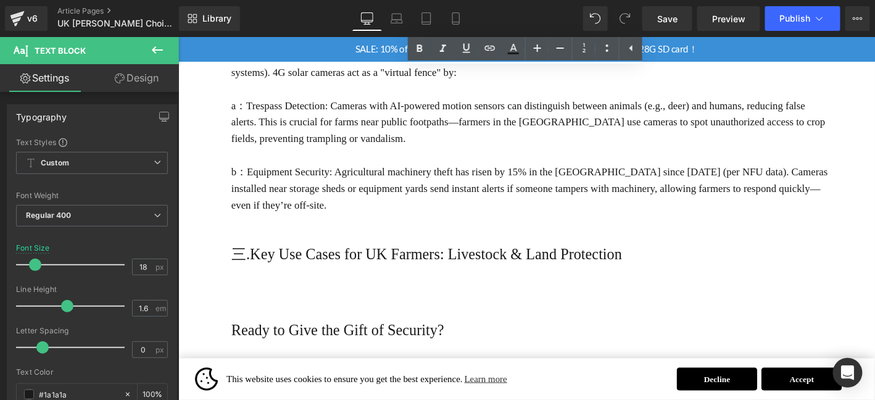
scroll to position [1298, 0]
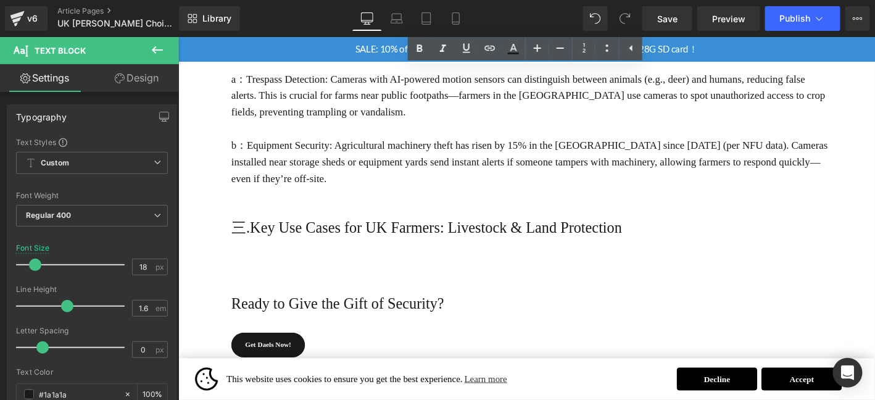
click at [239, 228] on h1 "三.Key Use Cases for UK Farmers: Livestock & Land Protection" at bounding box center [554, 241] width 641 height 26
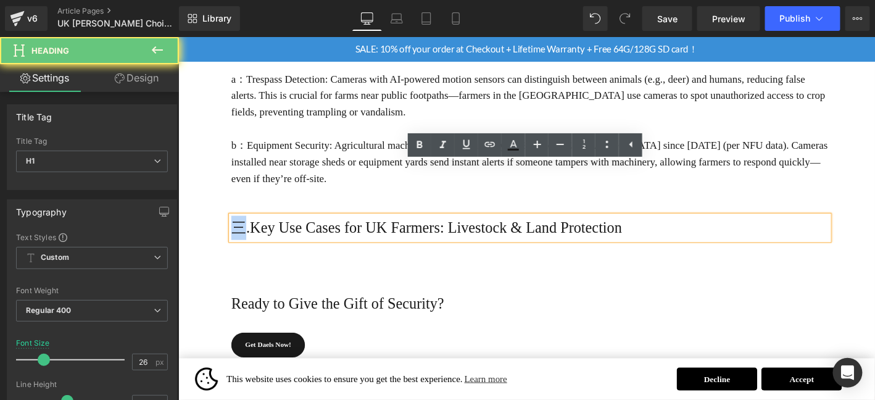
drag, startPoint x: 246, startPoint y: 187, endPoint x: 233, endPoint y: 188, distance: 12.4
click at [234, 228] on h1 "三.Key Use Cases for UK Farmers: Livestock & Land Protection" at bounding box center [554, 241] width 641 height 26
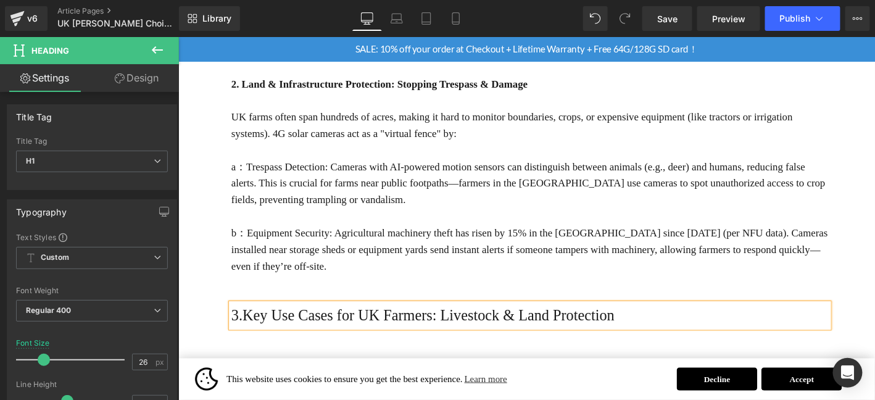
scroll to position [1195, 0]
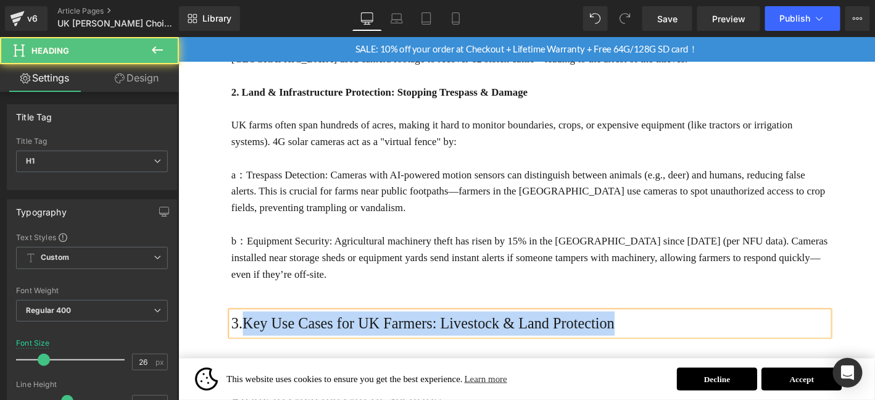
drag, startPoint x: 249, startPoint y: 289, endPoint x: 668, endPoint y: 287, distance: 418.4
click at [668, 331] on h1 "3.Key Use Cases for UK Farmers: Livestock & Land Protection" at bounding box center [554, 344] width 641 height 26
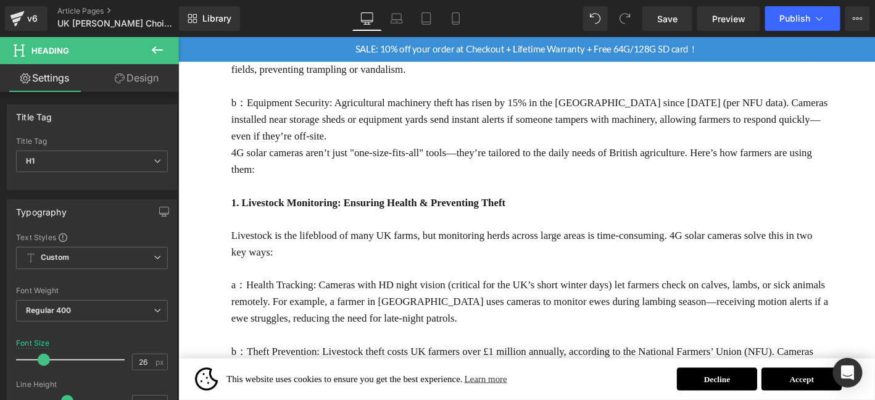
scroll to position [1355, 0]
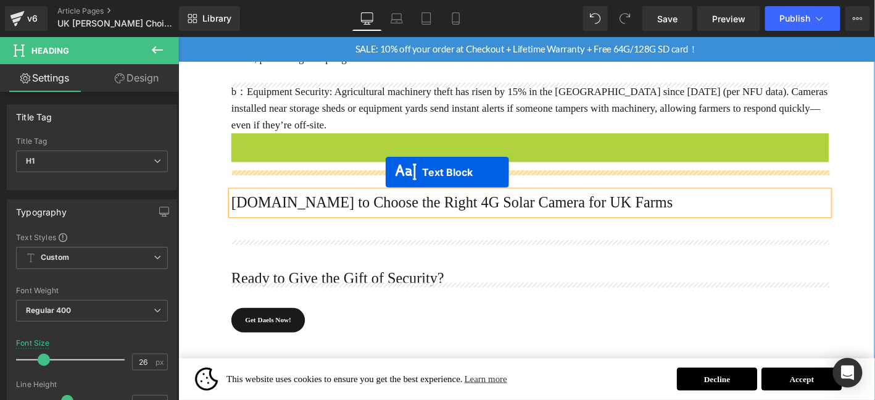
drag, startPoint x: 572, startPoint y: 128, endPoint x: 399, endPoint y: 181, distance: 180.6
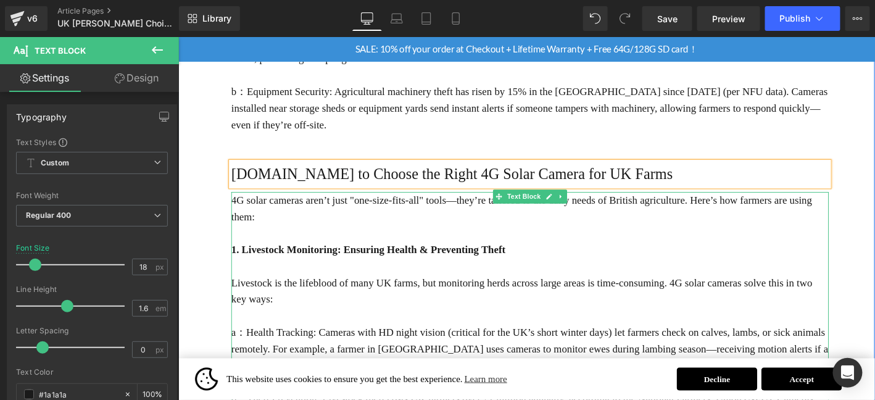
click at [324, 238] on p at bounding box center [554, 247] width 641 height 18
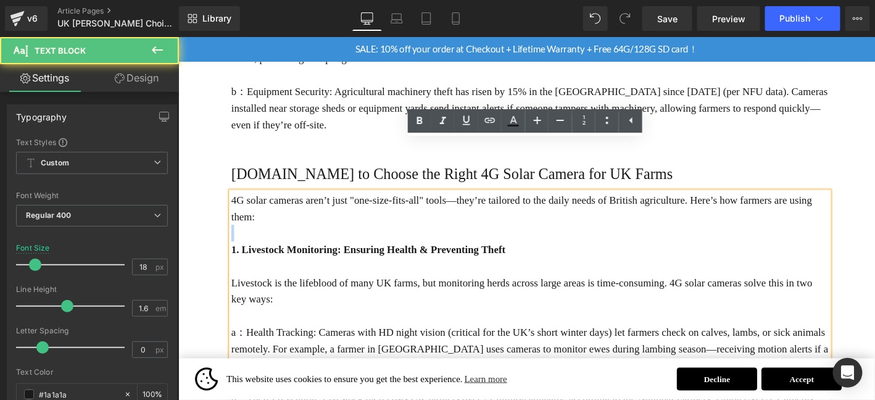
click at [324, 238] on p at bounding box center [554, 247] width 641 height 18
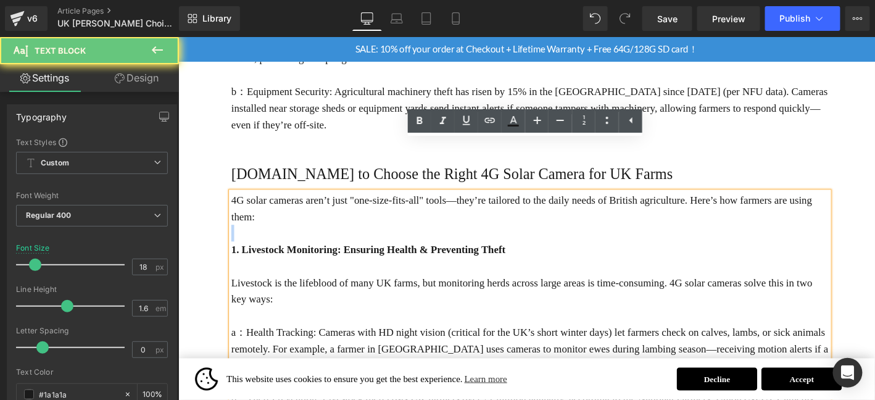
click at [324, 238] on p at bounding box center [554, 247] width 641 height 18
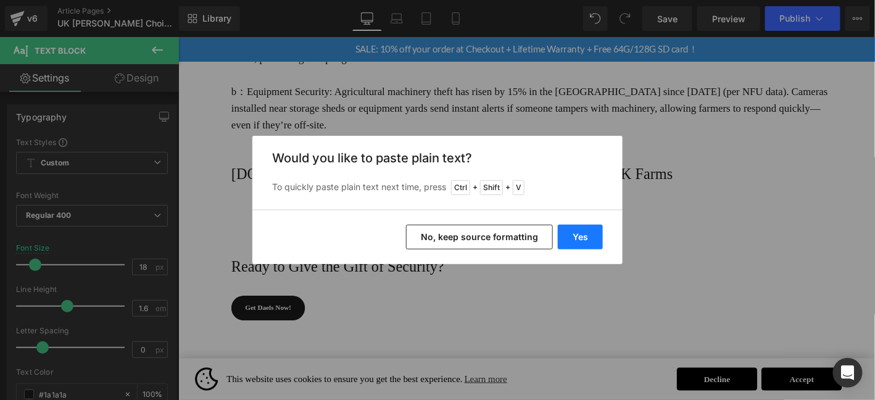
click at [578, 235] on button "Yes" at bounding box center [580, 237] width 45 height 25
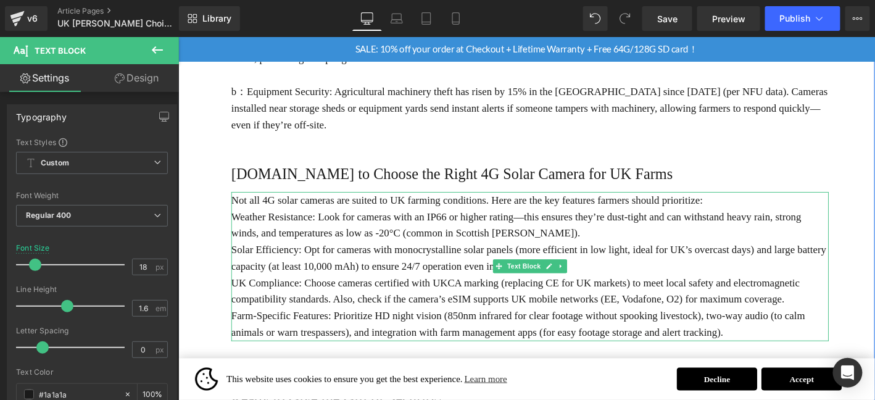
click at [752, 202] on p "Not all 4G solar cameras are suited to UK farming conditions. Here are the key …" at bounding box center [554, 211] width 641 height 18
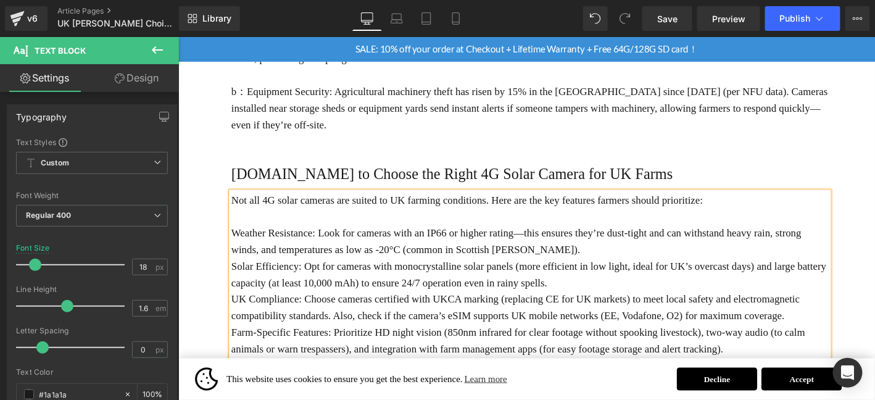
click at [686, 238] on p "Weather Resistance: Look for cameras with an IP66 or higher rating—this ensures…" at bounding box center [554, 256] width 641 height 36
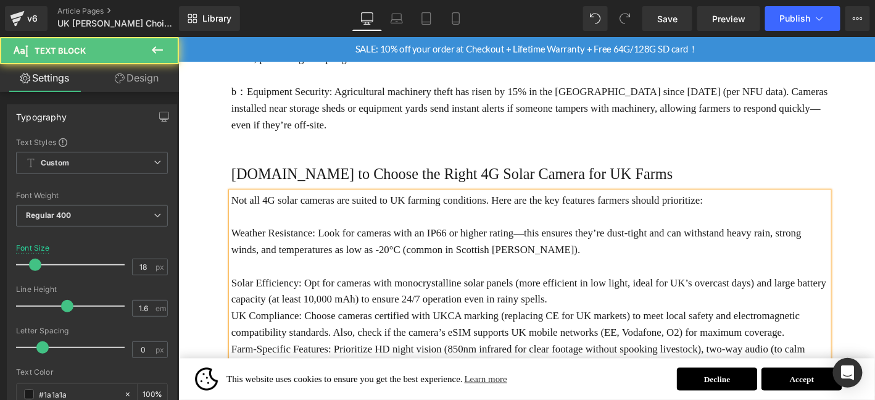
drag, startPoint x: 620, startPoint y: 258, endPoint x: 633, endPoint y: 266, distance: 15.8
click at [620, 291] on p "Solar Efficiency: Opt for cameras with monocrystalline solar panels (more effic…" at bounding box center [554, 309] width 641 height 36
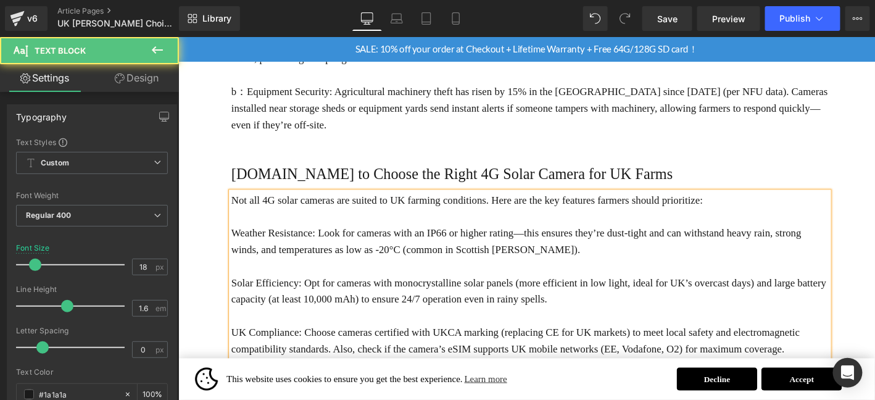
click at [836, 344] on p "UK Compliance: Choose cameras certified with UKCA marking (replacing CE for UK …" at bounding box center [554, 362] width 641 height 36
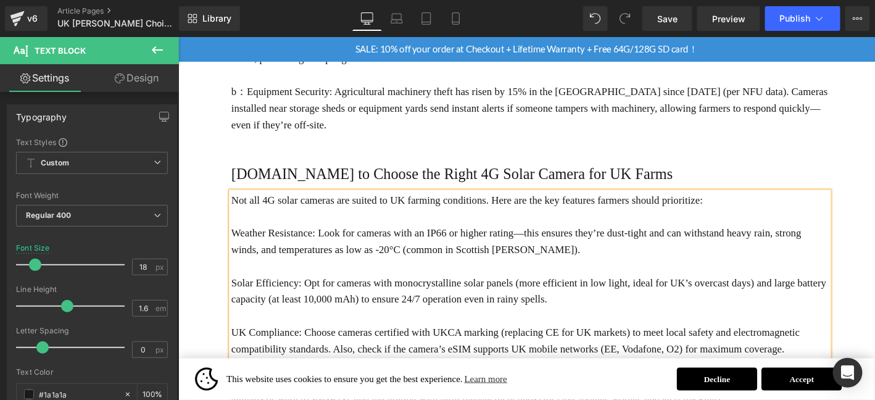
click at [236, 238] on p "Weather Resistance: Look for cameras with an IP66 or higher rating—this ensures…" at bounding box center [554, 256] width 641 height 36
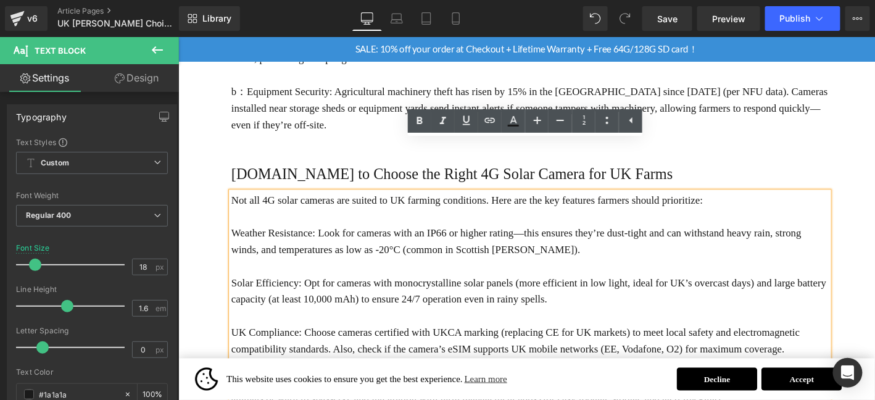
click at [234, 238] on p "Weather Resistance: Look for cameras with an IP66 or higher rating—this ensures…" at bounding box center [554, 256] width 641 height 36
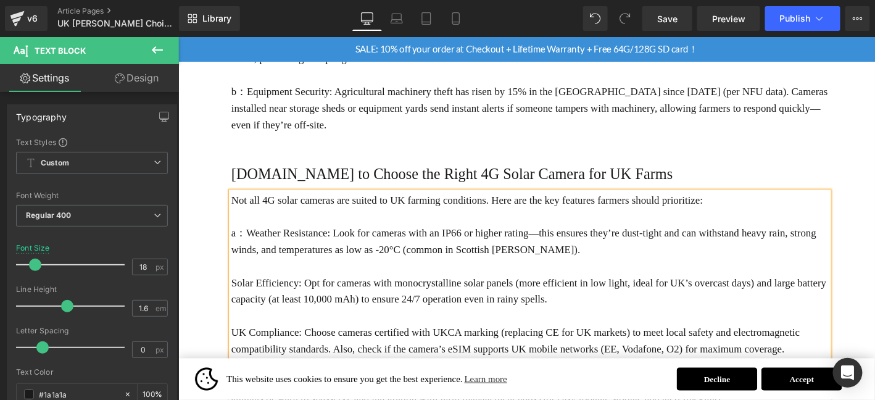
click at [234, 291] on p "Solar Efficiency: Opt for cameras with monocrystalline solar panels (more effic…" at bounding box center [554, 309] width 641 height 36
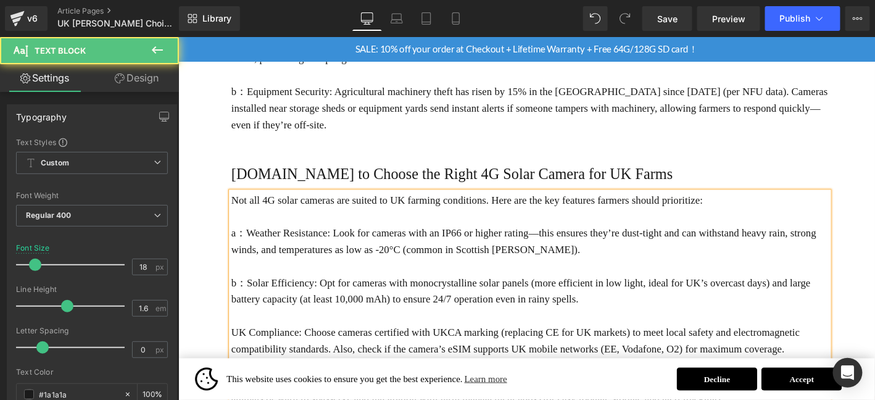
click at [235, 344] on p "UK Compliance: Choose cameras certified with UKCA marking (replacing CE for UK …" at bounding box center [554, 362] width 641 height 36
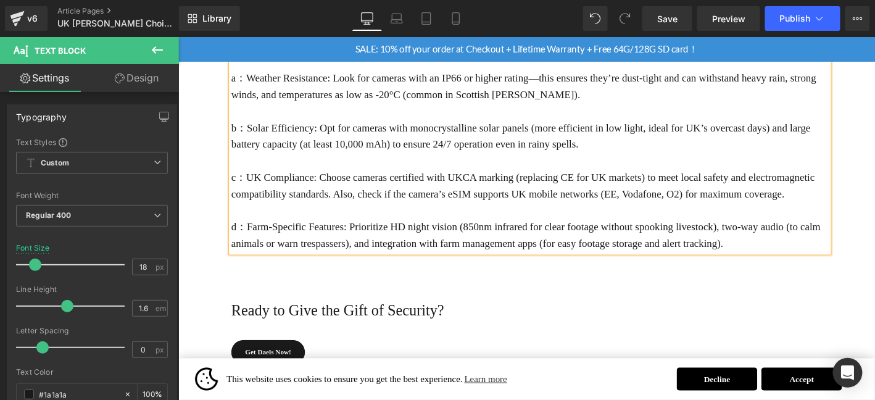
scroll to position [1540, 0]
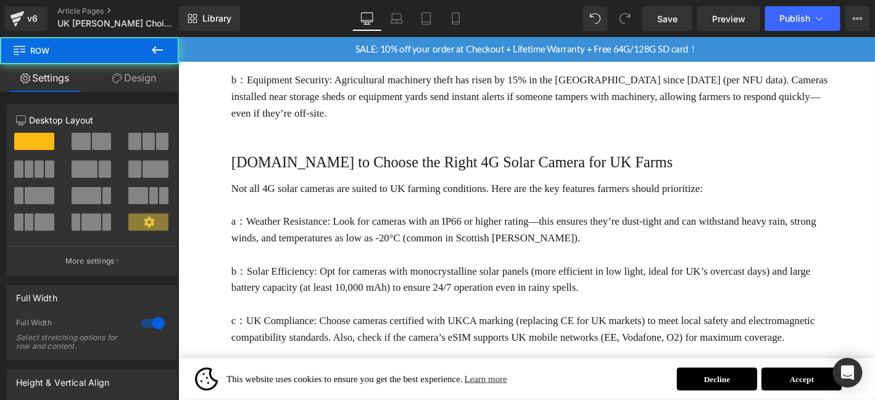
scroll to position [1293, 0]
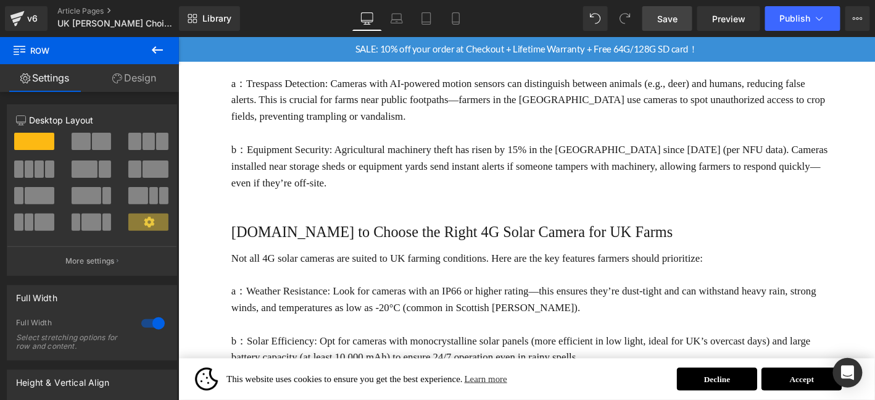
click at [680, 11] on link "Save" at bounding box center [667, 18] width 50 height 25
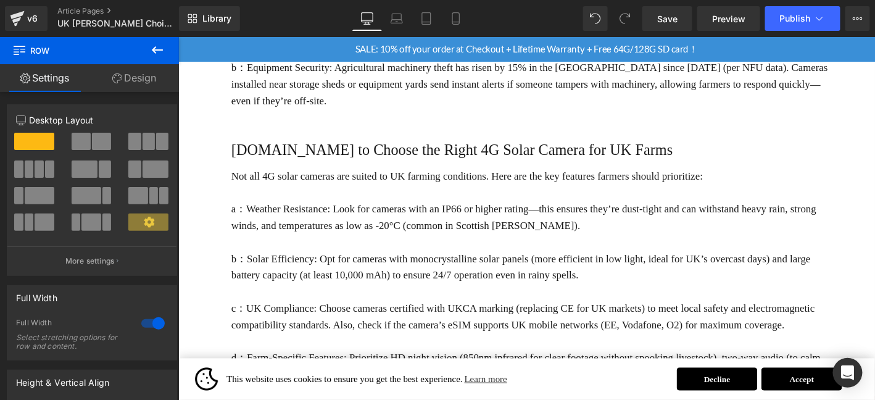
scroll to position [1313, 0]
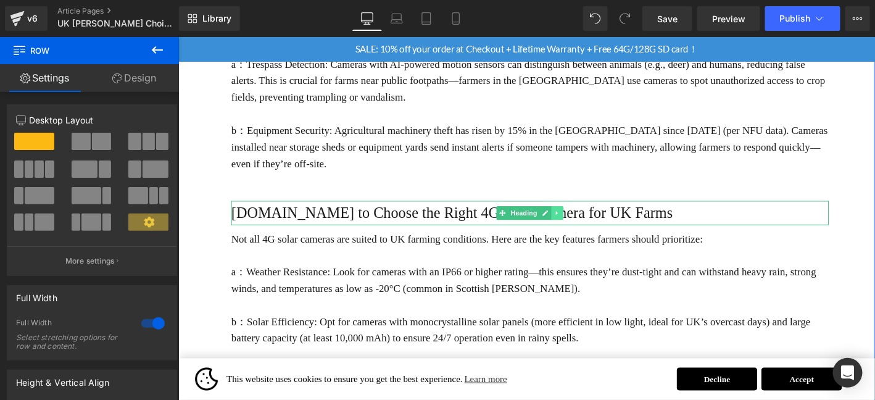
click at [583, 223] on icon at bounding box center [584, 225] width 2 height 4
click at [576, 218] on link at bounding box center [577, 225] width 13 height 15
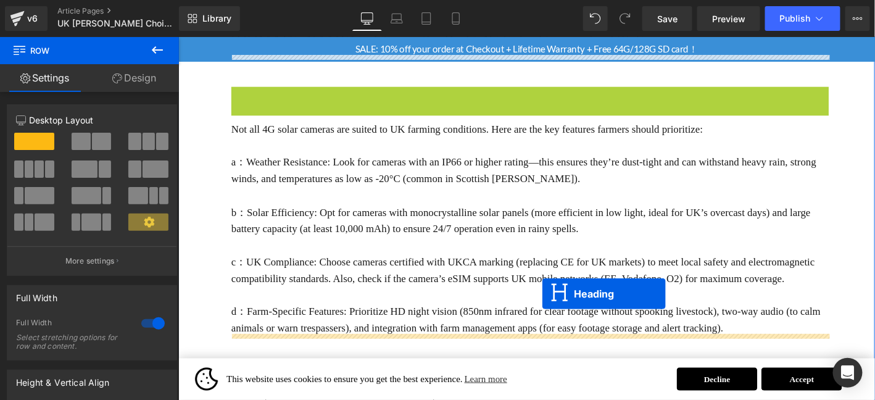
scroll to position [1561, 0]
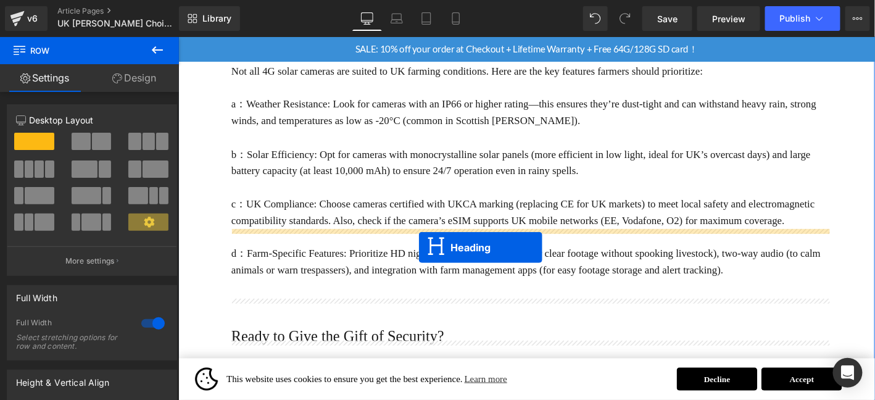
drag, startPoint x: 559, startPoint y: 264, endPoint x: 435, endPoint y: 260, distance: 124.1
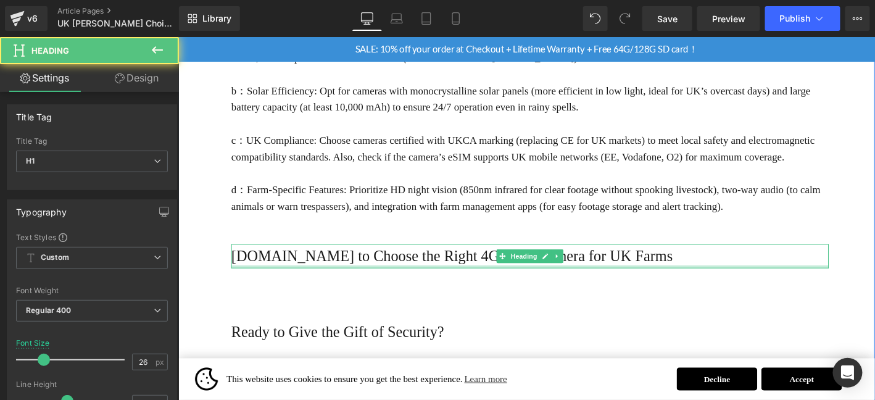
scroll to position [1493, 0]
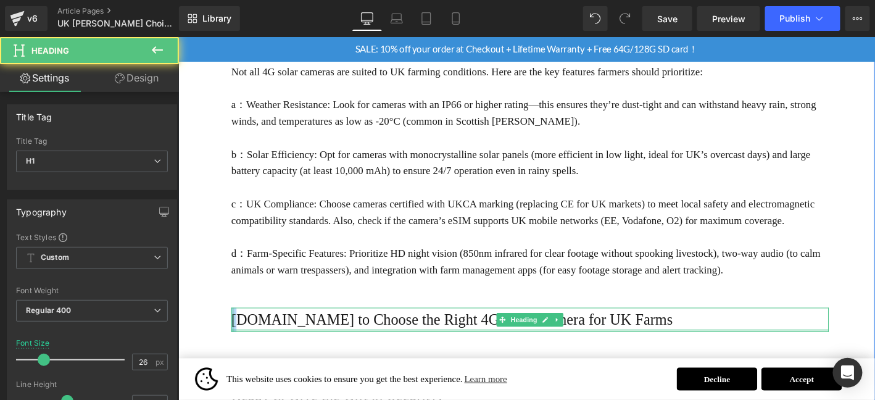
drag, startPoint x: 238, startPoint y: 284, endPoint x: 231, endPoint y: 284, distance: 7.4
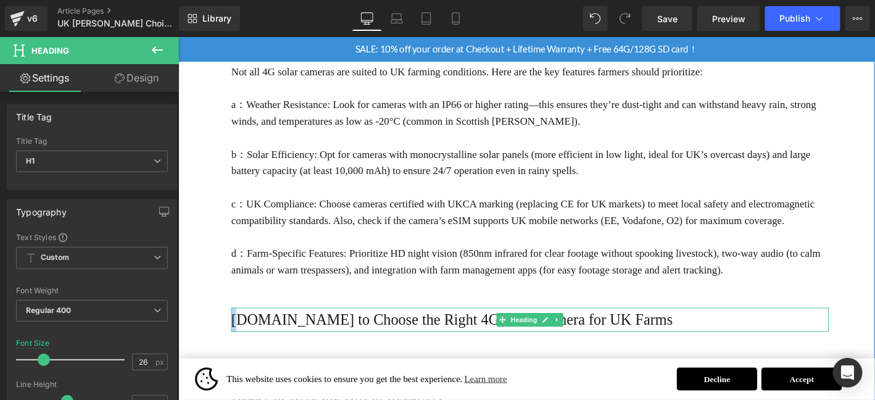
click at [273, 326] on h1 "[DOMAIN_NAME] to Choose the Right 4G Solar Camera for UK Farms" at bounding box center [554, 339] width 641 height 26
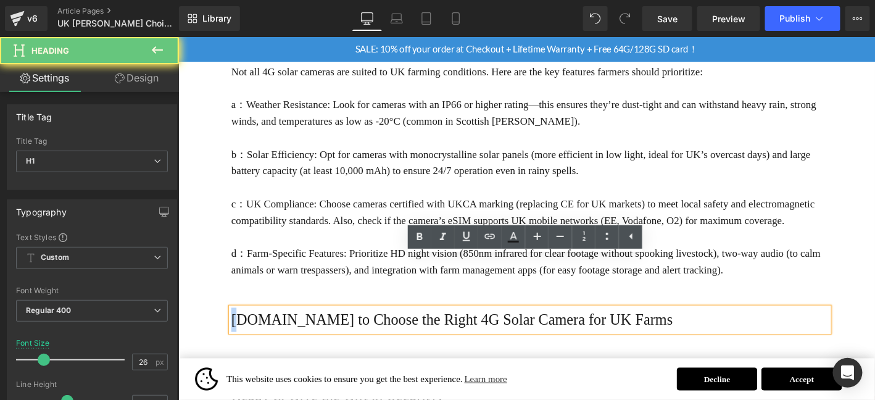
drag, startPoint x: 239, startPoint y: 284, endPoint x: 215, endPoint y: 284, distance: 24.1
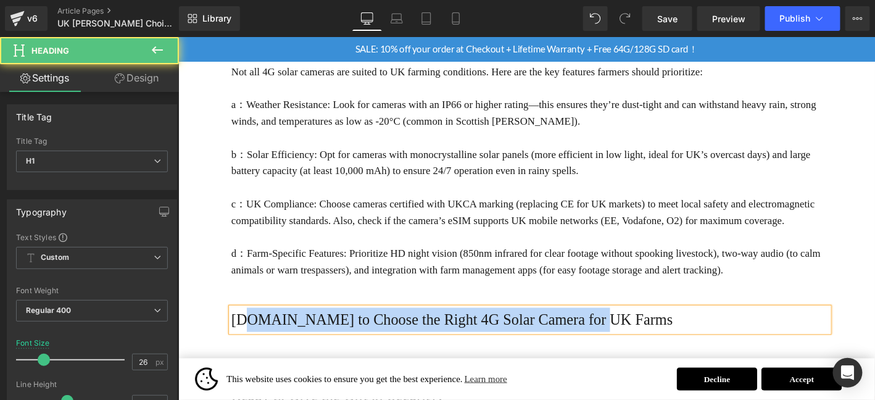
drag, startPoint x: 249, startPoint y: 284, endPoint x: 730, endPoint y: 301, distance: 481.6
click at [730, 326] on div "[DOMAIN_NAME] to Choose the Right 4G Solar Camera for UK Farms" at bounding box center [554, 339] width 641 height 26
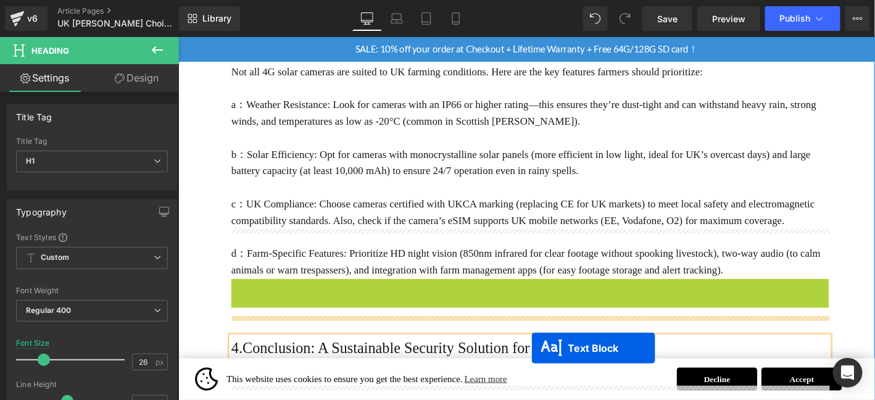
scroll to position [1616, 0]
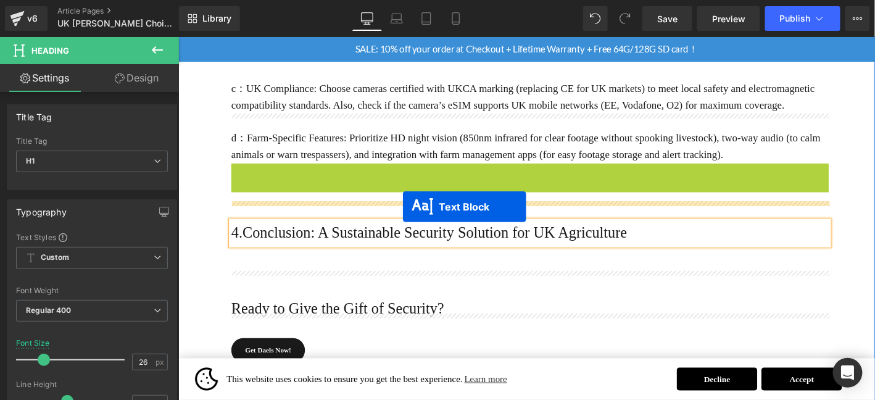
drag, startPoint x: 557, startPoint y: 354, endPoint x: 418, endPoint y: 218, distance: 193.3
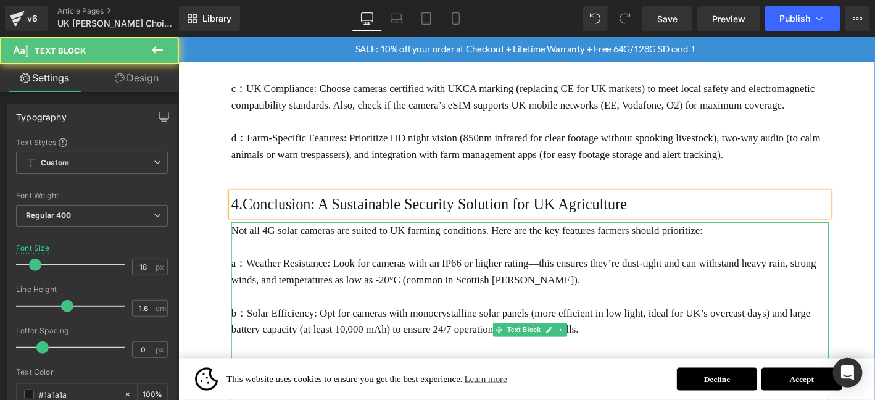
click at [411, 252] on p at bounding box center [554, 261] width 641 height 18
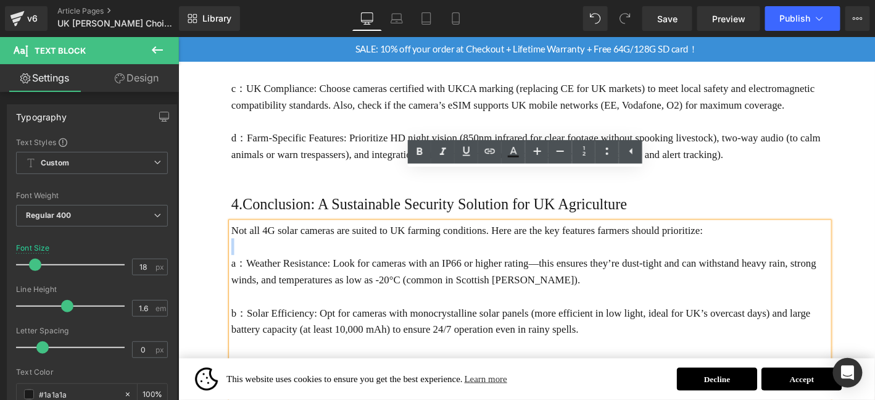
click at [411, 252] on p at bounding box center [554, 261] width 641 height 18
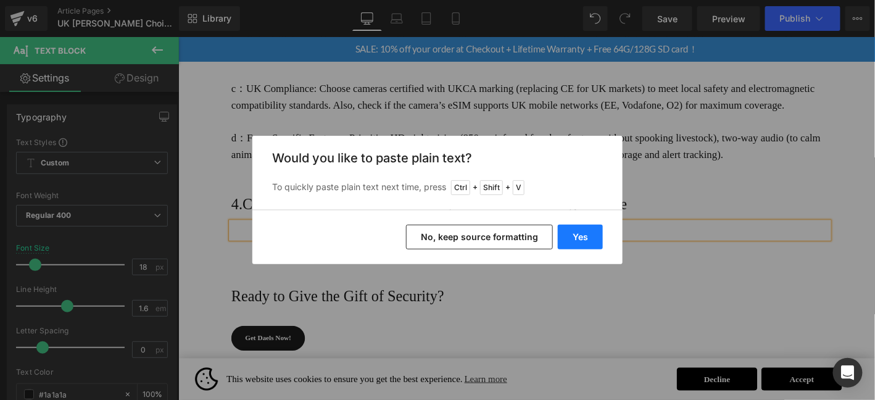
click at [594, 237] on button "Yes" at bounding box center [580, 237] width 45 height 25
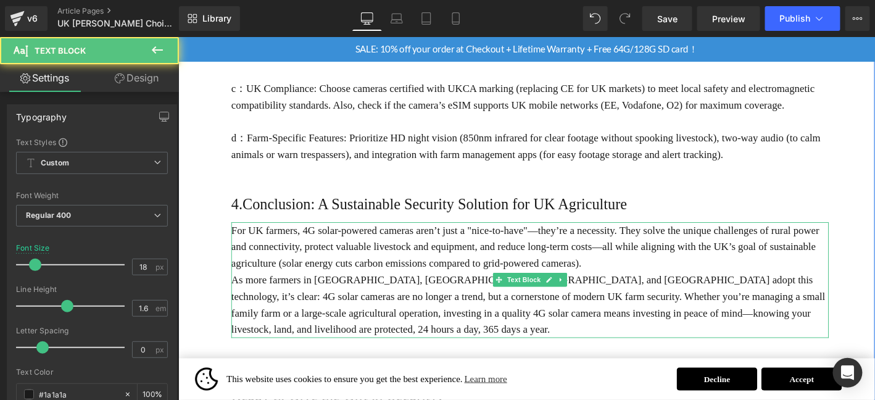
click at [680, 235] on p "For UK farmers, 4G solar-powered cameras aren’t just a "nice-to-have"—they’re a…" at bounding box center [554, 261] width 641 height 53
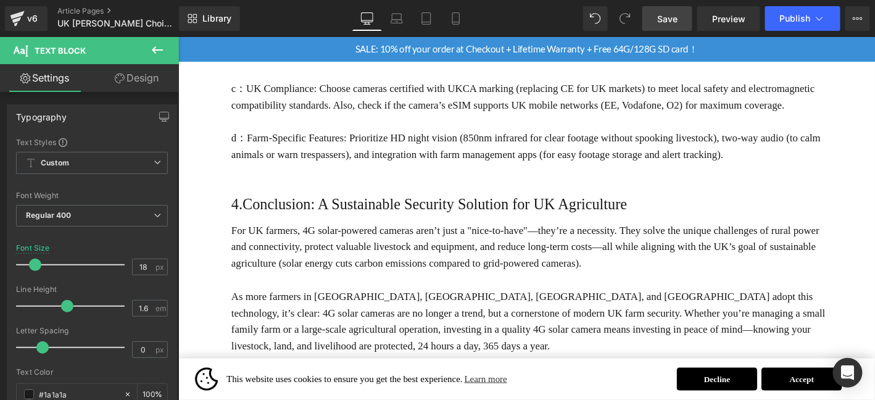
click at [685, 17] on link "Save" at bounding box center [667, 18] width 50 height 25
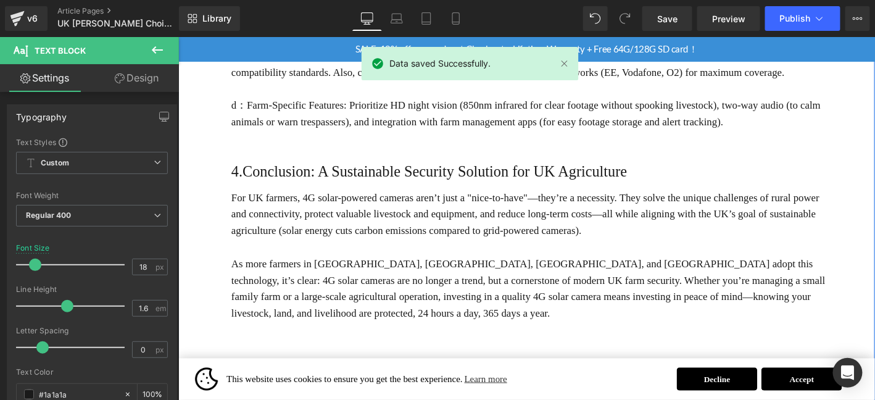
scroll to position [1780, 0]
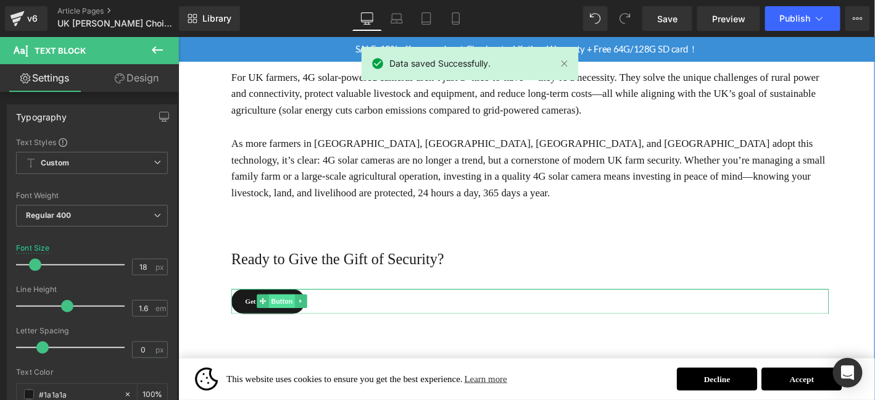
click at [288, 312] on span "Button" at bounding box center [289, 319] width 28 height 15
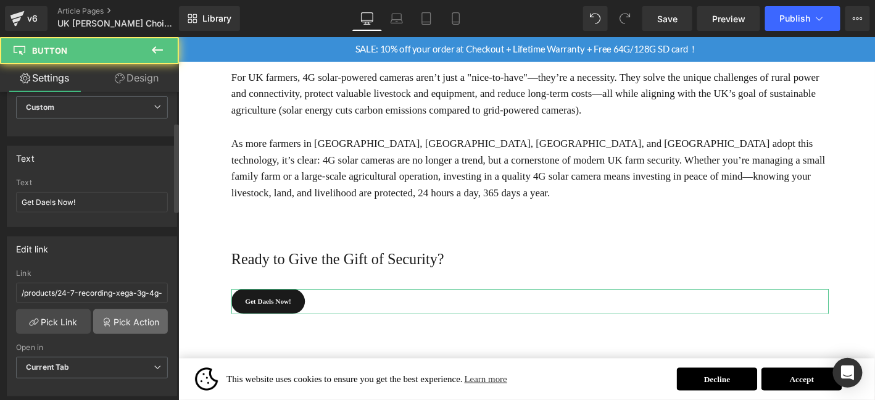
scroll to position [144, 0]
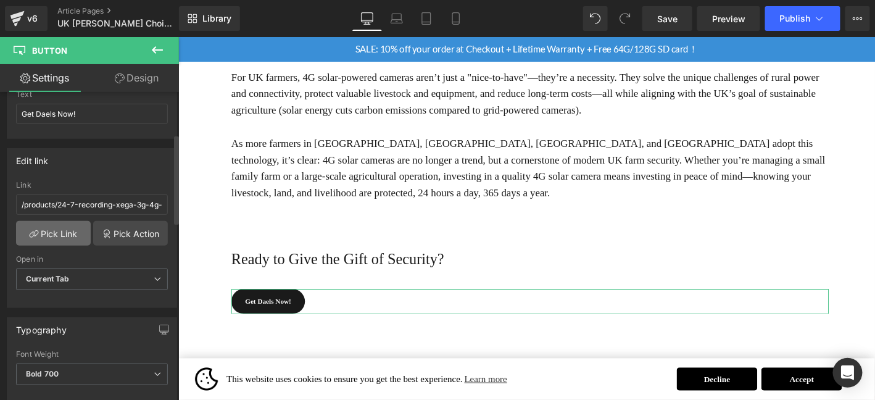
click at [71, 233] on link "Pick Link" at bounding box center [53, 233] width 75 height 25
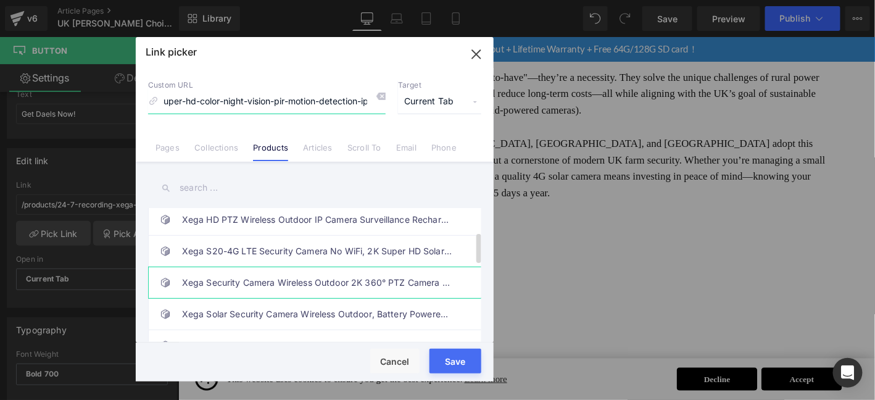
scroll to position [102, 0]
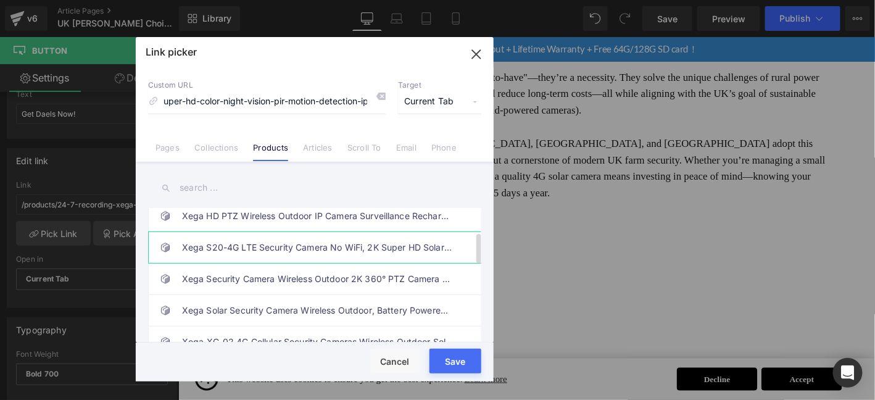
click at [341, 252] on link "Xega S20-4G LTE Security Camera No WiFi, 2K Super HD Solar Powered Wireless Out…" at bounding box center [318, 247] width 272 height 31
type input "/products/xega-4g-lte-cellular-security-camera-outdoor-solar-camera-wireless-2k…"
click at [462, 363] on button "Save" at bounding box center [455, 361] width 52 height 25
type input "/products/xega-4g-lte-cellular-security-camera-outdoor-solar-camera-wireless-2k…"
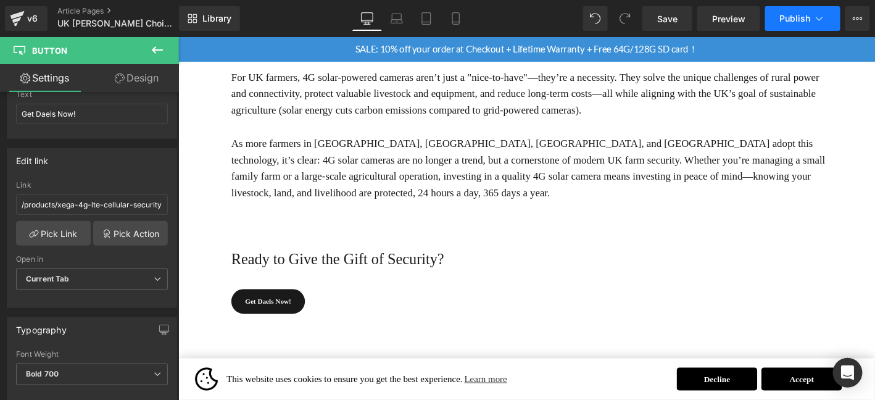
click at [792, 20] on span "Publish" at bounding box center [795, 19] width 31 height 10
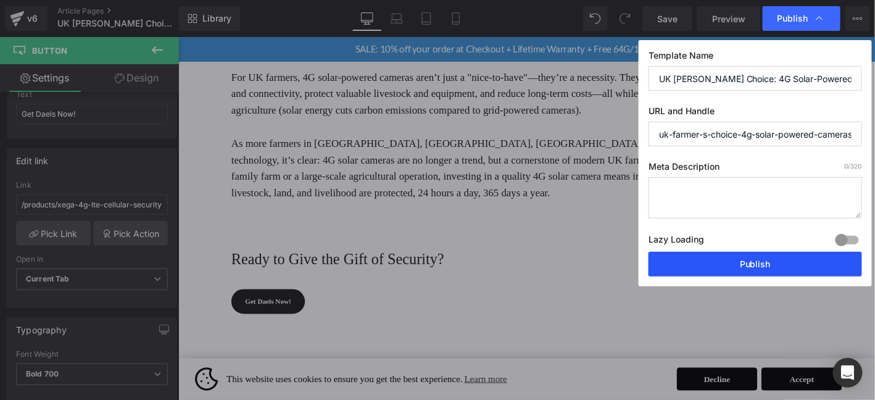
click at [774, 261] on button "Publish" at bounding box center [756, 264] width 214 height 25
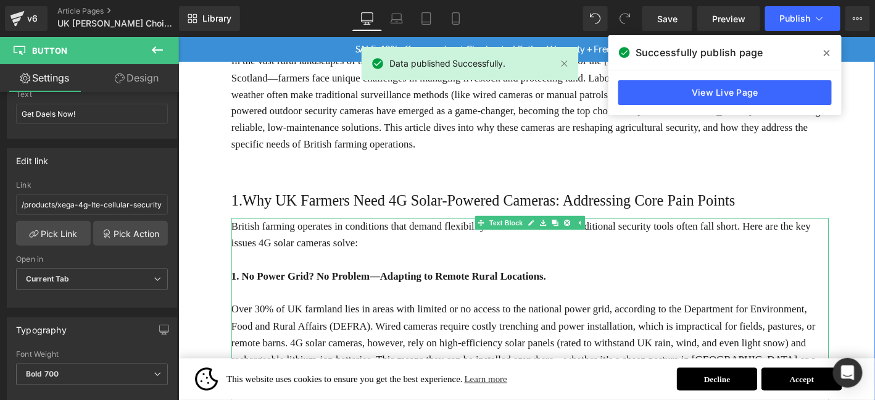
scroll to position [257, 0]
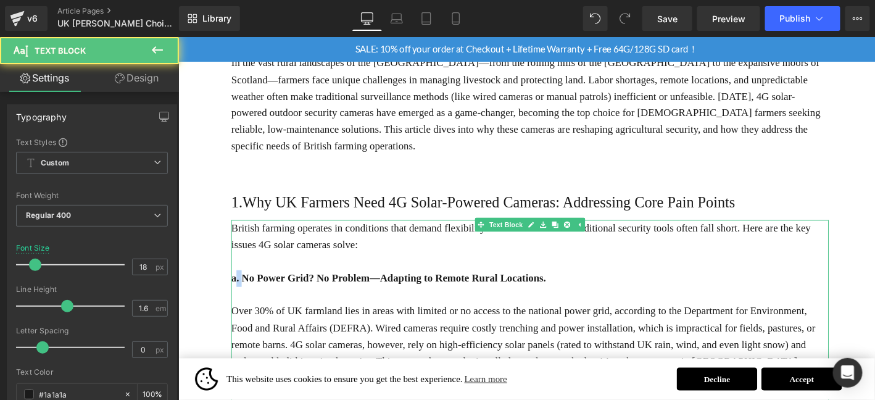
drag, startPoint x: 246, startPoint y: 281, endPoint x: 239, endPoint y: 281, distance: 6.8
click at [239, 289] on b "a. No Power Grid? No Problem—Adapting to Remote Rural Locations." at bounding box center [403, 295] width 338 height 12
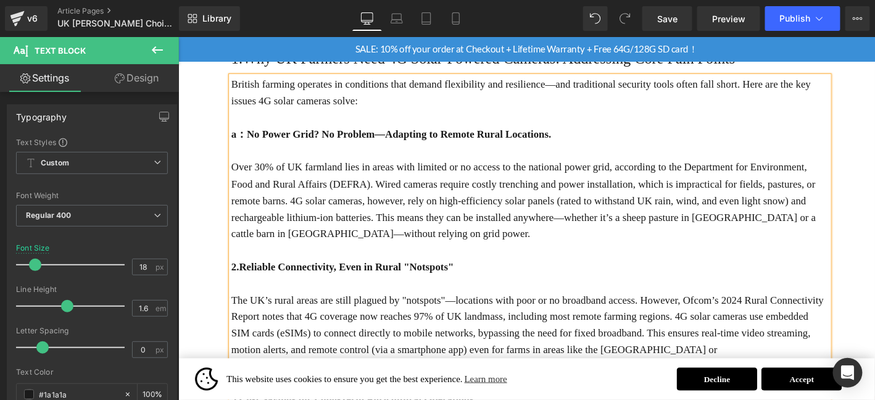
scroll to position [421, 0]
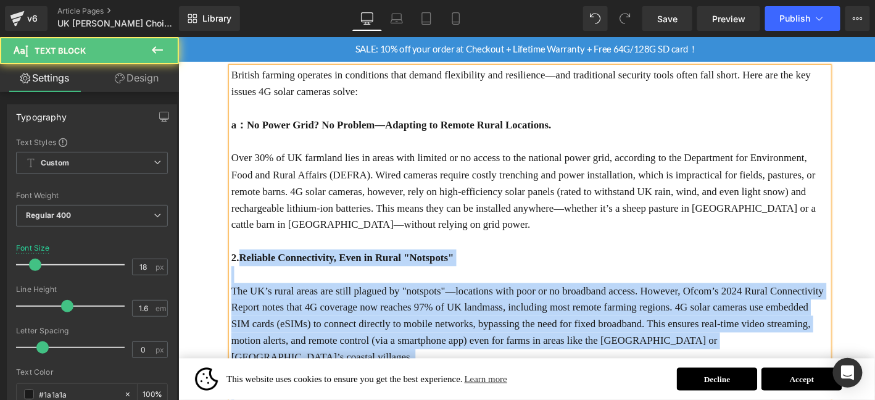
drag, startPoint x: 241, startPoint y: 255, endPoint x: 231, endPoint y: 255, distance: 9.9
click at [234, 255] on div "British farming operates in conditions that demand flexibility and resilience—a…" at bounding box center [554, 290] width 641 height 444
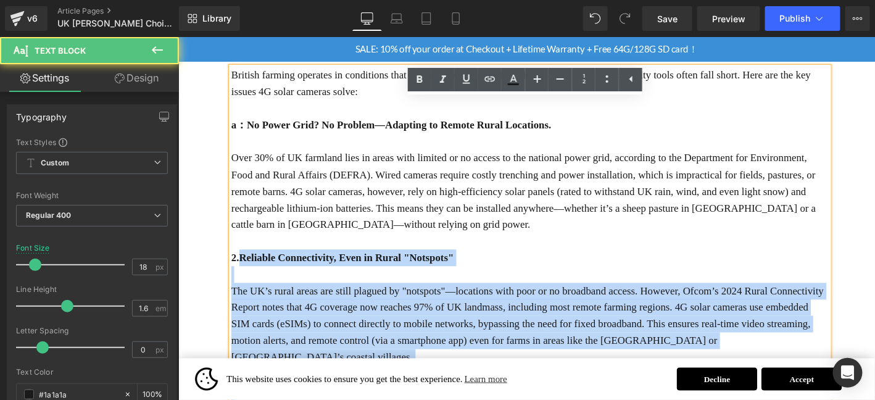
click at [255, 267] on strong "2.Reliable Connectivity, Even in Rural "Notspots"" at bounding box center [353, 273] width 239 height 12
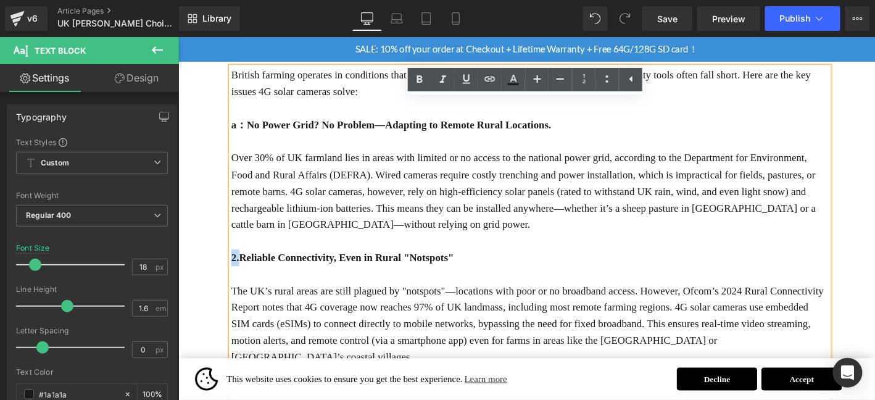
drag, startPoint x: 243, startPoint y: 252, endPoint x: 233, endPoint y: 252, distance: 9.9
click at [234, 267] on strong "2.Reliable Connectivity, Even in Rural "Notspots"" at bounding box center [353, 273] width 239 height 12
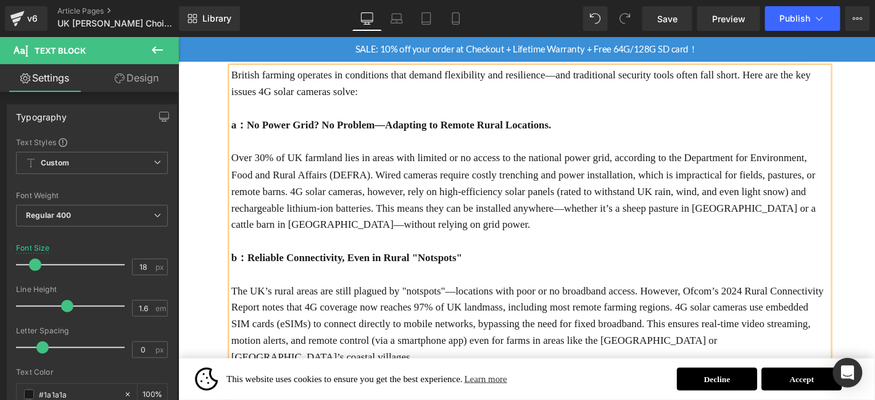
click at [785, 300] on p "The UK’s rural areas are still plagued by "notspots"—locations with poor or no …" at bounding box center [554, 344] width 641 height 89
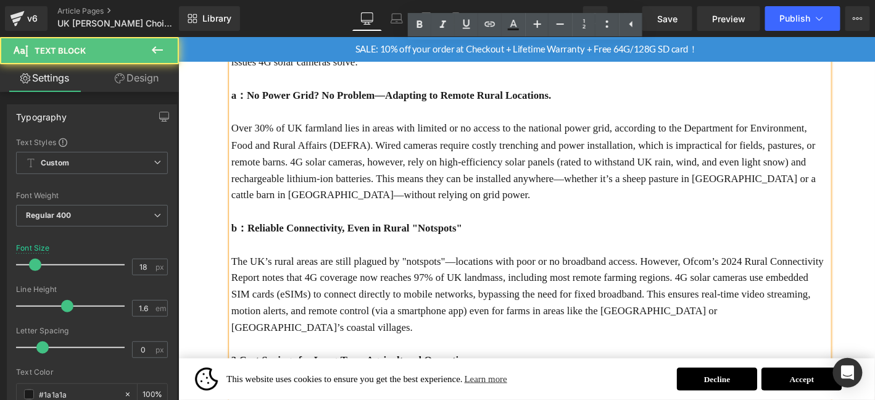
scroll to position [483, 0]
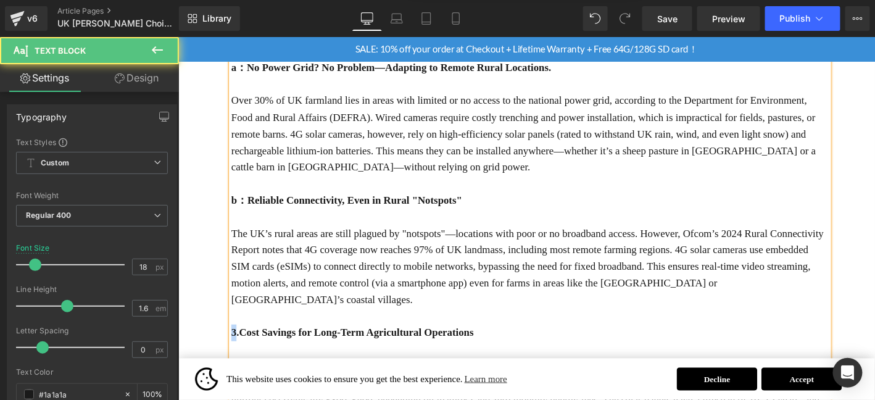
click at [234, 347] on strong "3.Cost Savings for Long-Term Agricultural Operations" at bounding box center [364, 353] width 260 height 12
click at [826, 220] on p at bounding box center [554, 229] width 641 height 18
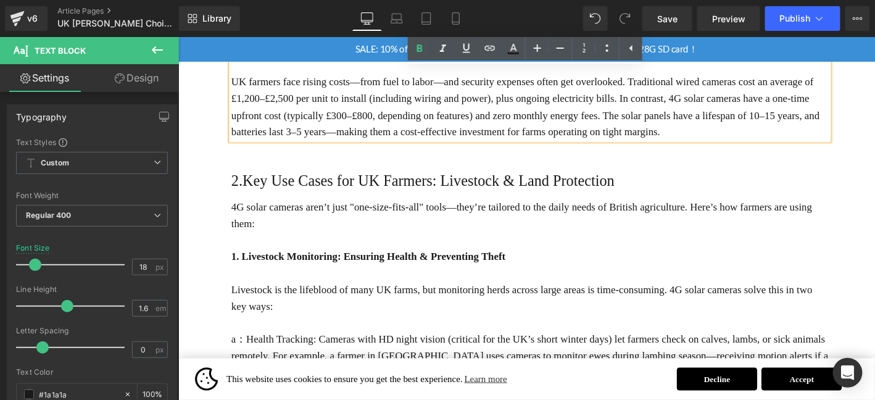
scroll to position [792, 0]
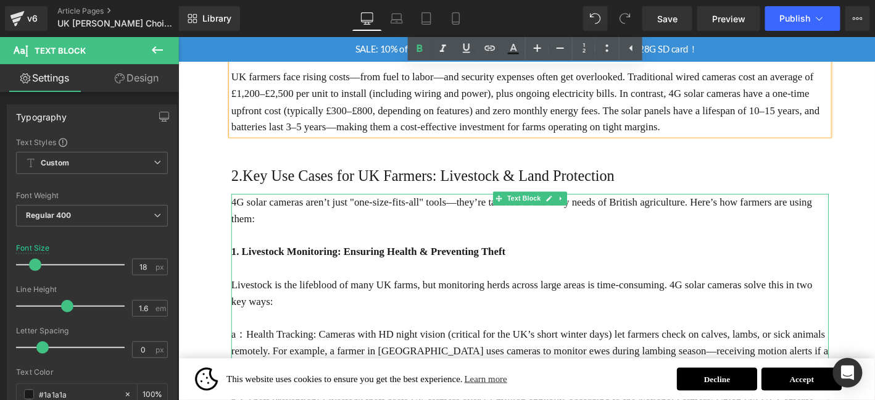
click at [269, 258] on p "1. Livestock Monitoring: Ensuring Health & Preventing Theft" at bounding box center [554, 267] width 641 height 18
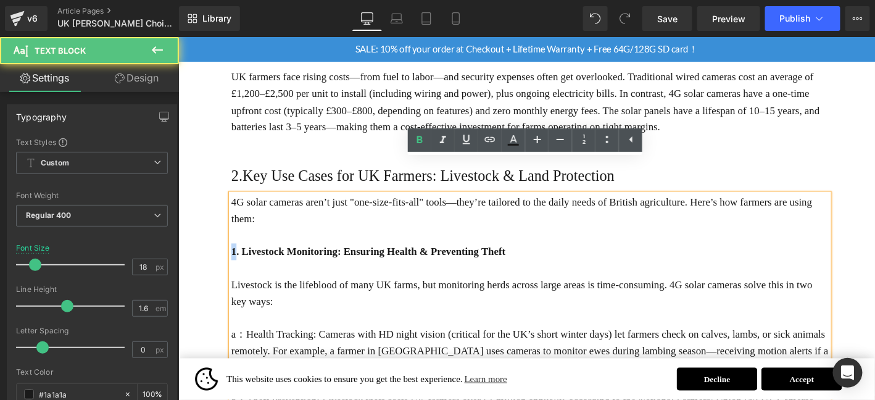
click at [234, 260] on b "1. Livestock Monitoring: Ensuring Health & Preventing Theft" at bounding box center [381, 266] width 294 height 12
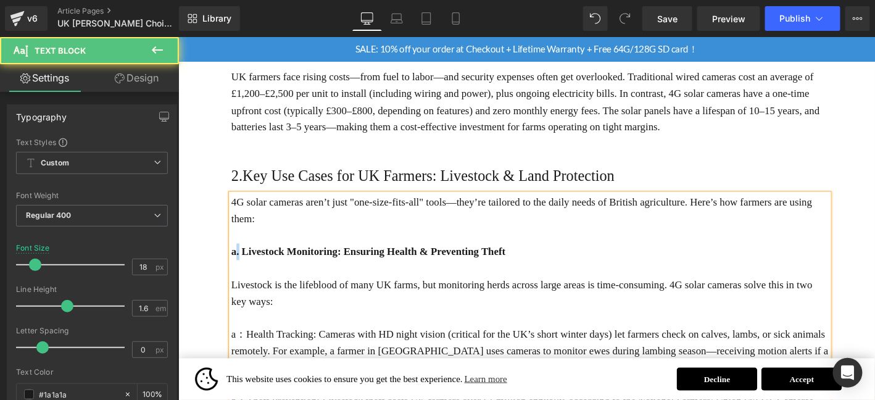
click at [239, 260] on b "a. Livestock Monitoring: Ensuring Health & Preventing Theft" at bounding box center [381, 266] width 294 height 12
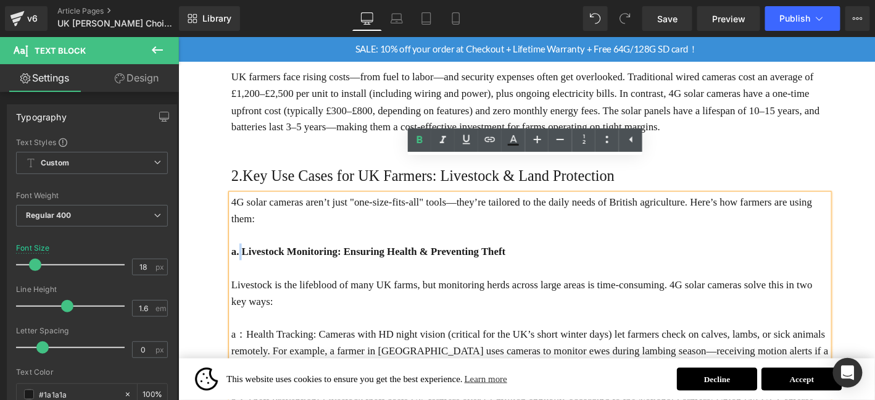
click at [240, 260] on b "a. Livestock Monitoring: Ensuring Health & Preventing Theft" at bounding box center [381, 266] width 294 height 12
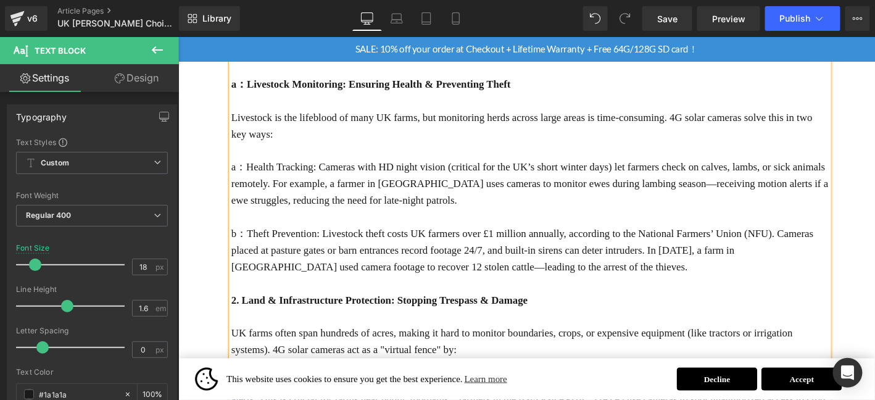
scroll to position [977, 0]
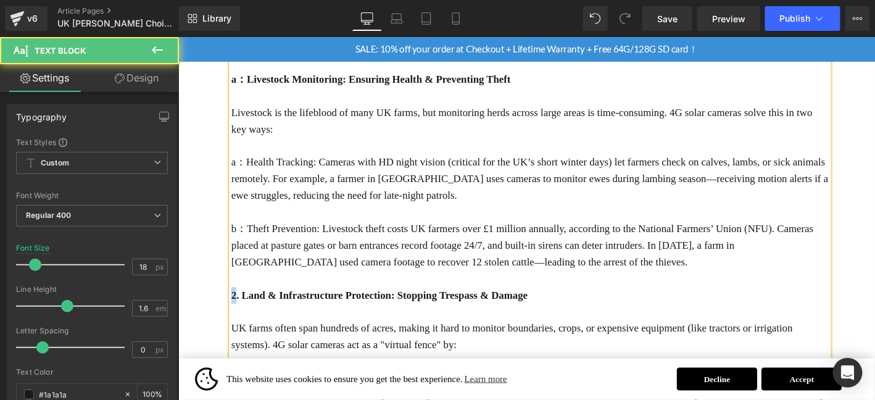
click at [236, 307] on strong "2. Land & Infrastructure Protection: Stopping Trespass & Damage" at bounding box center [393, 313] width 318 height 12
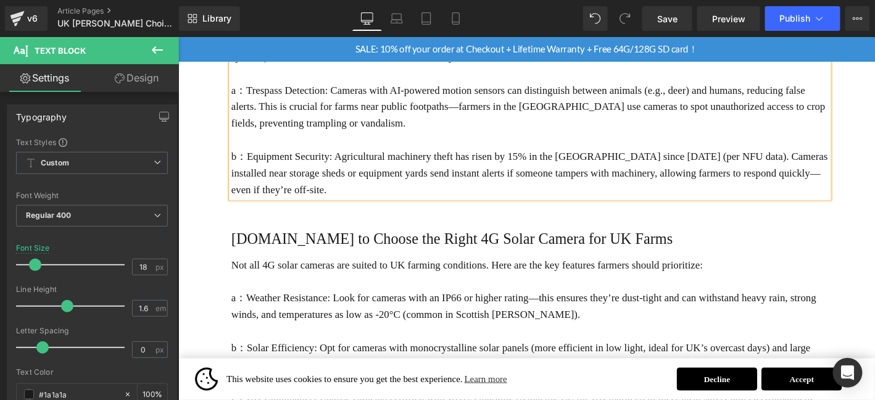
scroll to position [1142, 0]
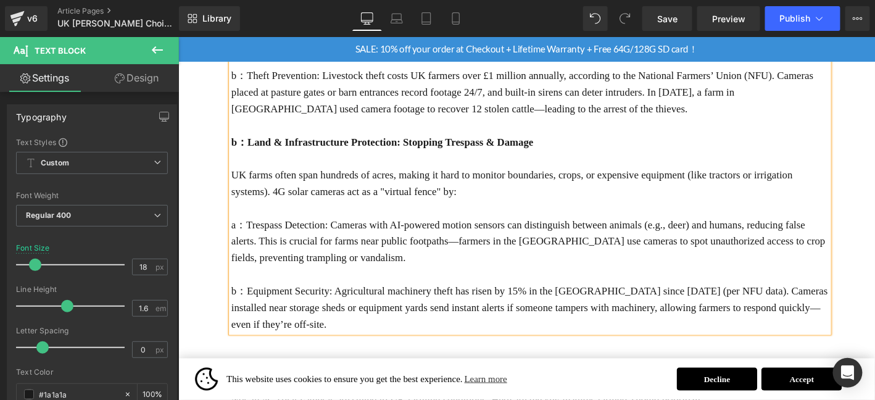
click at [371, 211] on p at bounding box center [554, 220] width 641 height 18
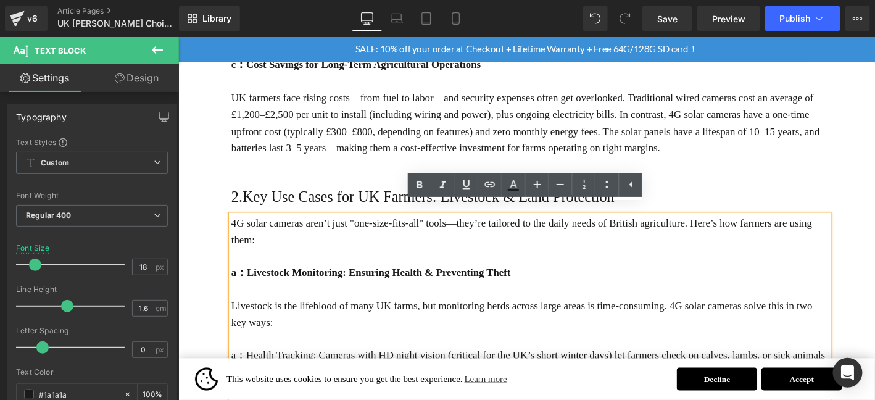
scroll to position [710, 0]
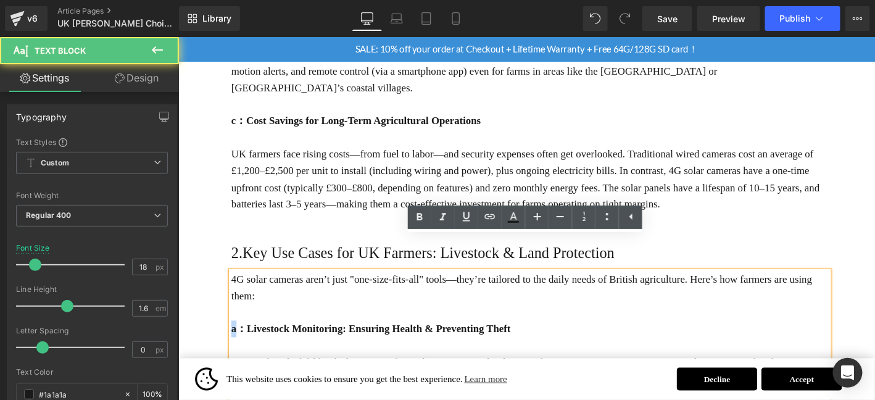
click at [234, 343] on b "a：Livestock Monitoring: Ensuring Health & Preventing Theft" at bounding box center [383, 349] width 299 height 12
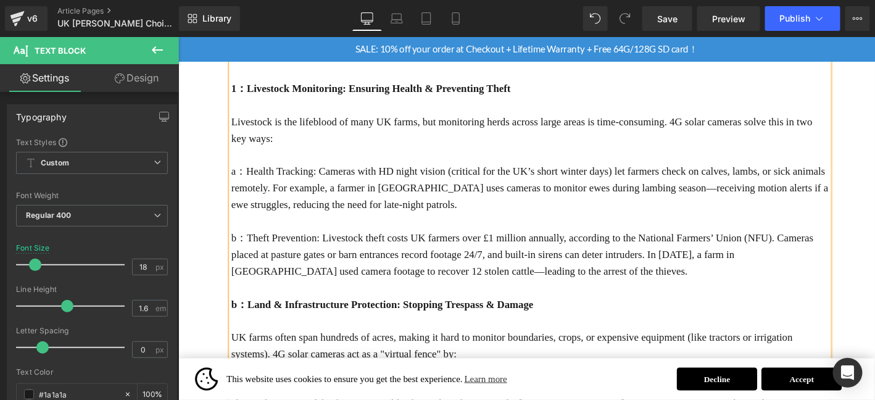
scroll to position [977, 0]
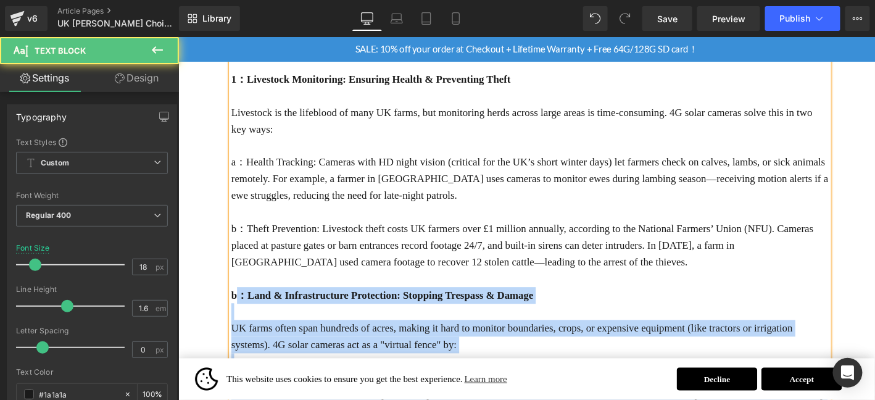
click at [234, 281] on div "4G solar cameras aren’t just "one-size-fits-all" tools—they’re tailored to the …" at bounding box center [554, 268] width 641 height 497
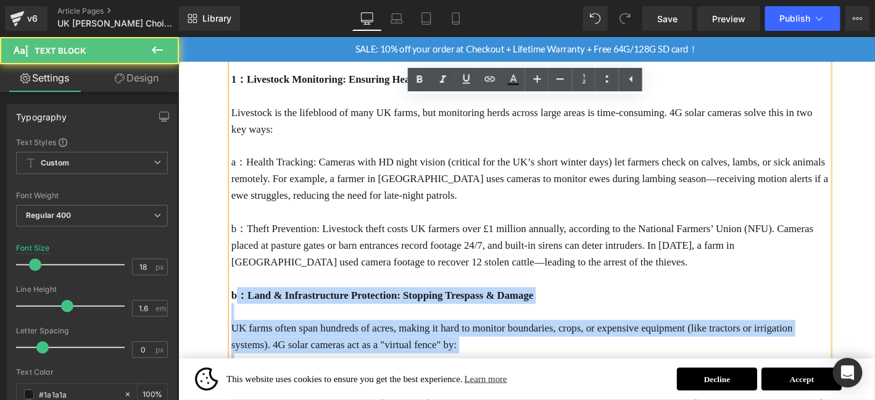
click at [244, 307] on strong "b：Land & Infrastructure Protection: Stopping Trespass & Damage" at bounding box center [396, 313] width 324 height 12
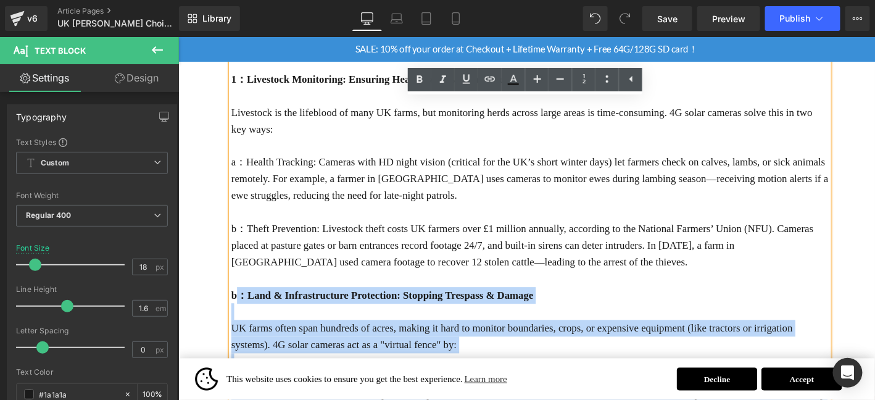
click at [236, 307] on strong "b：Land & Infrastructure Protection: Stopping Trespass & Damage" at bounding box center [396, 313] width 324 height 12
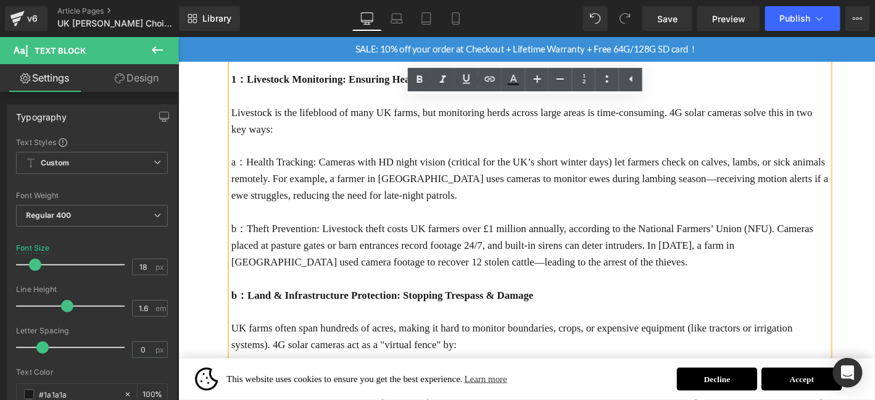
click at [236, 307] on strong "b：Land & Infrastructure Protection: Stopping Trespass & Damage" at bounding box center [396, 313] width 324 height 12
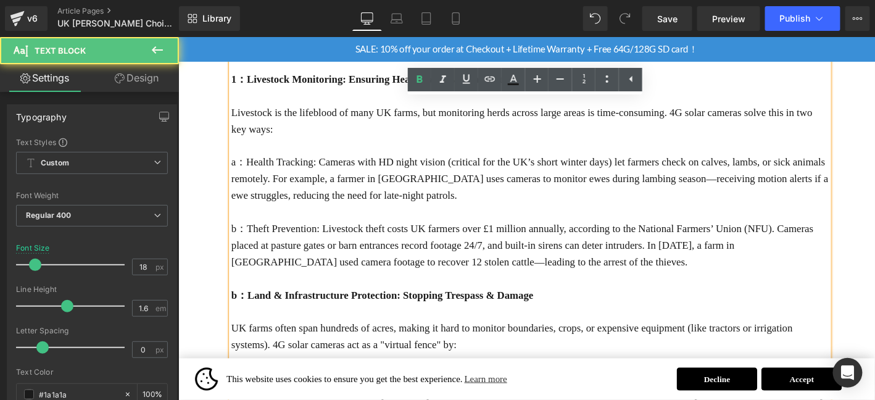
click at [239, 307] on strong "b：Land & Infrastructure Protection: Stopping Trespass & Damage" at bounding box center [396, 313] width 324 height 12
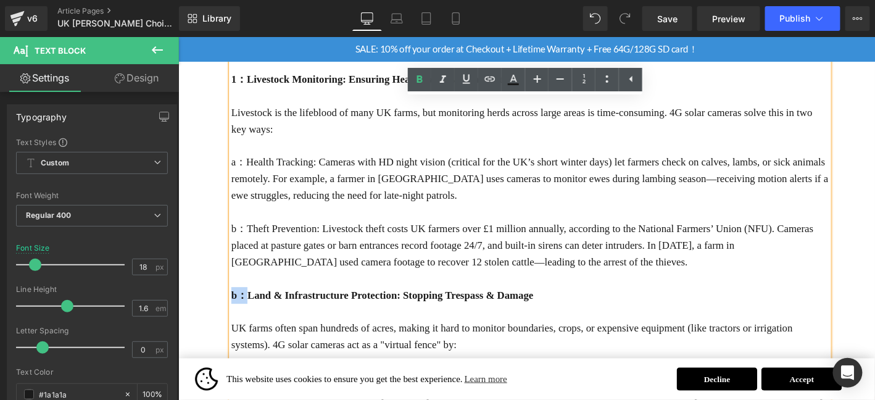
click at [234, 307] on strong "b：Land & Infrastructure Protection: Stopping Trespass & Damage" at bounding box center [396, 313] width 324 height 12
click at [243, 307] on strong "b：Land & Infrastructure Protection: Stopping Trespass & Damage" at bounding box center [396, 313] width 324 height 12
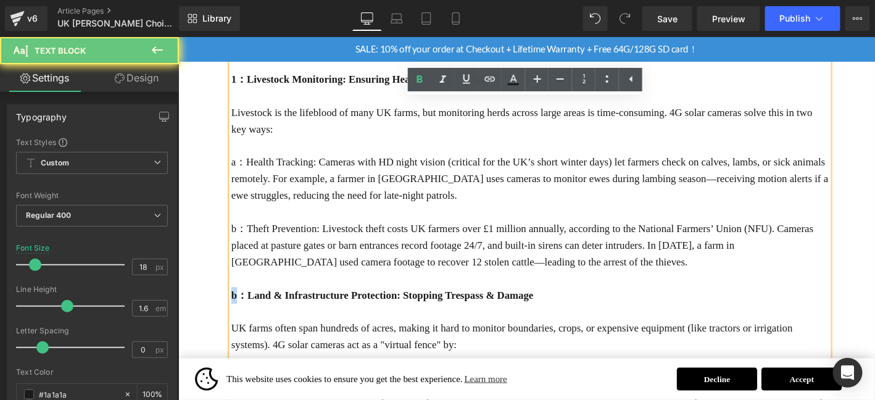
click at [234, 307] on strong "b：Land & Infrastructure Protection: Stopping Trespass & Damage" at bounding box center [396, 313] width 324 height 12
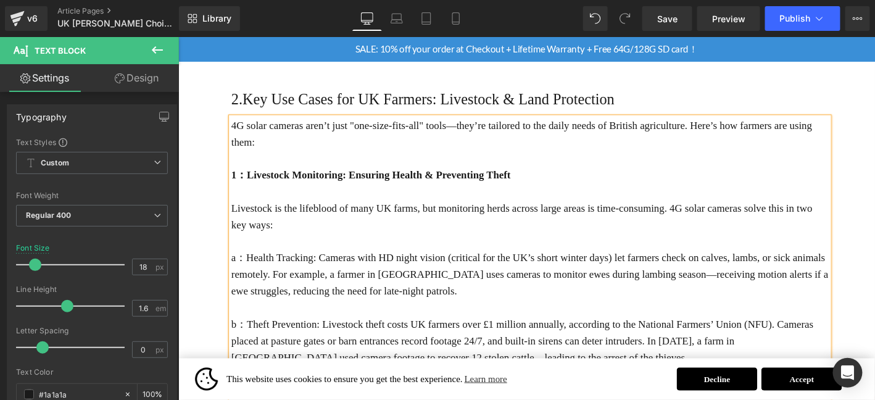
scroll to position [771, 0]
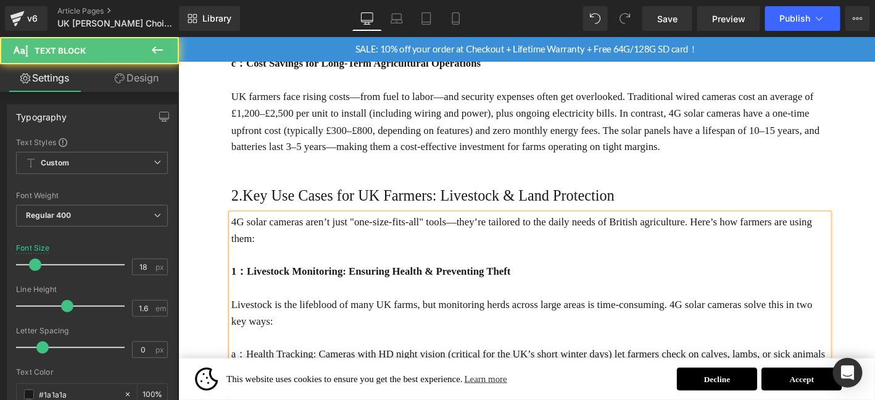
click at [418, 226] on p "4G solar cameras aren’t just "one-size-fits-all" tools—they’re tailored to the …" at bounding box center [554, 244] width 641 height 36
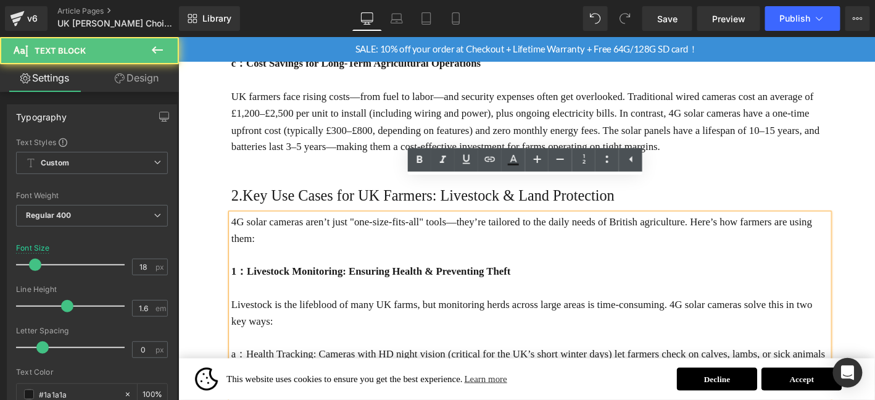
click at [287, 134] on div "UK [PERSON_NAME] Choice: 4G Solar-Powered Cameras for Livestock & Land Monitori…" at bounding box center [554, 369] width 641 height 1945
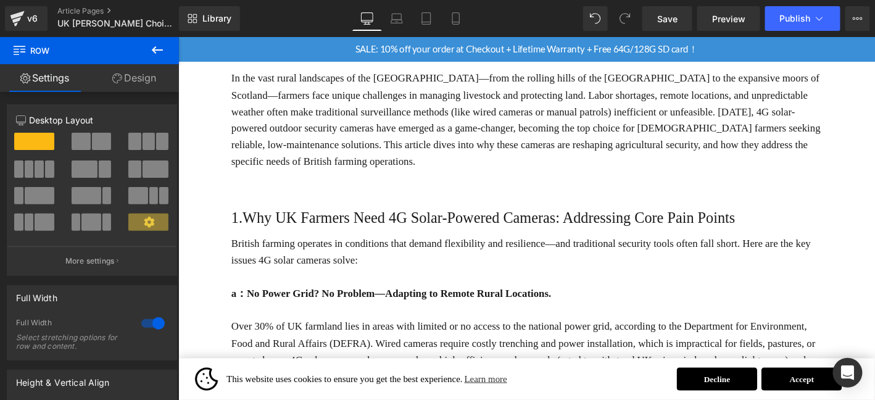
scroll to position [237, 0]
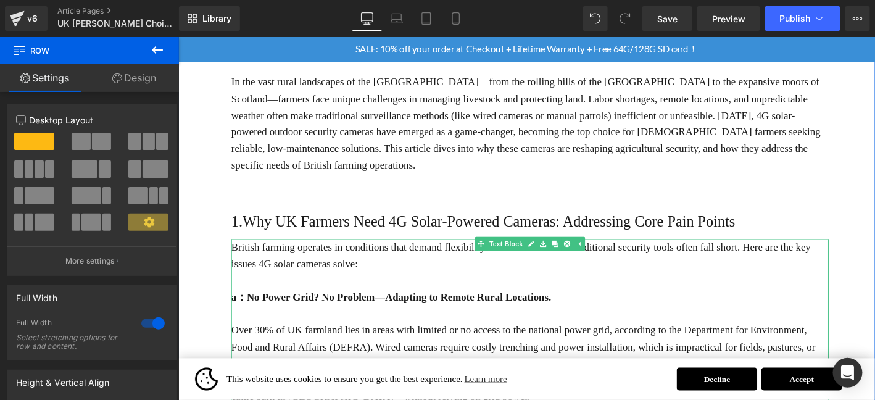
drag, startPoint x: 844, startPoint y: 245, endPoint x: 820, endPoint y: 249, distance: 24.5
click at [844, 253] on p "British farming operates in conditions that demand flexibility and resilience—a…" at bounding box center [554, 271] width 641 height 36
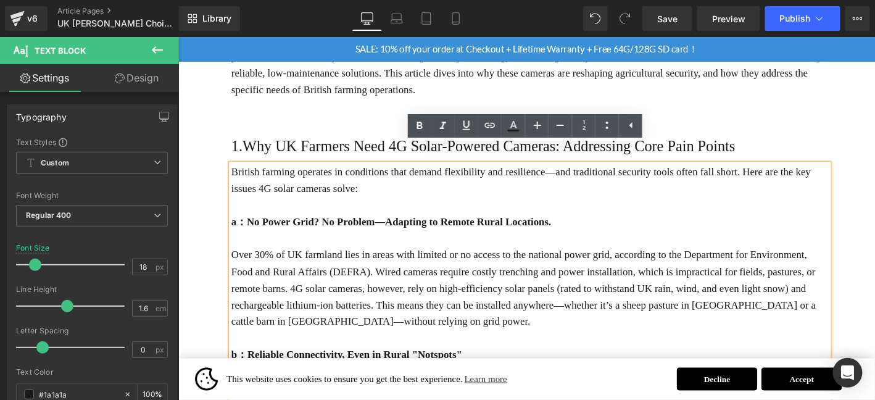
scroll to position [339, 0]
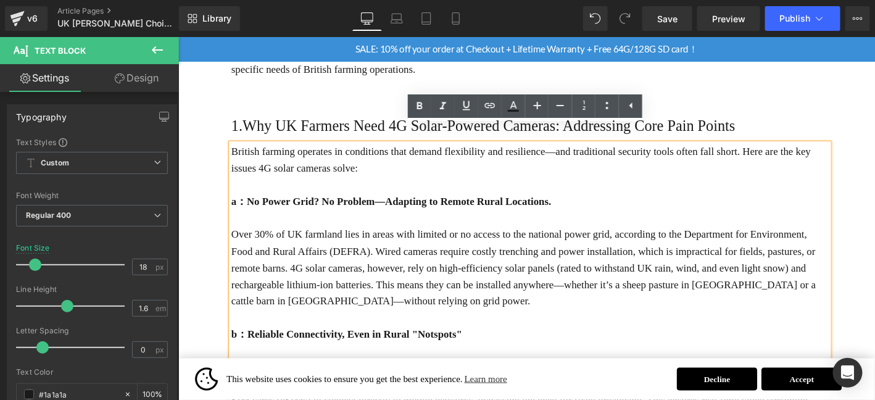
click at [428, 262] on p "Over 30% of UK farmland lies in areas with limited or no access to the national…" at bounding box center [554, 283] width 641 height 89
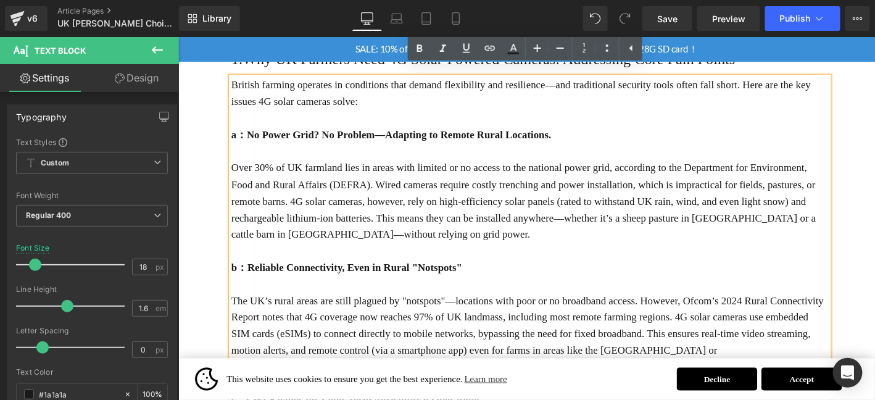
scroll to position [381, 0]
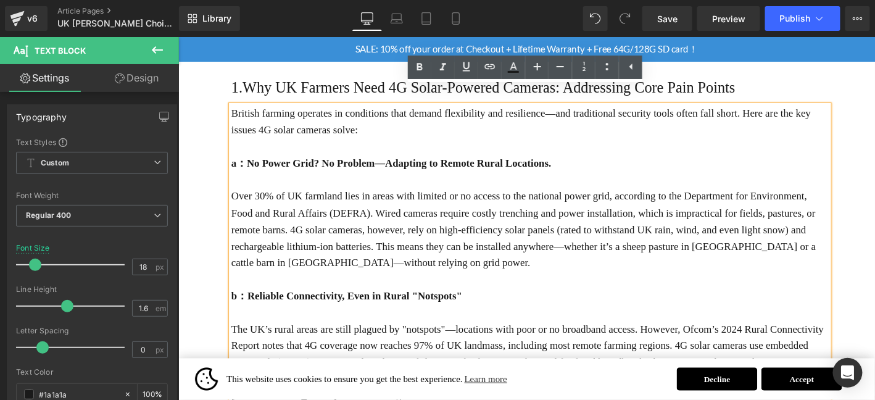
click at [243, 165] on b "a：No Power Grid? No Problem—Adapting to Remote Rural Locations." at bounding box center [405, 171] width 343 height 12
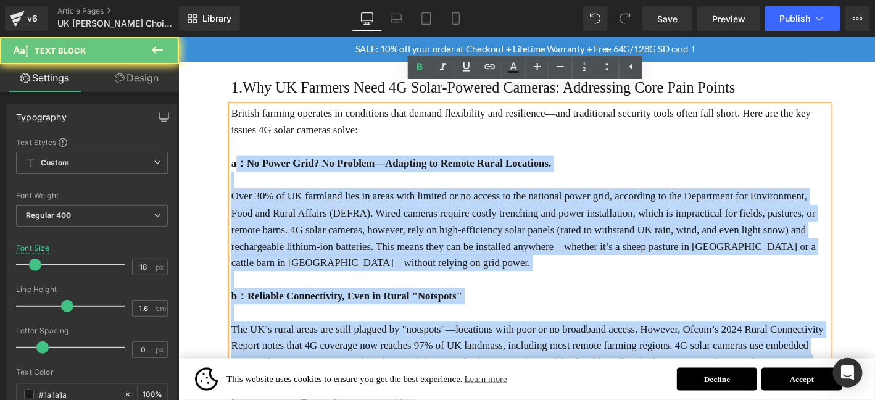
drag, startPoint x: 238, startPoint y: 151, endPoint x: 231, endPoint y: 151, distance: 6.8
click at [234, 151] on div "British farming operates in conditions that demand flexibility and resilience—a…" at bounding box center [554, 331] width 641 height 444
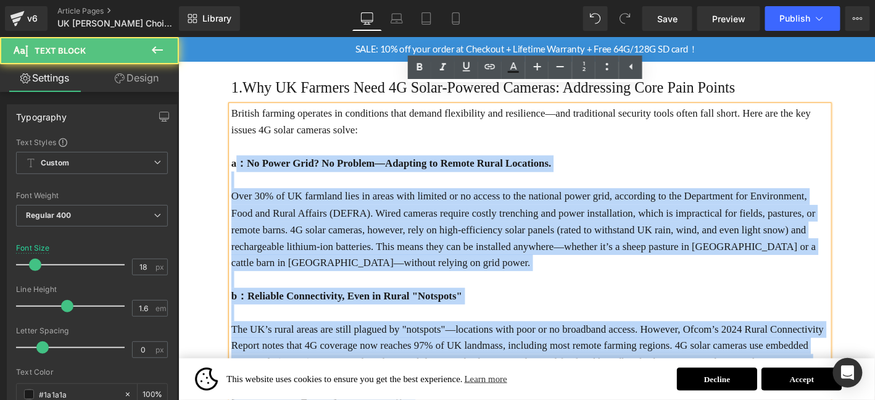
click at [239, 165] on b "a：No Power Grid? No Problem—Adapting to Remote Rural Locations." at bounding box center [405, 171] width 343 height 12
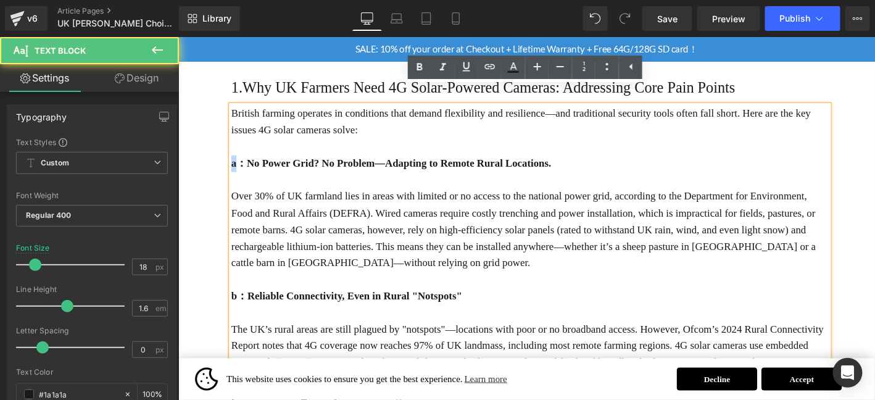
click at [234, 165] on b "a：No Power Grid? No Problem—Adapting to Remote Rural Locations." at bounding box center [405, 171] width 343 height 12
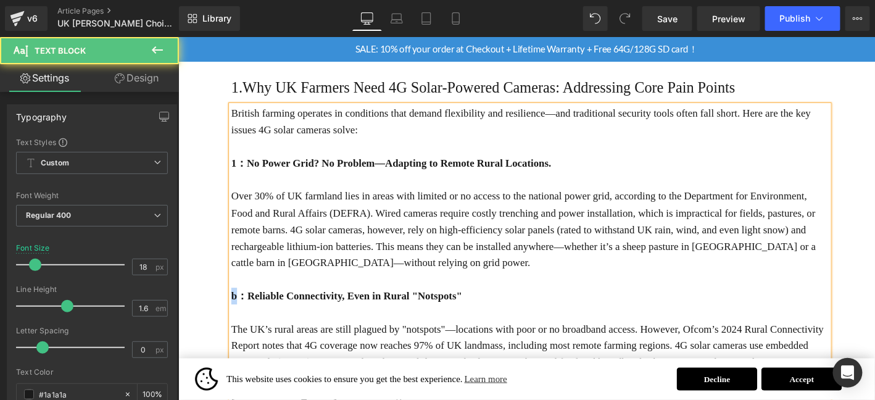
click at [235, 307] on strong "b：Reliable Connectivity, Even in Rural "Notspots"" at bounding box center [357, 313] width 247 height 12
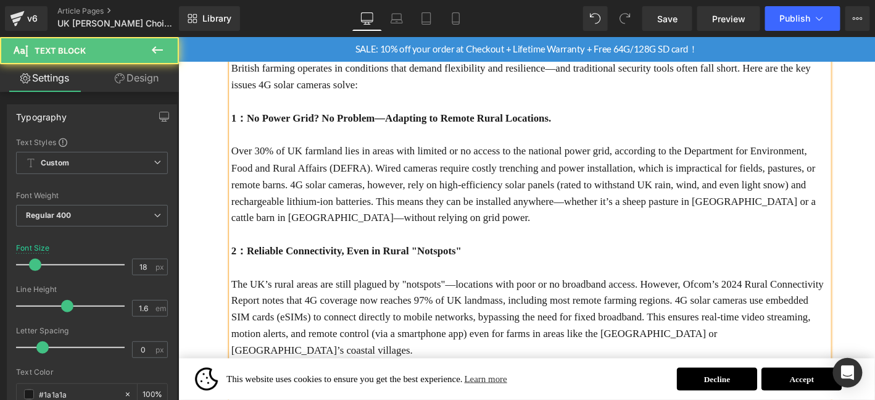
scroll to position [463, 0]
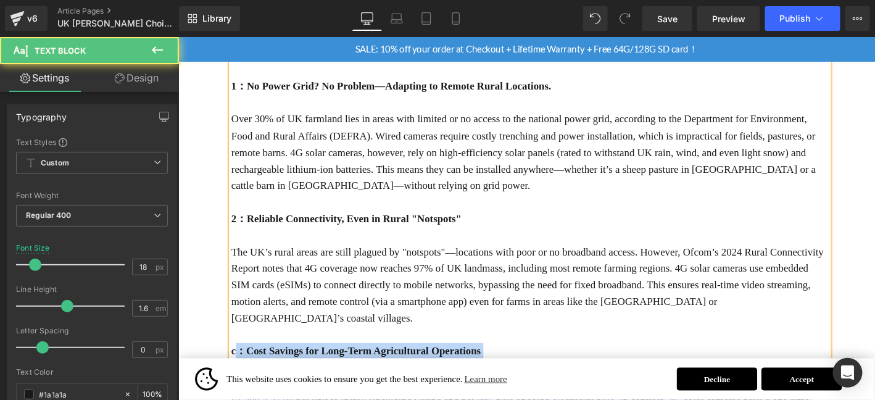
drag, startPoint x: 238, startPoint y: 340, endPoint x: 231, endPoint y: 340, distance: 6.8
click at [234, 340] on div "British farming operates in conditions that demand flexibility and resilience—a…" at bounding box center [554, 249] width 641 height 444
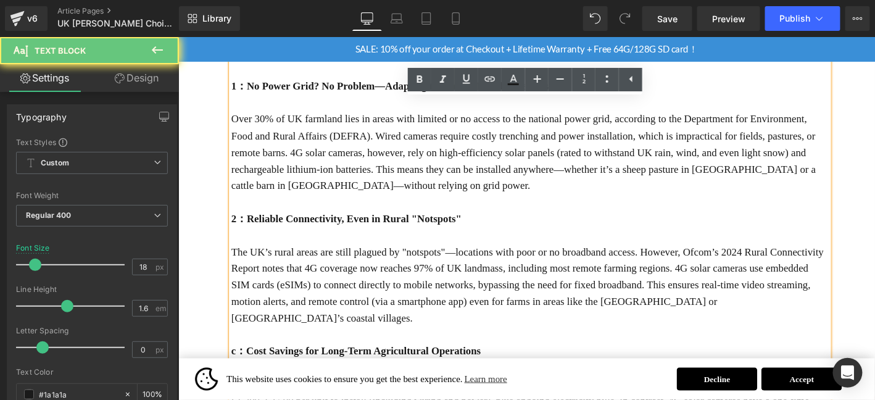
click at [234, 367] on strong "c：Cost Savings for Long-Term Agricultural Operations" at bounding box center [368, 373] width 268 height 12
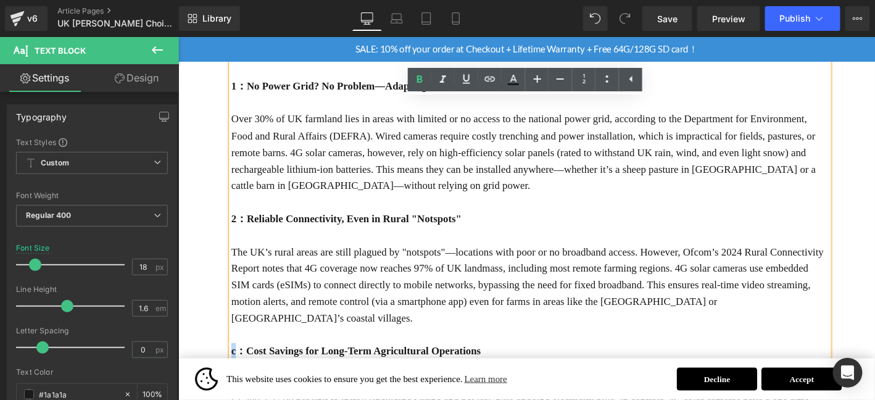
click at [234, 367] on strong "c：Cost Savings for Long-Term Agricultural Operations" at bounding box center [368, 373] width 268 height 12
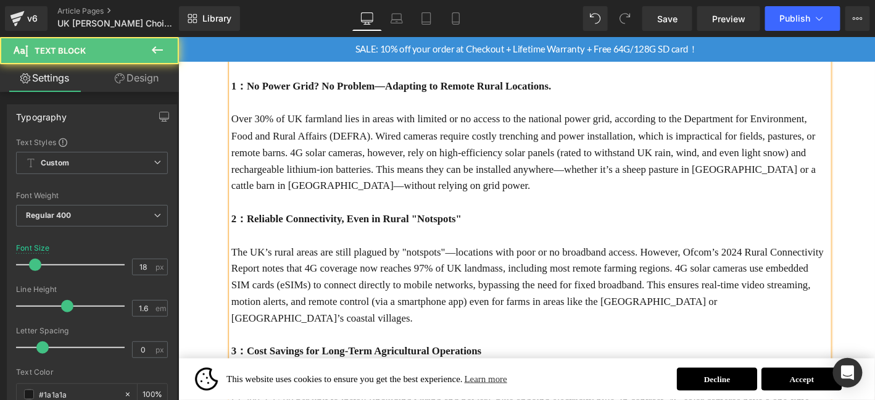
click at [341, 347] on p at bounding box center [554, 356] width 641 height 18
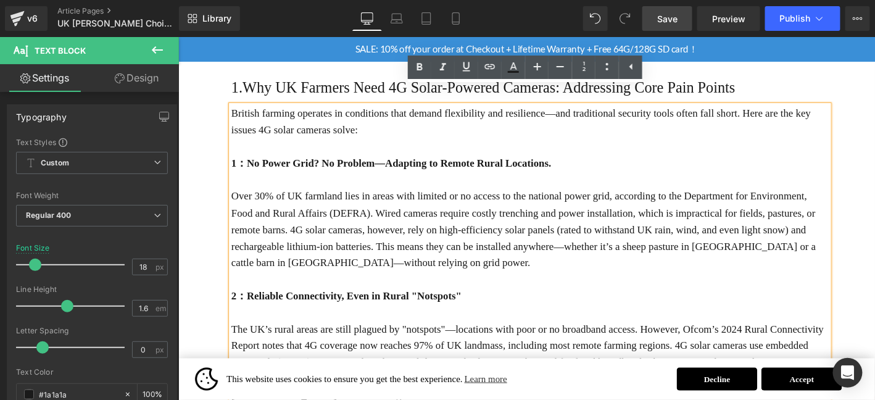
click at [671, 19] on span "Save" at bounding box center [667, 18] width 20 height 13
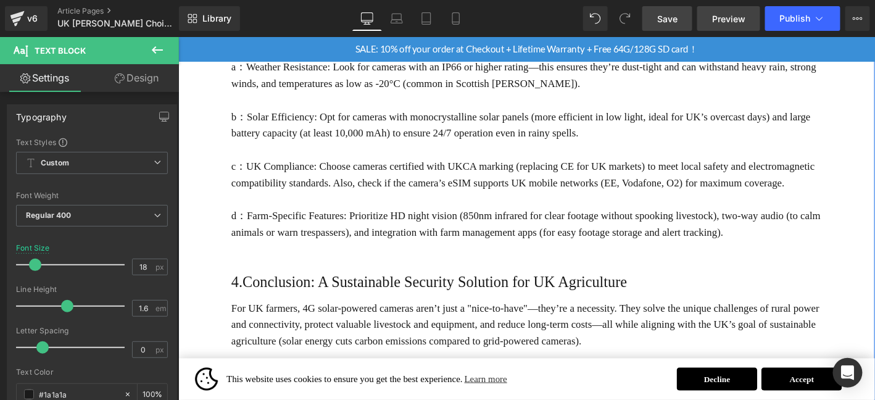
scroll to position [1533, 0]
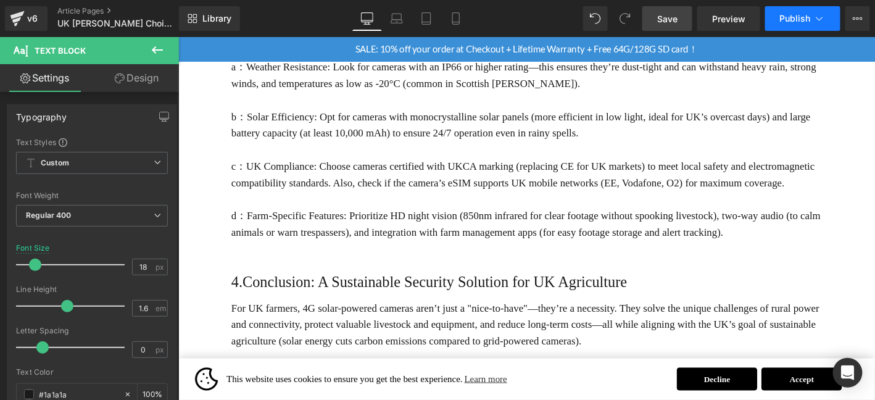
click at [789, 23] on span "Publish" at bounding box center [795, 19] width 31 height 10
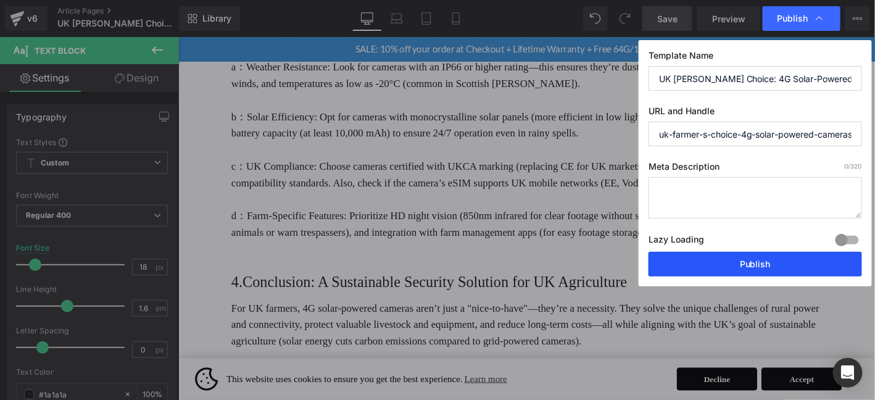
click at [752, 252] on button "Publish" at bounding box center [756, 264] width 214 height 25
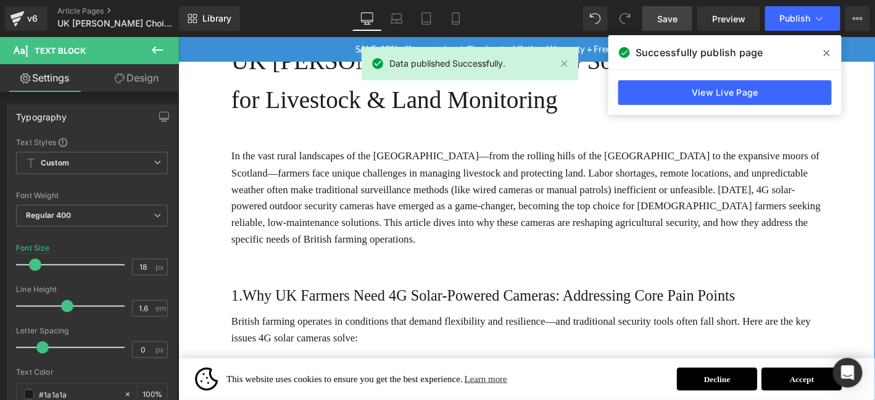
scroll to position [154, 0]
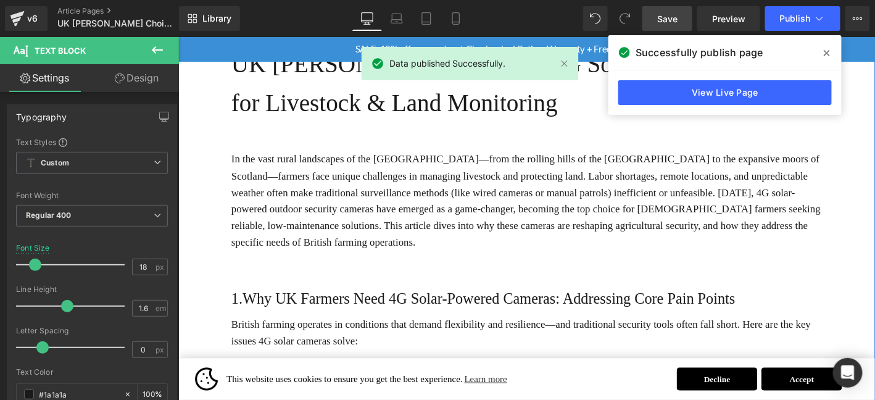
click at [436, 304] on h1 "1.Why UK Farmers Need 4G Solar-Powered Cameras: Addressing Core Pain Points" at bounding box center [554, 317] width 641 height 26
click at [438, 304] on h1 "1.Why UK Farmers Need 4G Solar-Powered Cameras: Addressing Core Pain Points" at bounding box center [554, 317] width 641 height 26
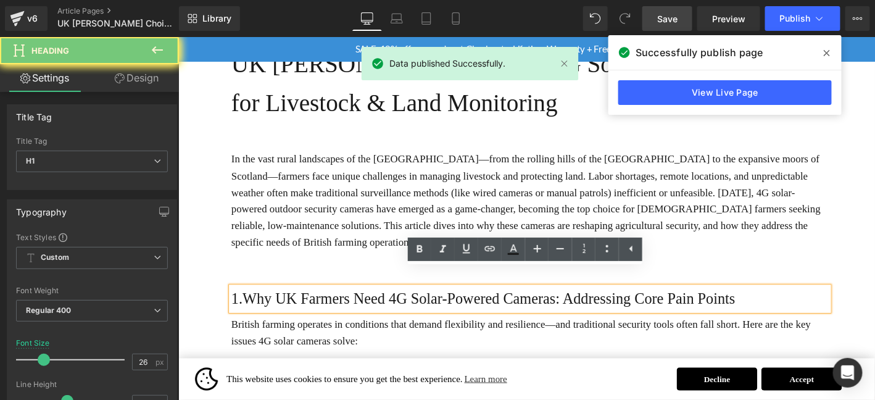
click at [490, 304] on h1 "1.Why UK Farmers Need 4G Solar-Powered Cameras: Addressing Core Pain Points" at bounding box center [554, 317] width 641 height 26
click at [491, 304] on h1 "1.Why UK Farmers Need 4G Solar-Powered Cameras: Addressing Core Pain Points" at bounding box center [554, 317] width 641 height 26
drag, startPoint x: 490, startPoint y: 299, endPoint x: 623, endPoint y: 299, distance: 132.7
click at [491, 304] on h1 "1.Why UK Farmers Need 4G Solar-Powered Cameras: Addressing Core Pain Points" at bounding box center [554, 317] width 641 height 26
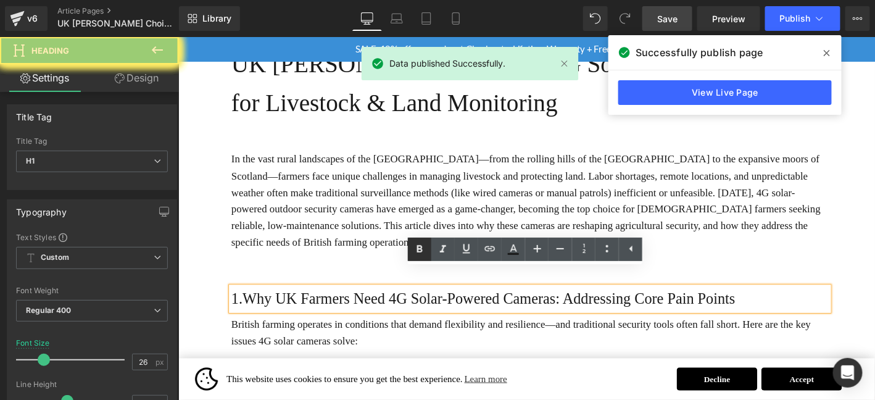
click at [428, 249] on link at bounding box center [419, 249] width 23 height 23
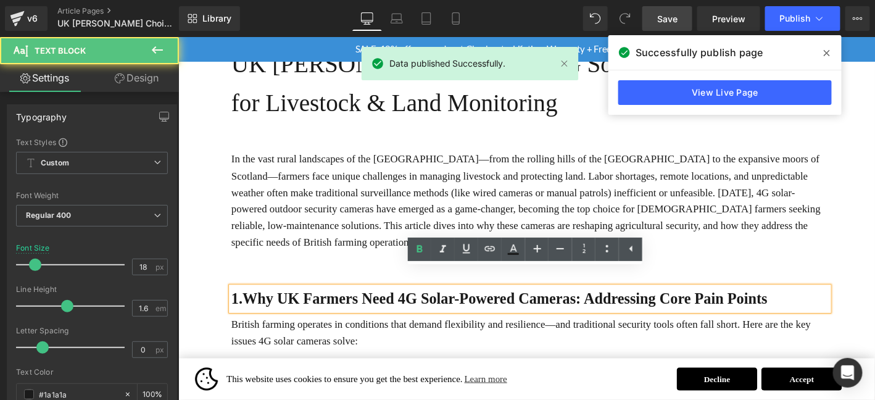
click at [335, 244] on p "In the vast rural landscapes of the [GEOGRAPHIC_DATA]—from the rolling hills of…" at bounding box center [554, 212] width 641 height 107
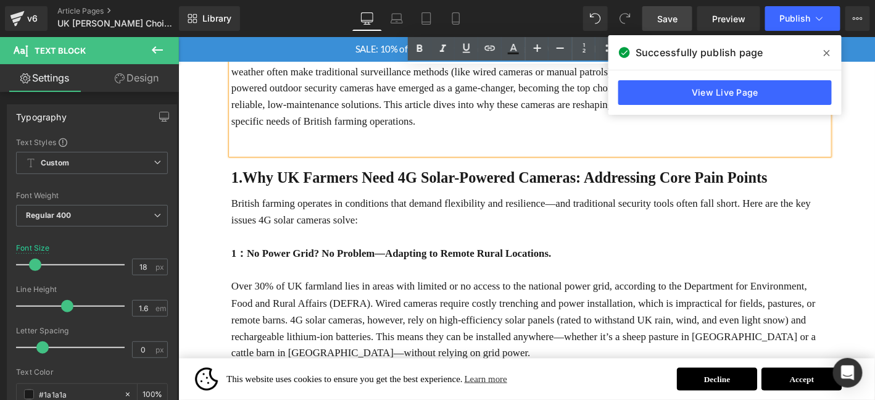
scroll to position [771, 0]
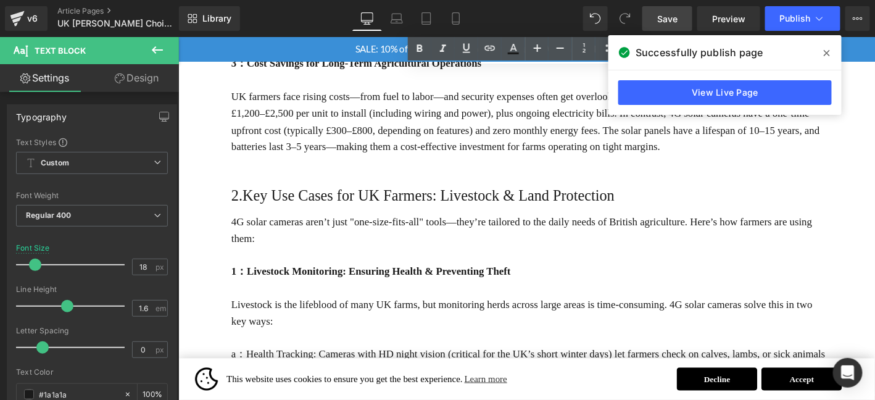
click at [409, 194] on div "2.Key Use Cases for UK Farmers: Livestock & Land Protection Heading" at bounding box center [554, 207] width 641 height 26
click at [409, 194] on h1 "2.Key Use Cases for UK Farmers: Livestock & Land Protection" at bounding box center [554, 207] width 641 height 26
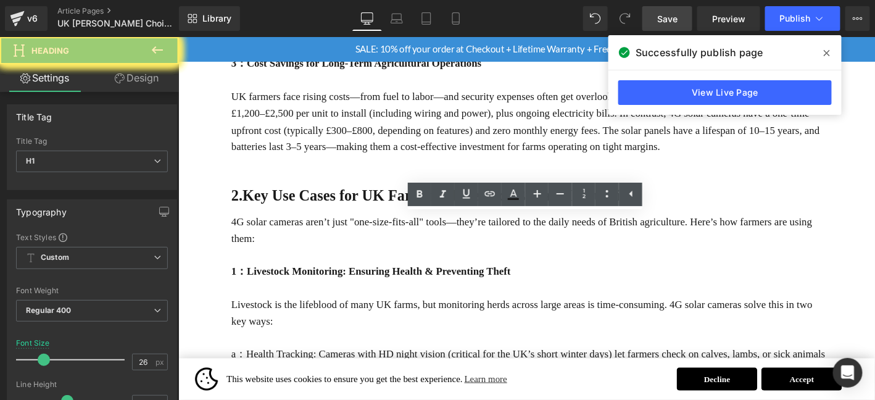
drag, startPoint x: 380, startPoint y: 236, endPoint x: 416, endPoint y: 211, distance: 44.0
drag, startPoint x: 429, startPoint y: 189, endPoint x: 431, endPoint y: 197, distance: 9.0
click at [429, 189] on link at bounding box center [419, 194] width 23 height 23
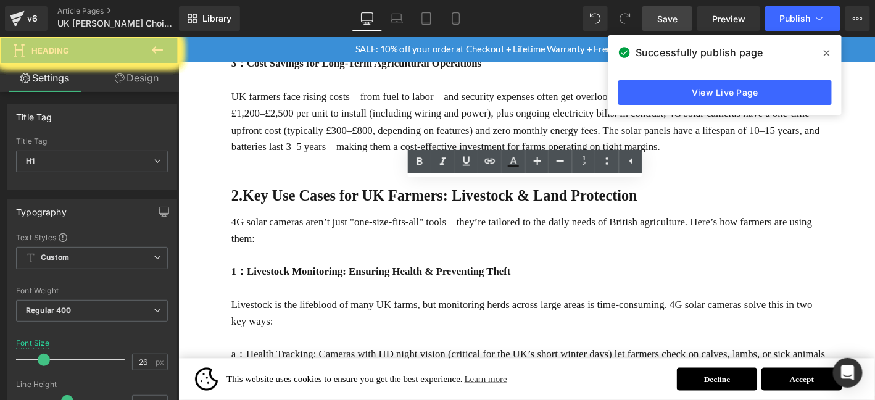
click at [774, 24] on button "Publish" at bounding box center [802, 18] width 75 height 25
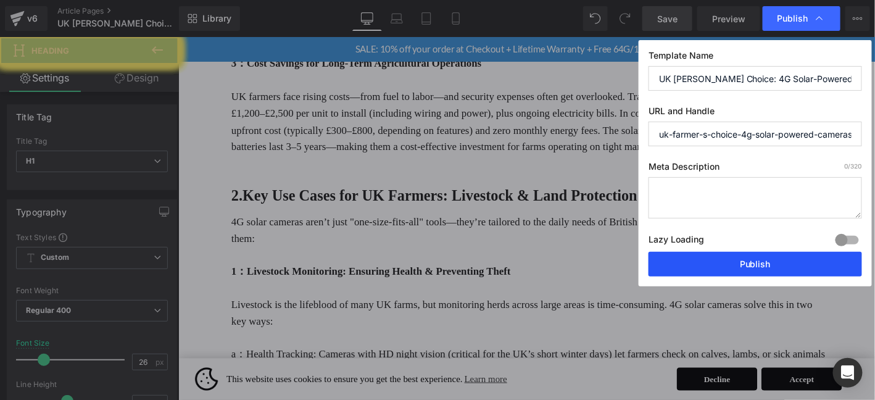
click at [750, 268] on button "Publish" at bounding box center [756, 264] width 214 height 25
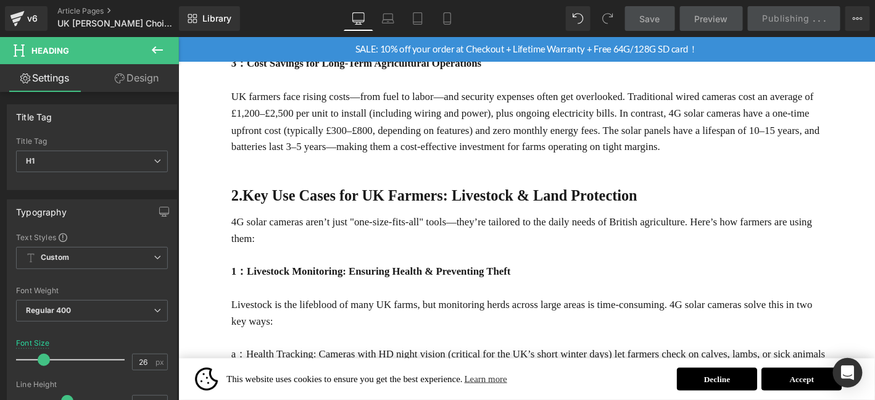
scroll to position [1574, 0]
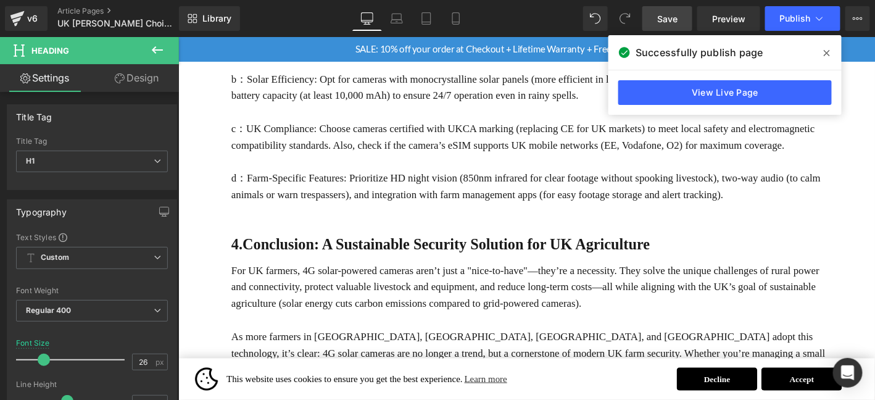
click at [824, 52] on icon at bounding box center [827, 53] width 6 height 10
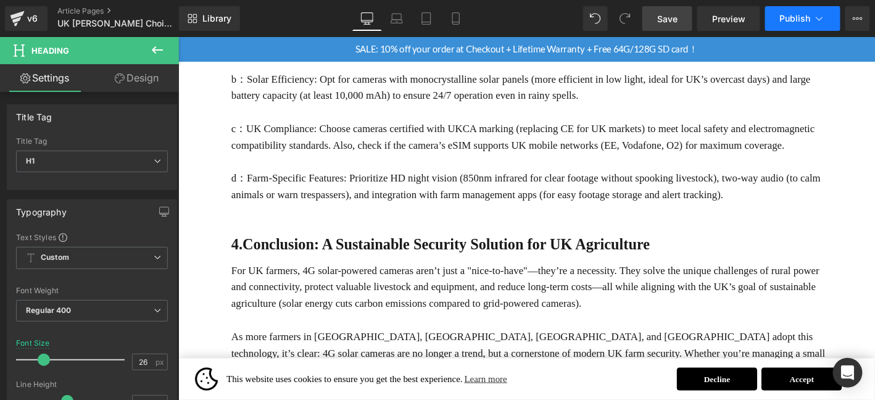
click at [805, 22] on span "Publish" at bounding box center [795, 19] width 31 height 10
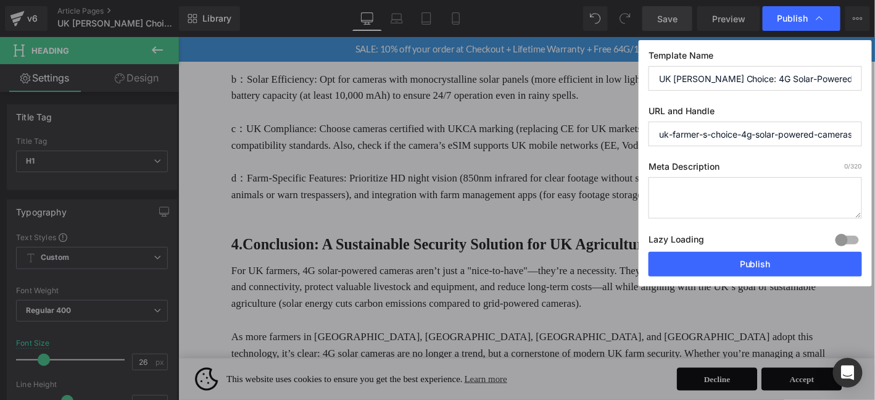
click at [780, 246] on div "Lazy Loading Build Upgrade plan to unlock" at bounding box center [756, 241] width 214 height 20
click at [776, 260] on button "Publish" at bounding box center [756, 264] width 214 height 25
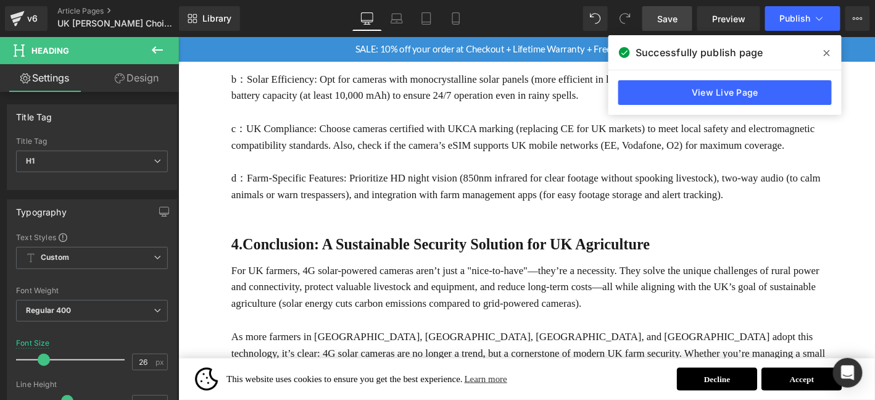
click at [801, 331] on p at bounding box center [554, 340] width 641 height 18
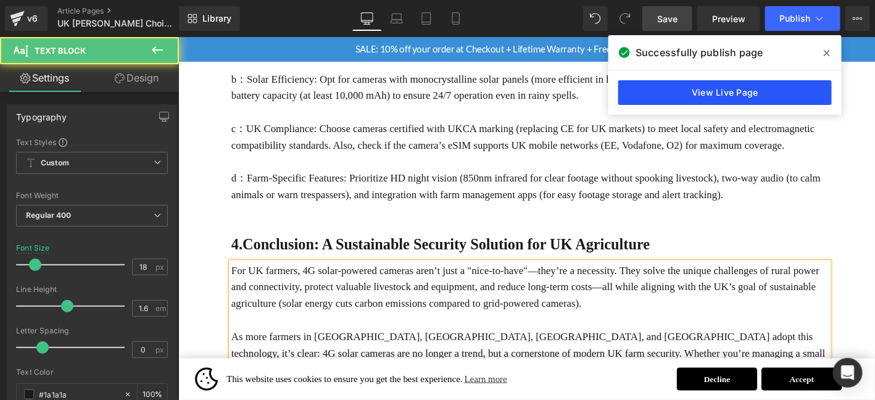
click at [749, 93] on link "View Live Page" at bounding box center [725, 92] width 214 height 25
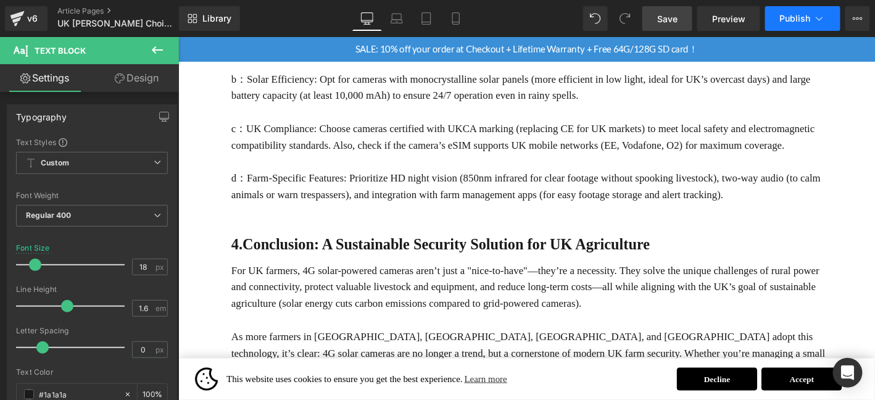
click at [807, 12] on button "Publish" at bounding box center [802, 18] width 75 height 25
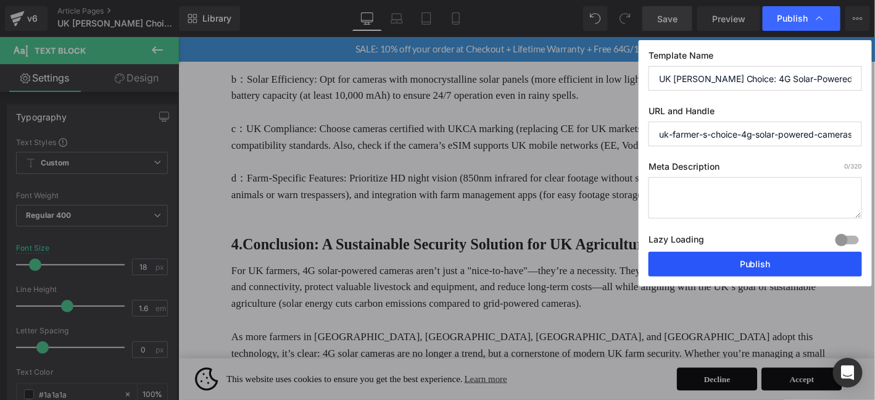
click at [763, 265] on button "Publish" at bounding box center [756, 264] width 214 height 25
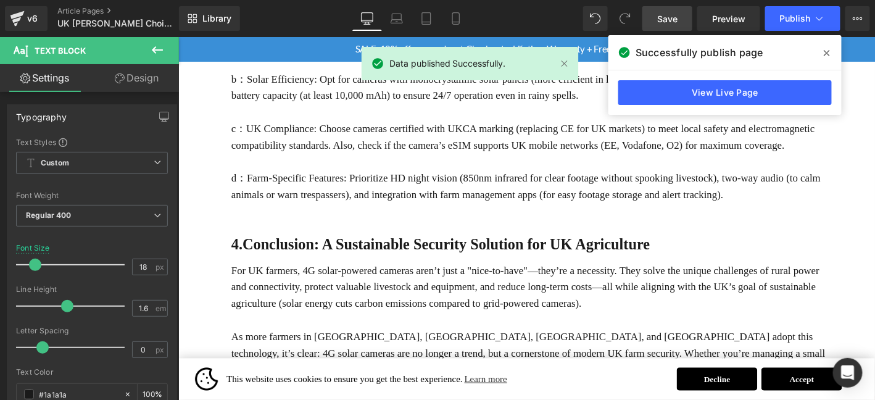
click at [829, 54] on icon at bounding box center [827, 53] width 6 height 10
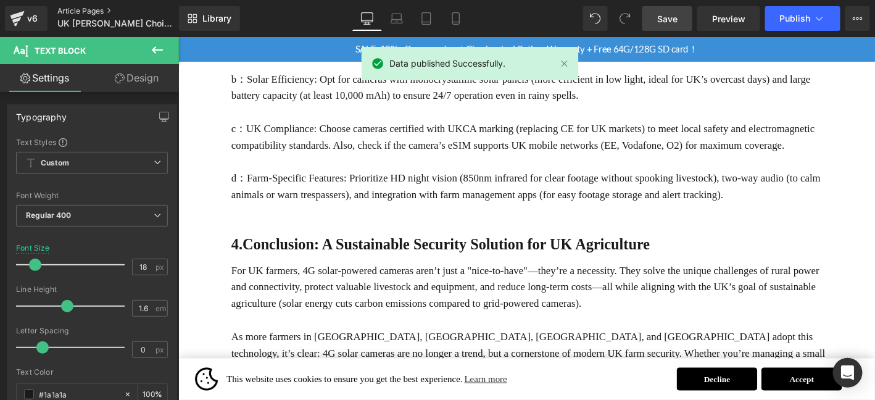
click at [77, 11] on link "Article Pages" at bounding box center [128, 11] width 142 height 10
